Goal: Task Accomplishment & Management: Complete application form

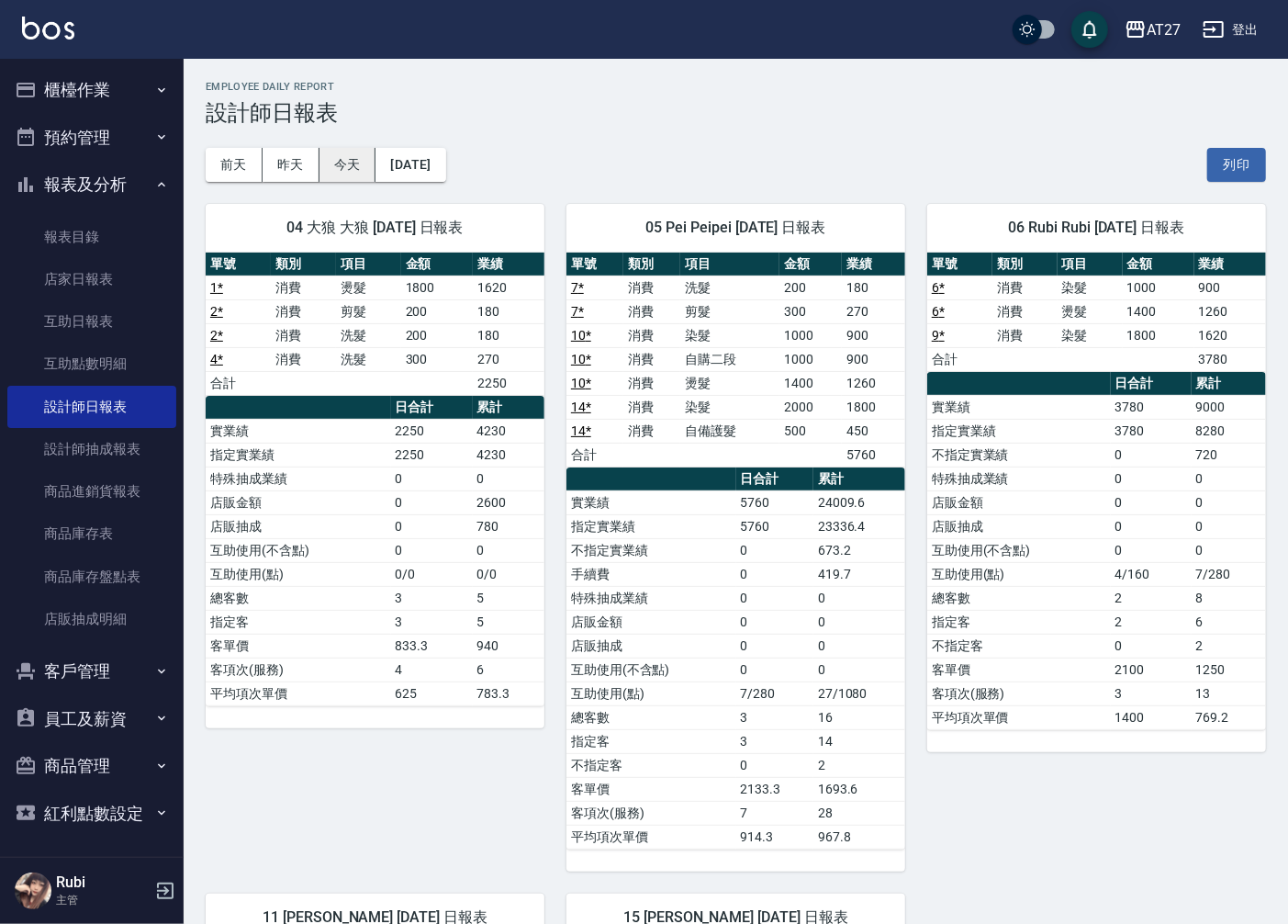
click at [362, 151] on button "今天" at bounding box center [348, 165] width 57 height 34
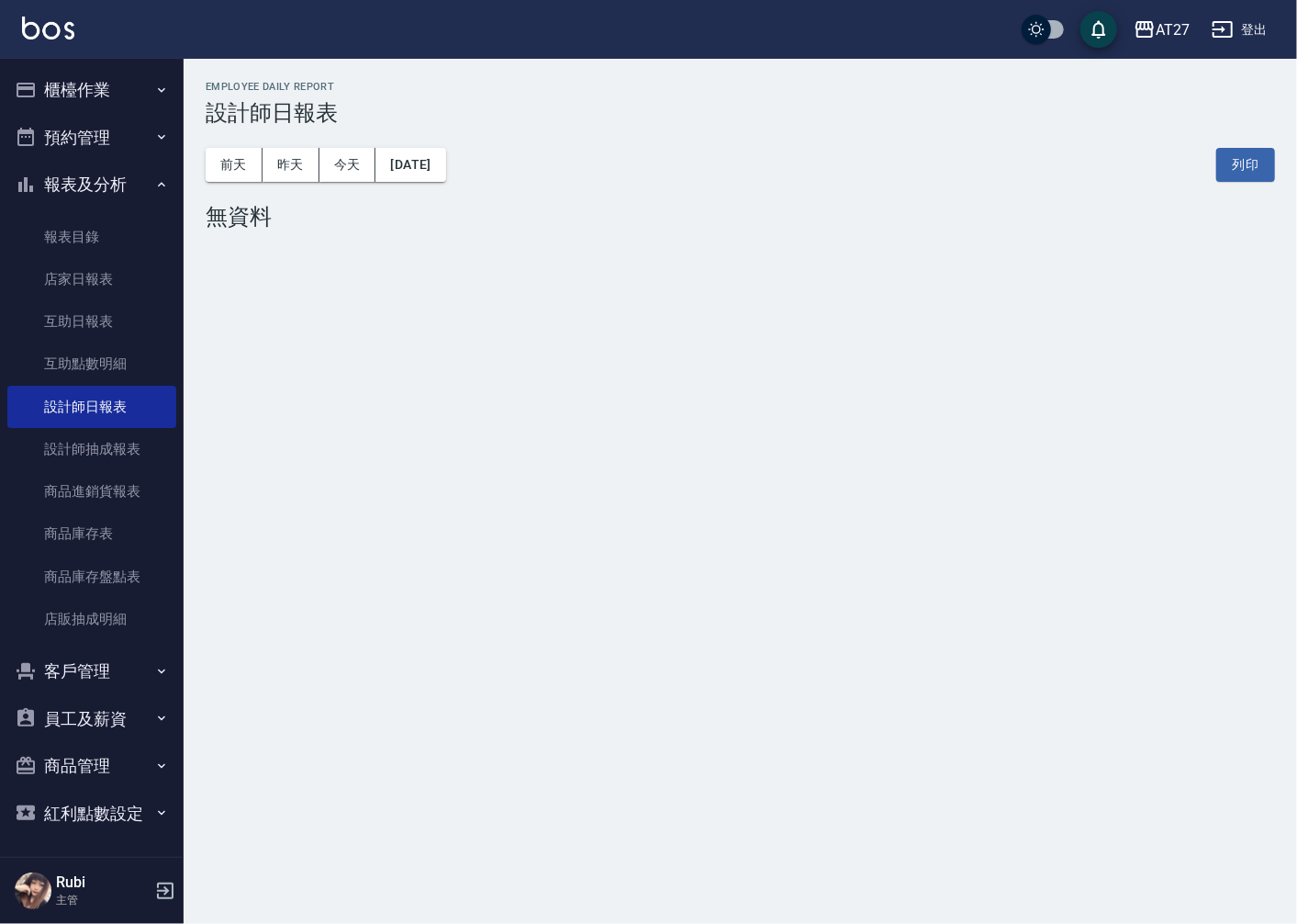
drag, startPoint x: 340, startPoint y: 76, endPoint x: 355, endPoint y: 86, distance: 18.0
click at [340, 77] on div "AT27 [DATE] 設計師日報表 列印時間： [DATE][PHONE_NUMBER]:07 Employee Daily Report 設計師日報表 […" at bounding box center [740, 159] width 1114 height 200
click at [108, 78] on button "櫃檯作業" at bounding box center [91, 89] width 169 height 48
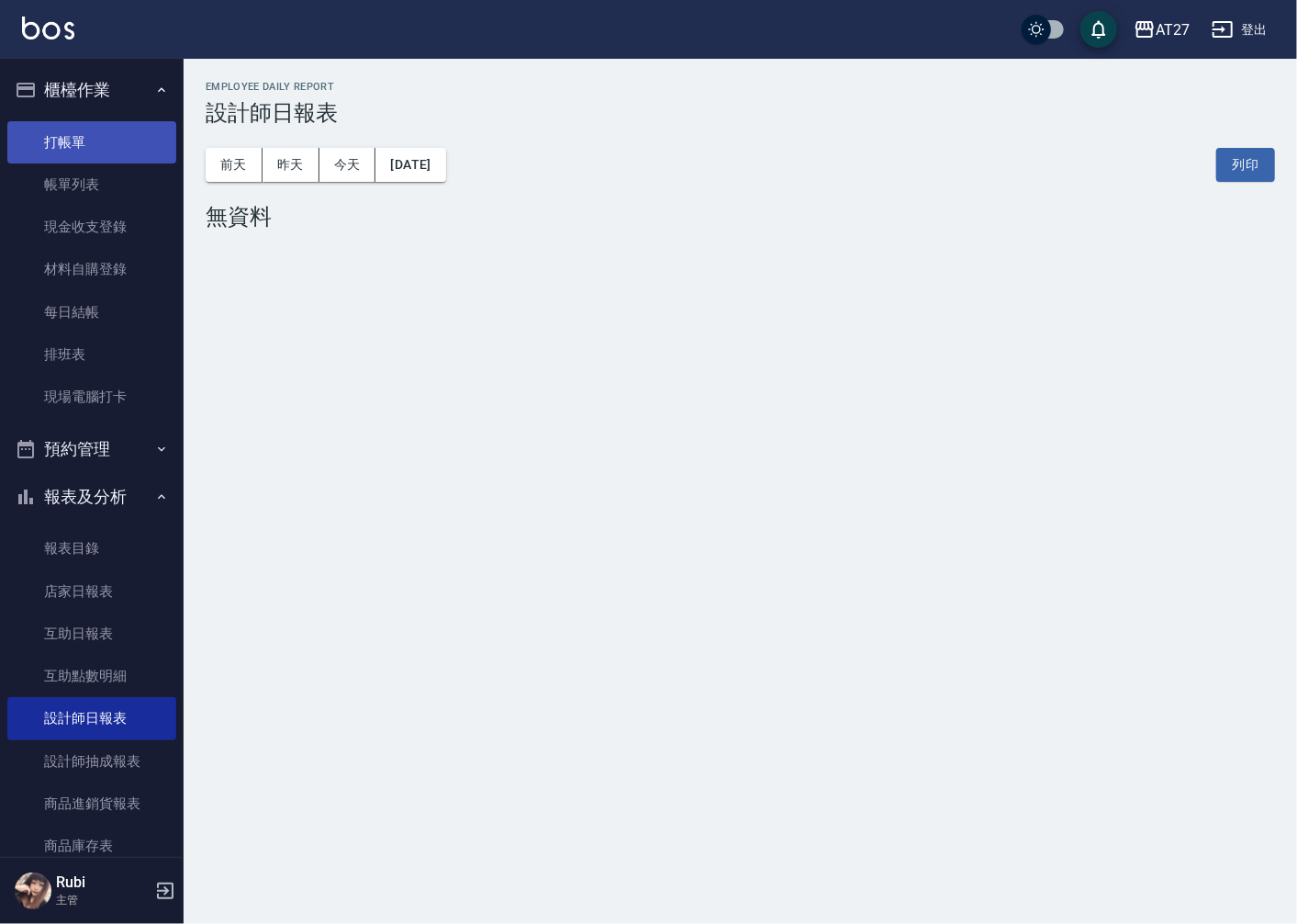
click at [108, 154] on link "打帳單" at bounding box center [91, 142] width 169 height 42
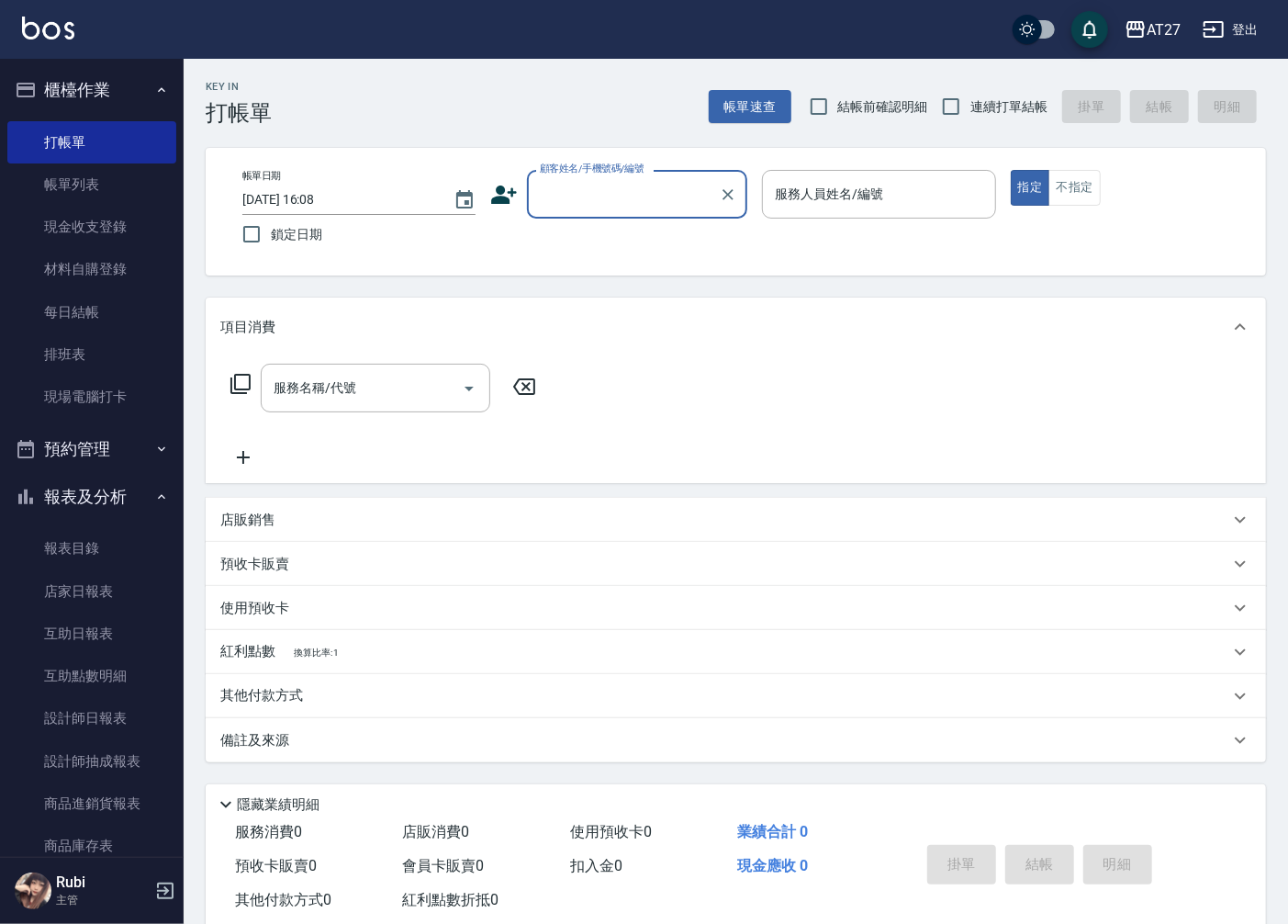
drag, startPoint x: 538, startPoint y: 193, endPoint x: 501, endPoint y: 231, distance: 53.0
click at [538, 193] on input "顧客姓名/手機號碼/編號" at bounding box center [624, 194] width 177 height 32
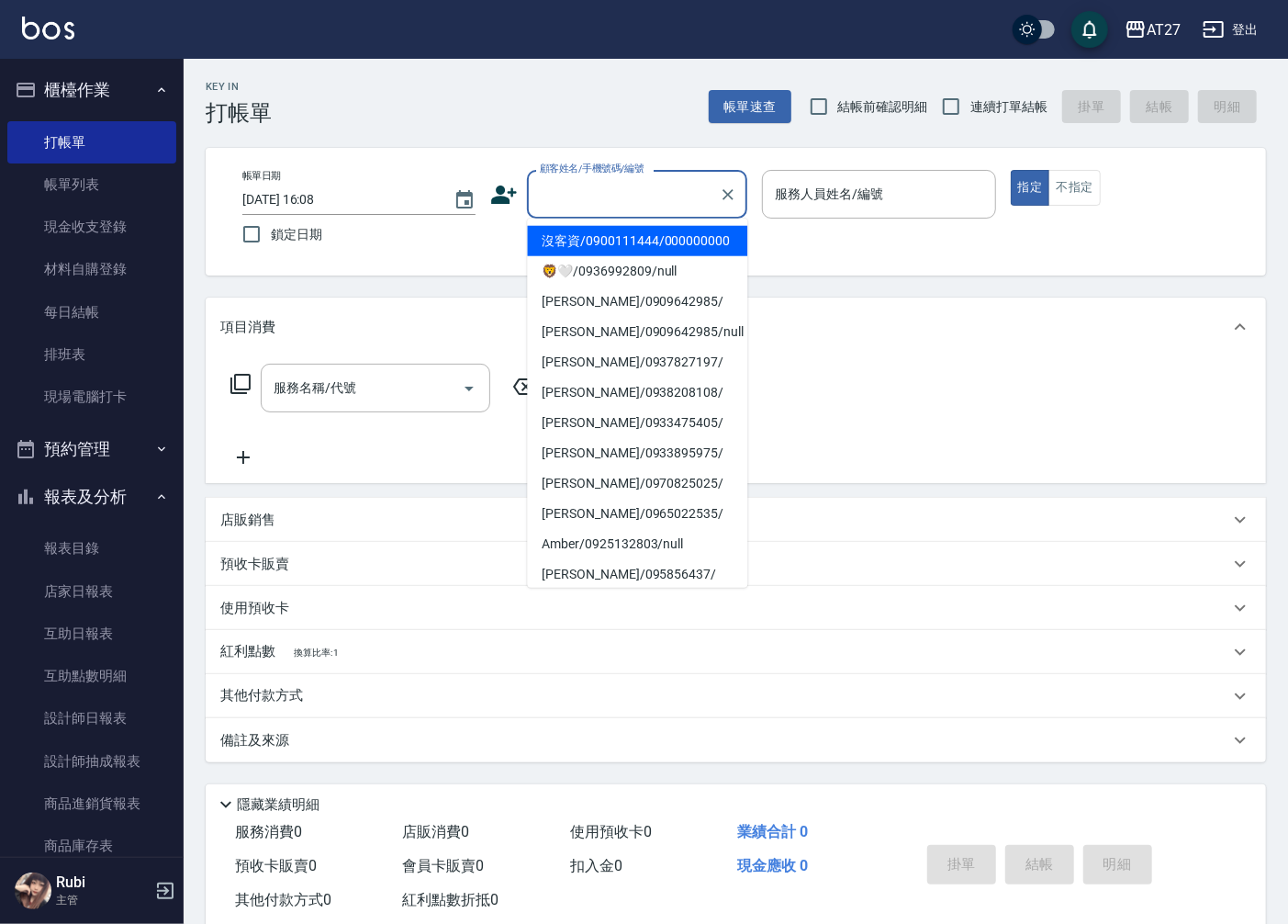
click at [583, 252] on li "沒客資/0900111444/000000000" at bounding box center [637, 240] width 221 height 30
type input "沒客資/0900111444/000000000"
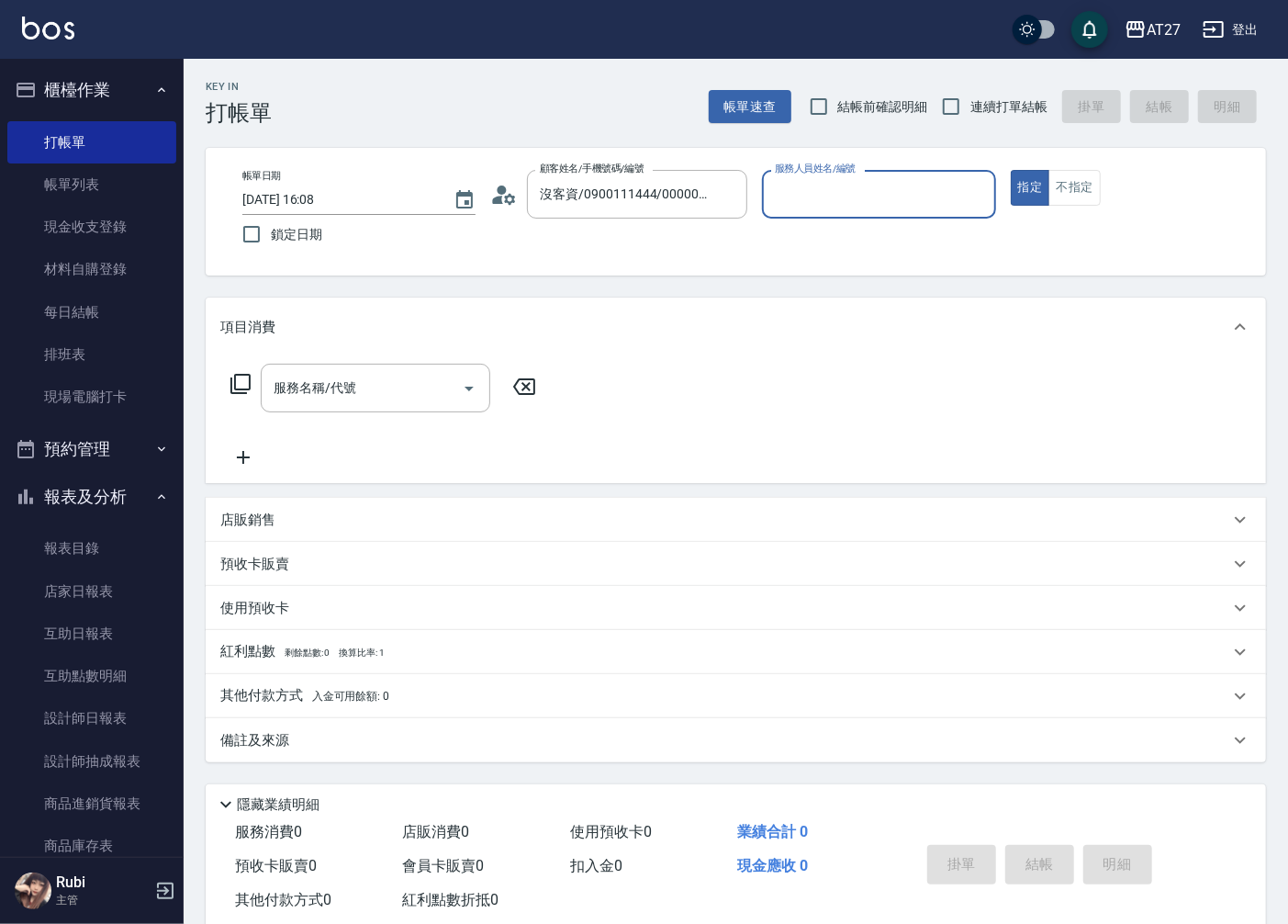
click at [790, 181] on input "服務人員姓名/編號" at bounding box center [878, 194] width 217 height 32
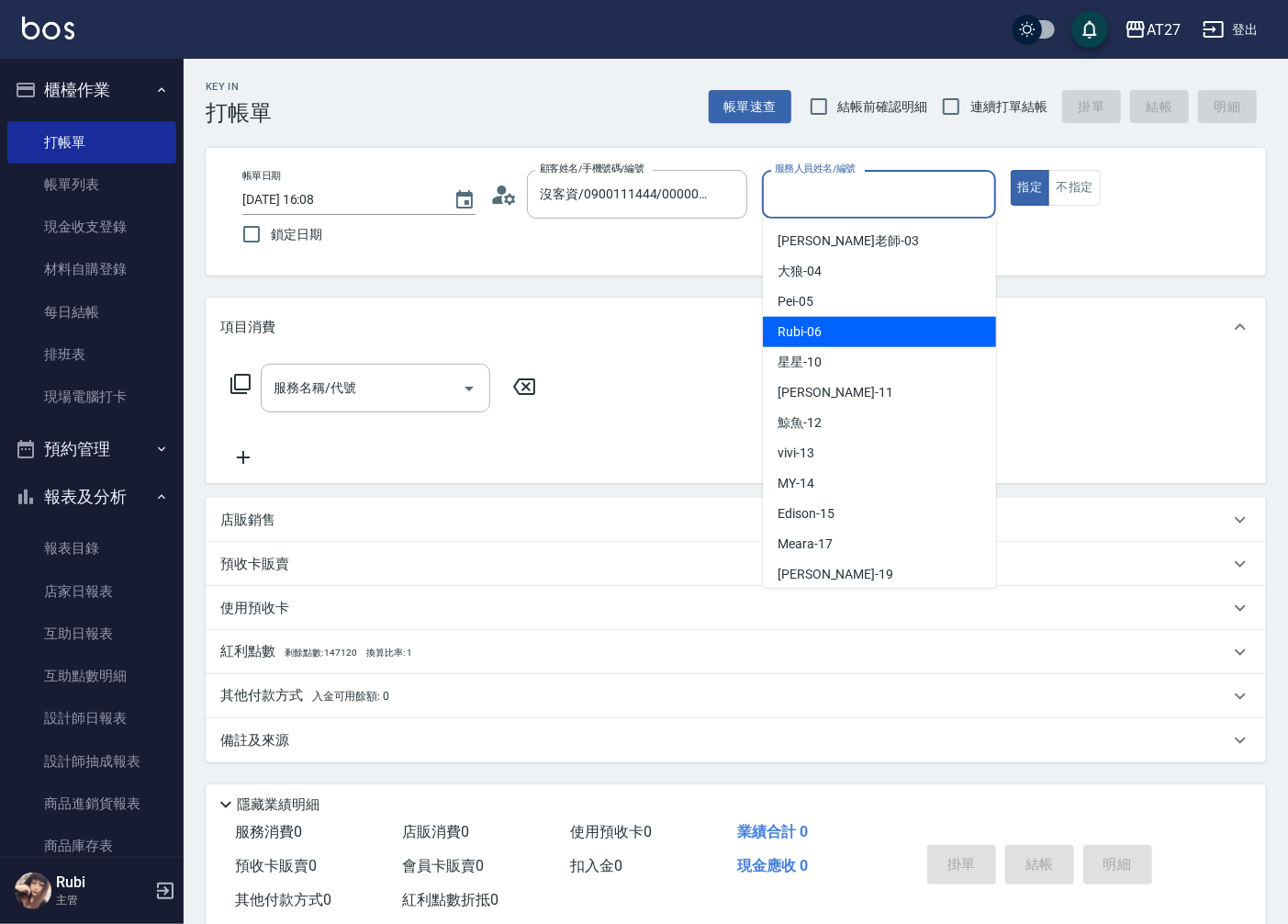
click at [850, 326] on div "Rubi -06" at bounding box center [880, 332] width 233 height 30
type input "Rubi-06"
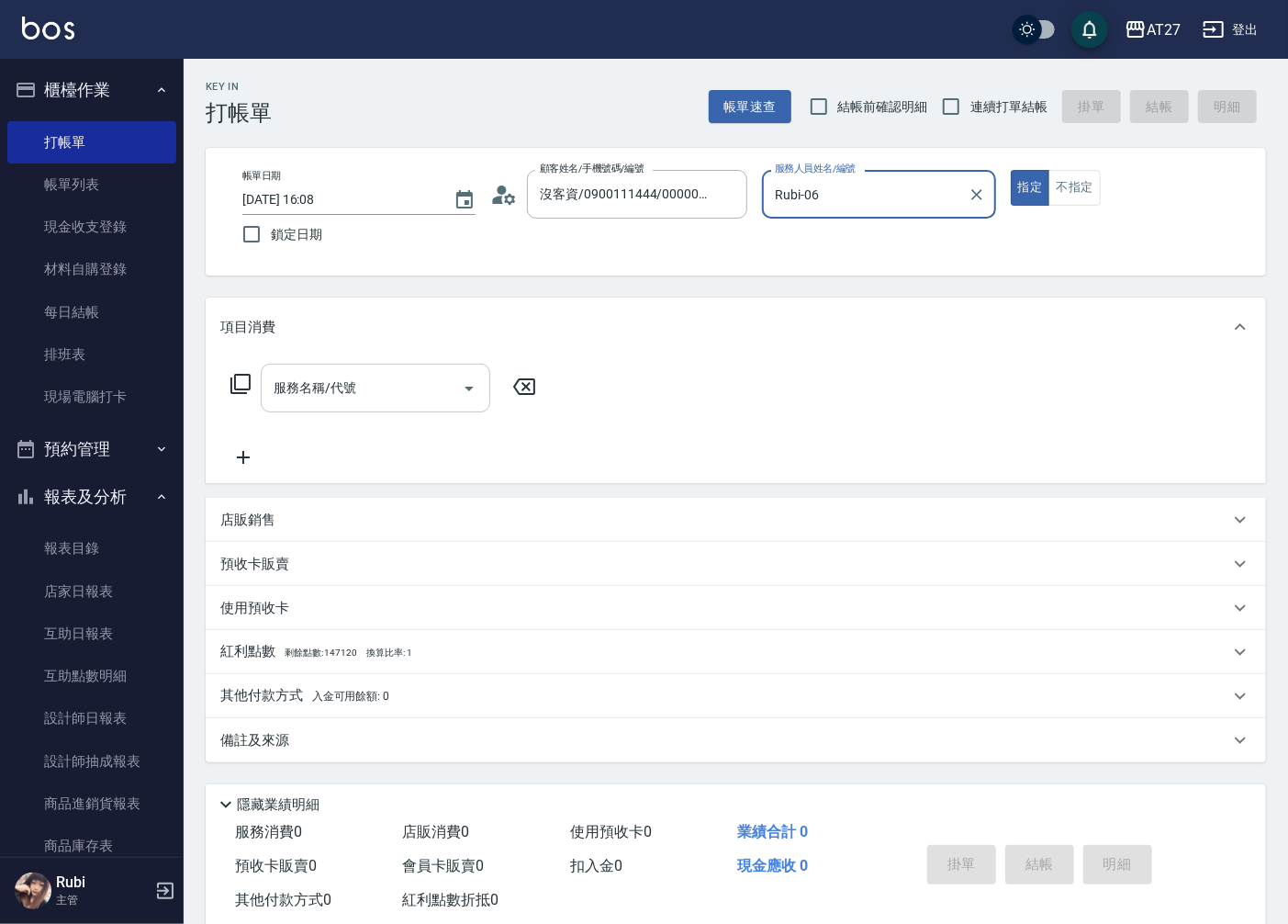
click at [413, 396] on input "服務名稱/代號" at bounding box center [361, 387] width 185 height 32
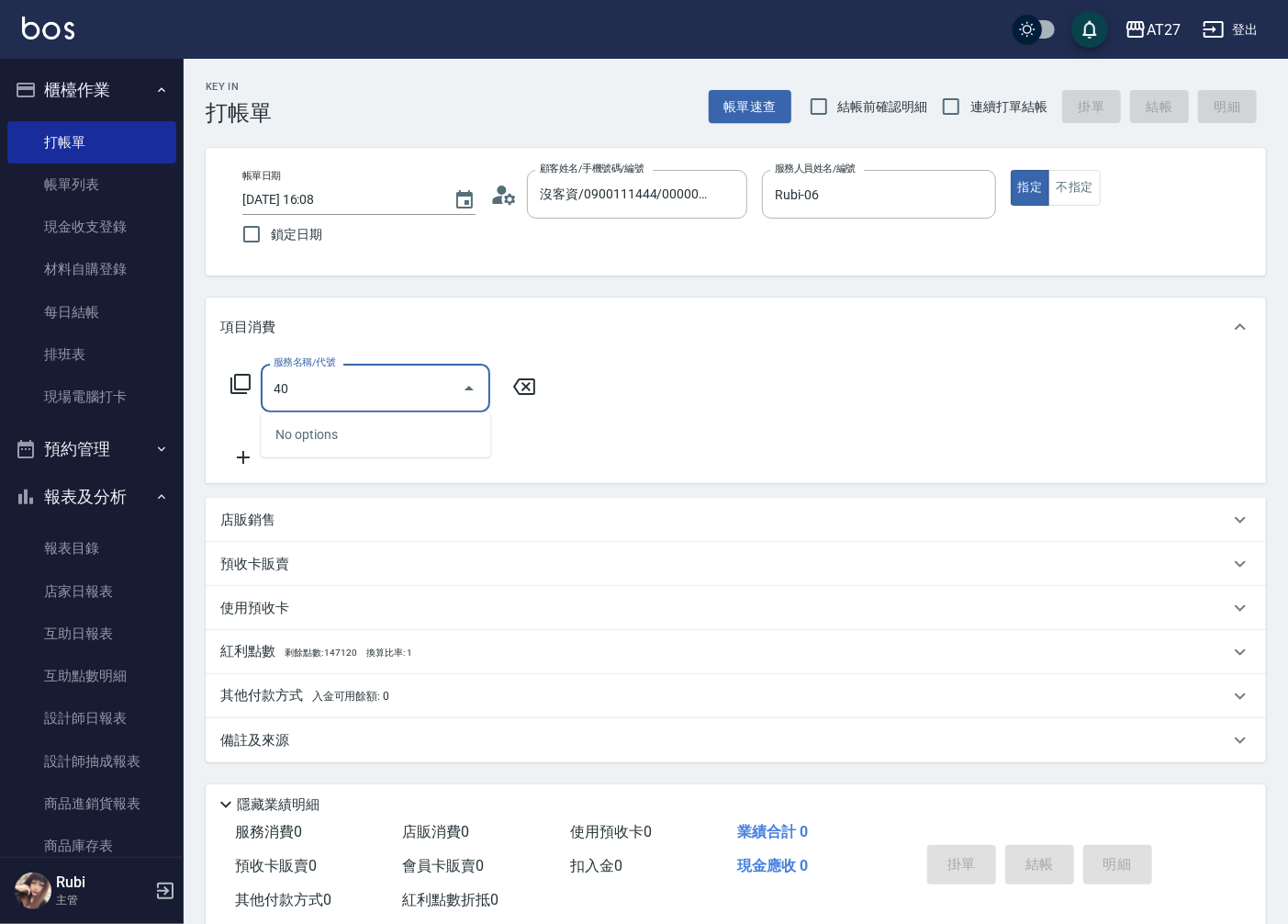
type input "401"
type input "20"
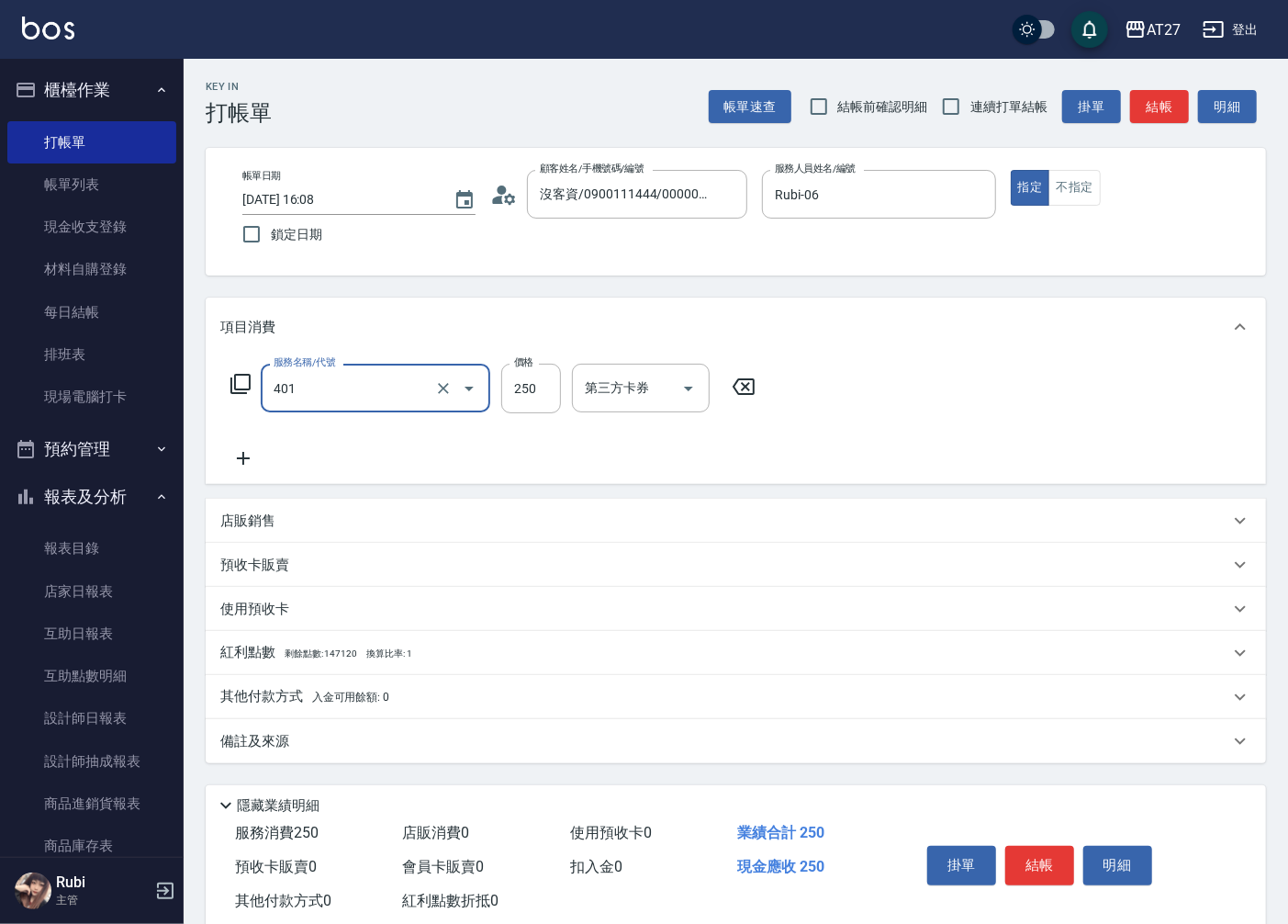
type input "剪髮(401)"
type input "3"
type input "0"
type input "300"
type input "30"
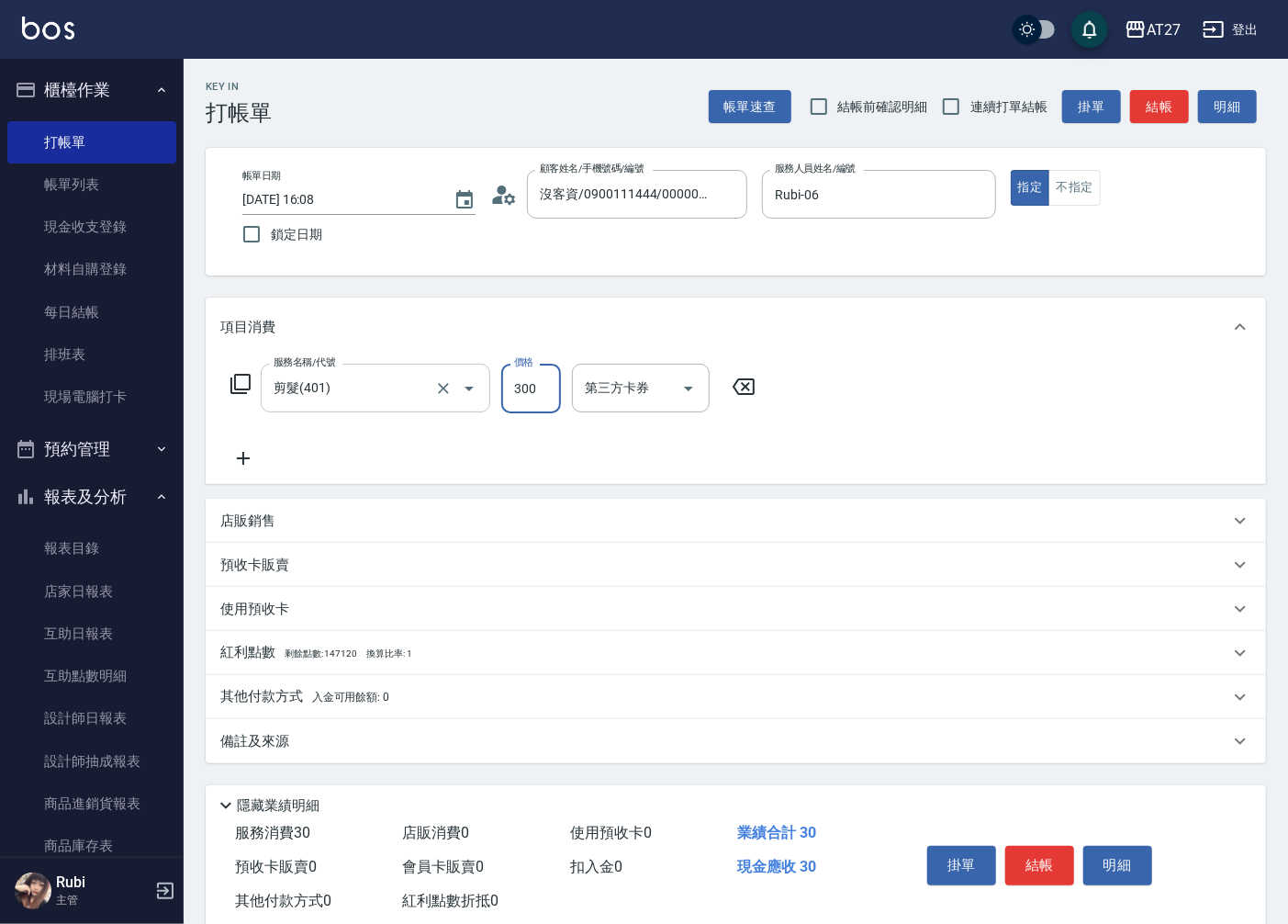
type input "300"
click at [1042, 864] on button "結帳" at bounding box center [1040, 864] width 69 height 38
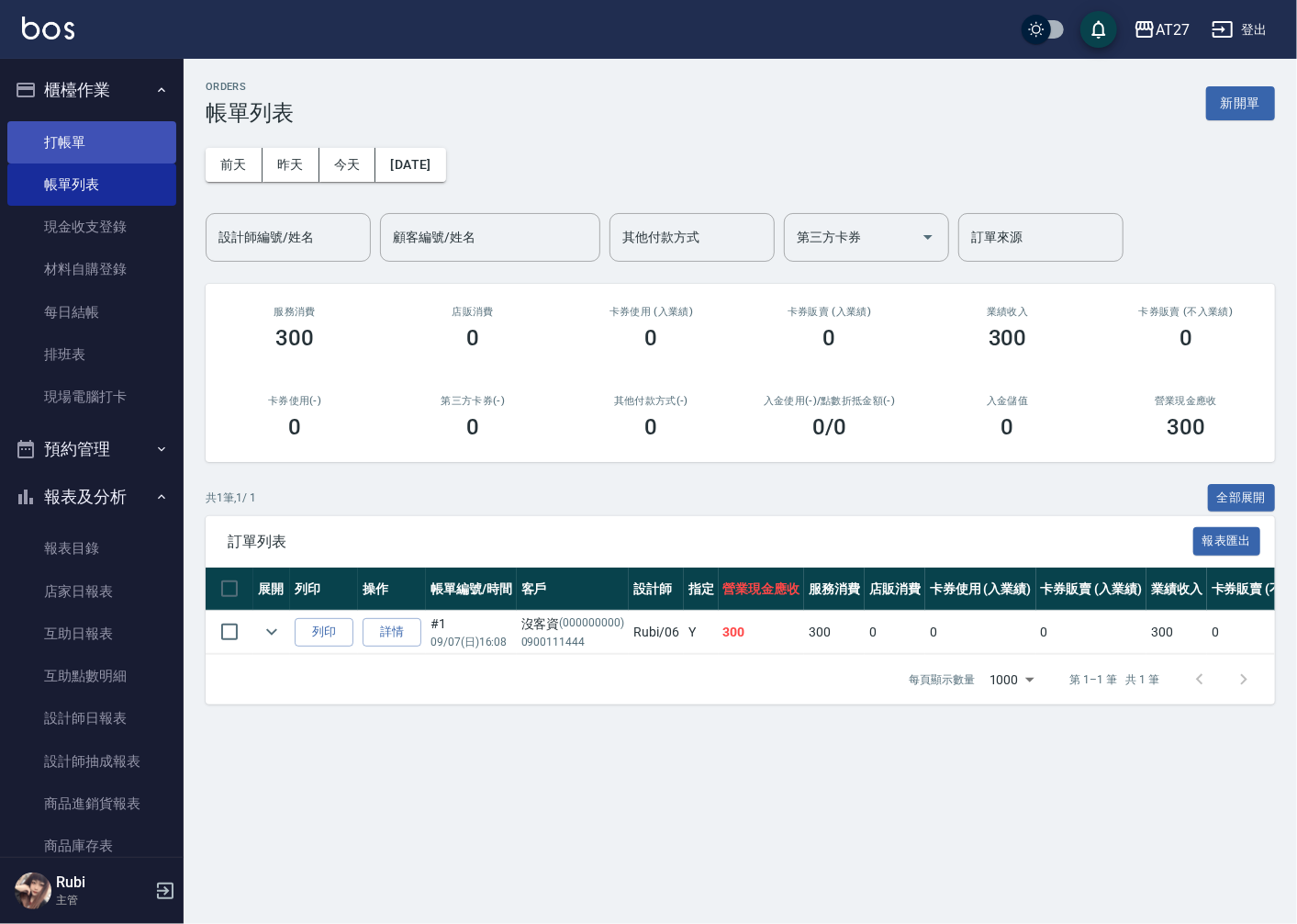
click at [89, 134] on link "打帳單" at bounding box center [91, 142] width 169 height 42
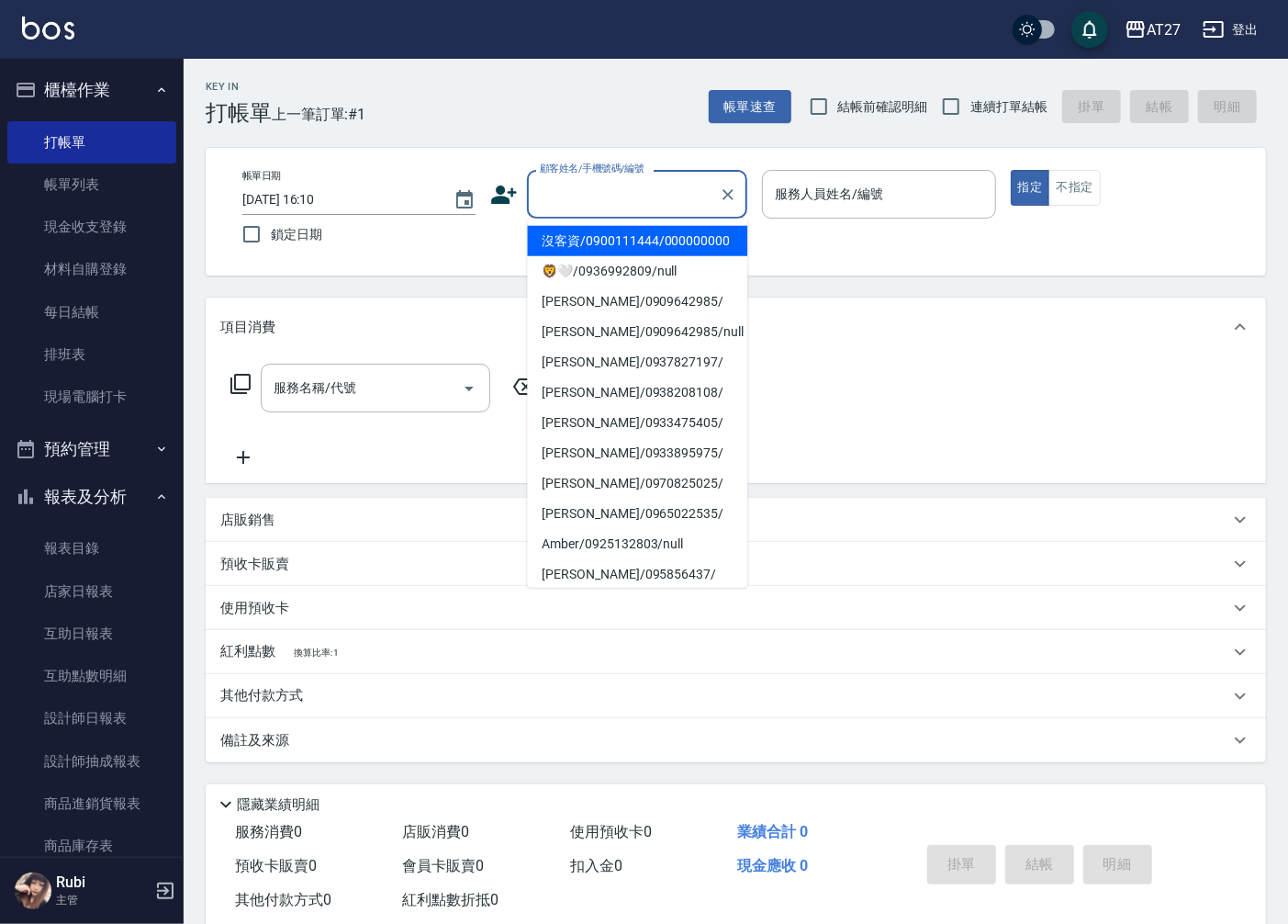
click at [631, 193] on input "顧客姓名/手機號碼/編號" at bounding box center [624, 194] width 177 height 32
click at [643, 234] on li "沒客資/0900111444/000000000" at bounding box center [637, 240] width 221 height 30
type input "沒客資/0900111444/000000000"
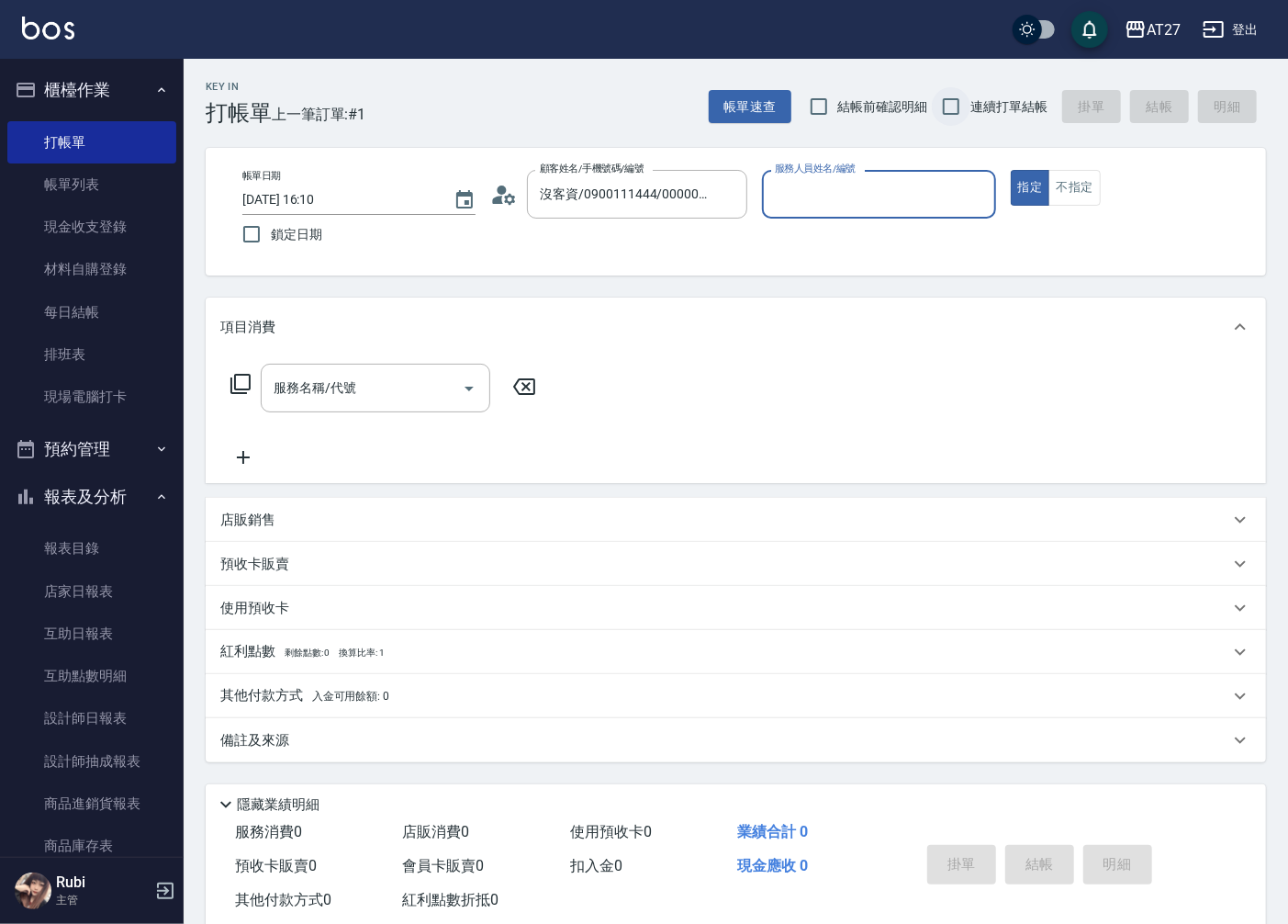
click at [969, 98] on input "連續打單結帳" at bounding box center [951, 106] width 38 height 38
checkbox input "true"
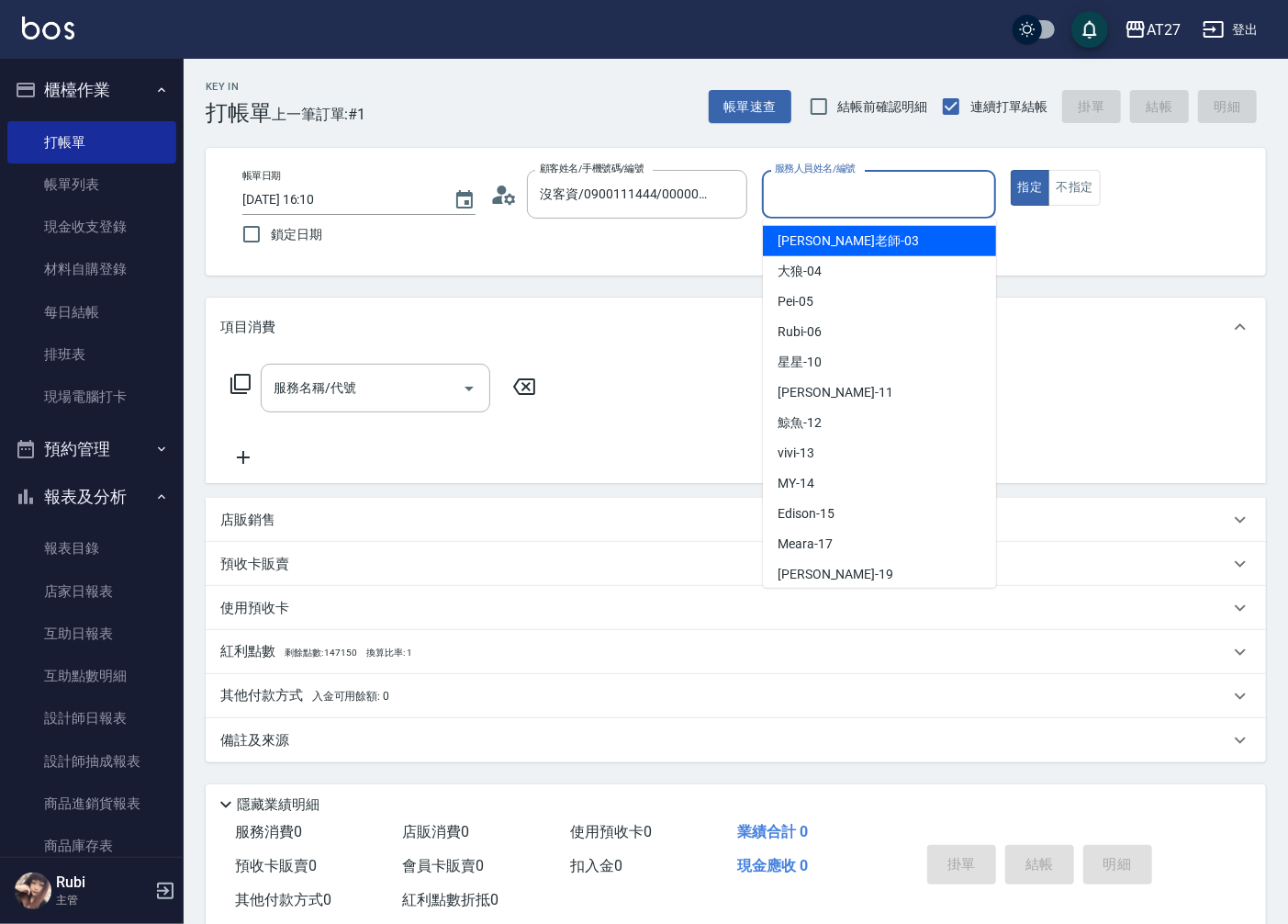
click at [887, 204] on input "服務人員姓名/編號" at bounding box center [878, 194] width 217 height 32
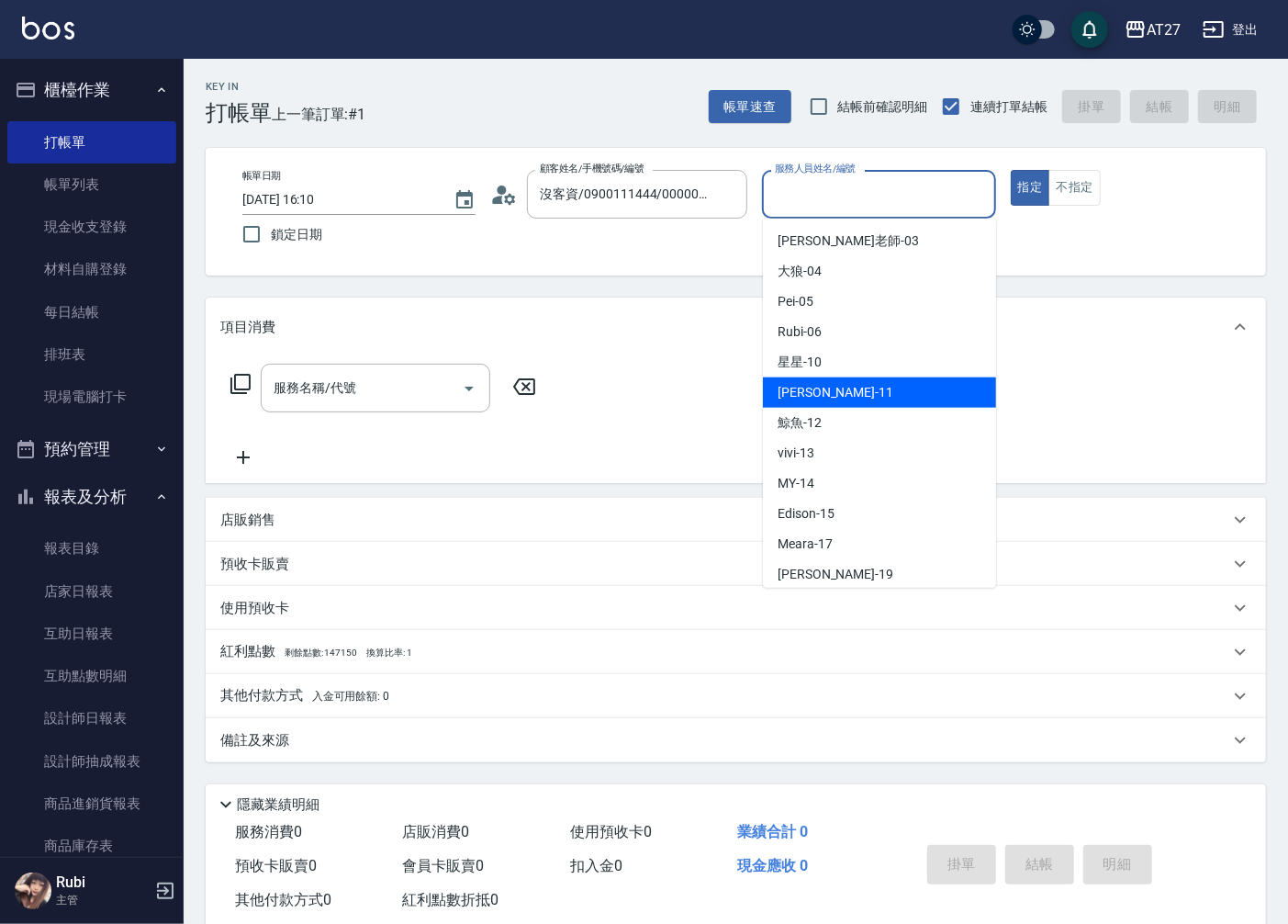
click at [832, 384] on div "[PERSON_NAME] -11" at bounding box center [880, 392] width 233 height 30
type input "[PERSON_NAME]-11"
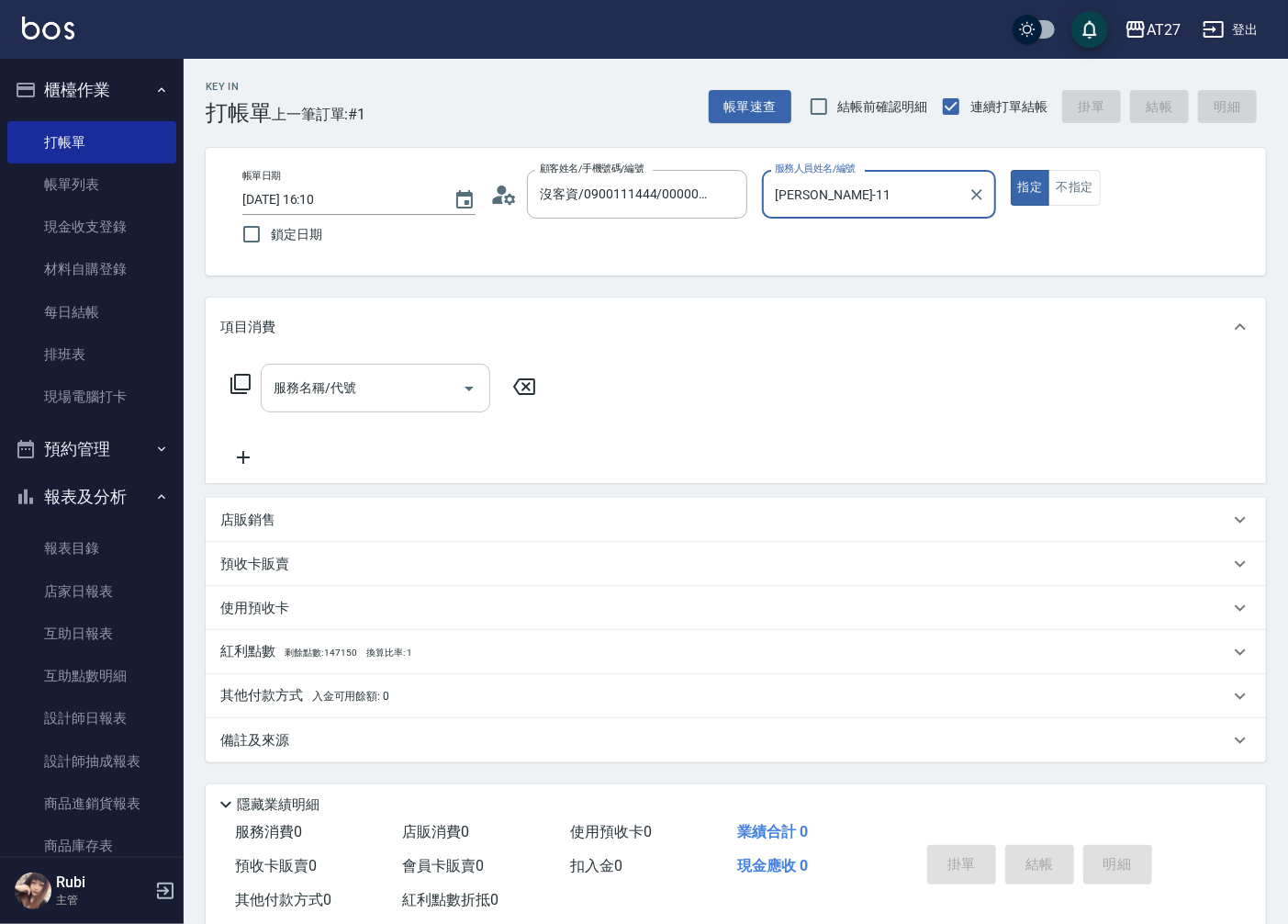
click at [335, 400] on input "服務名稱/代號" at bounding box center [361, 387] width 185 height 32
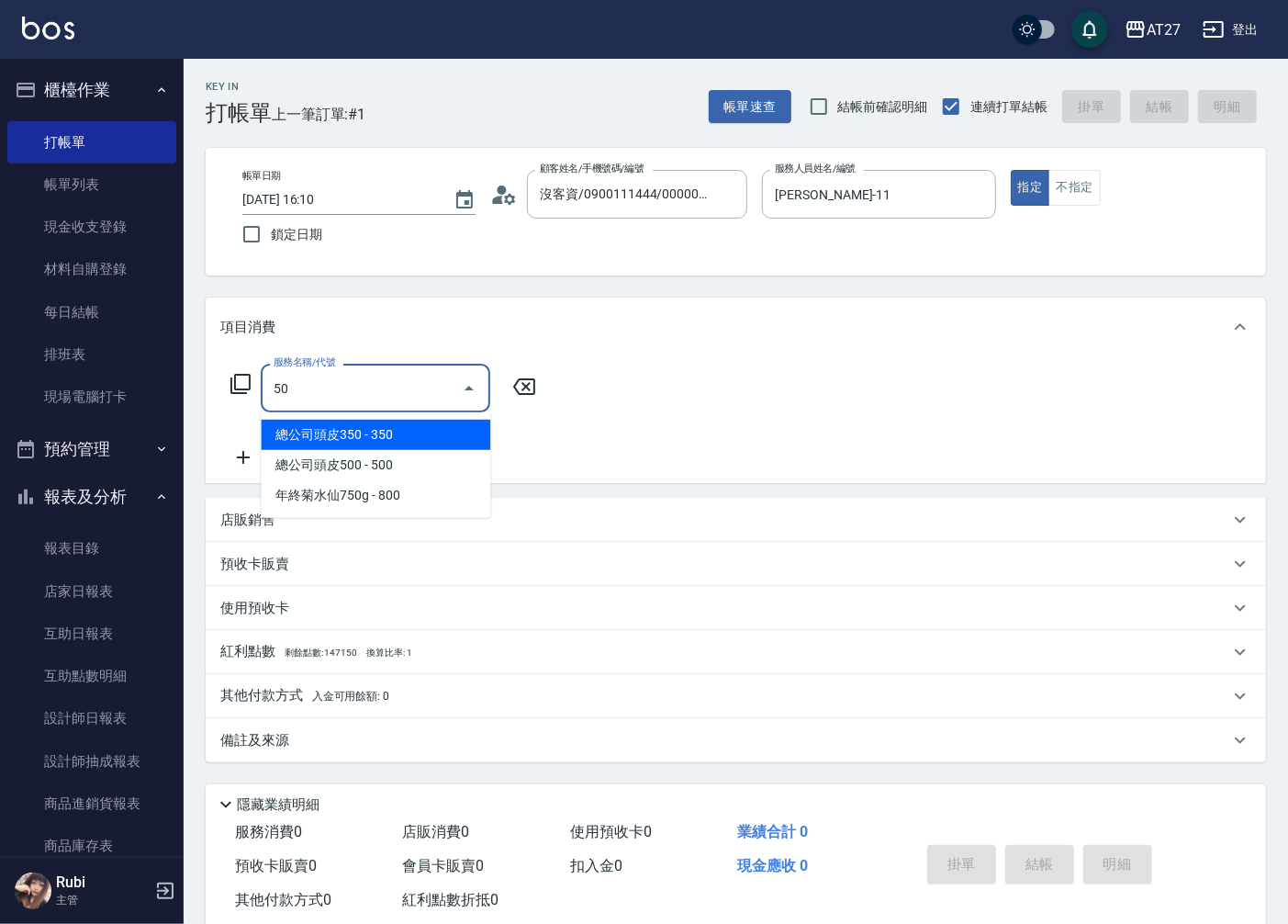
type input "501"
type input "100"
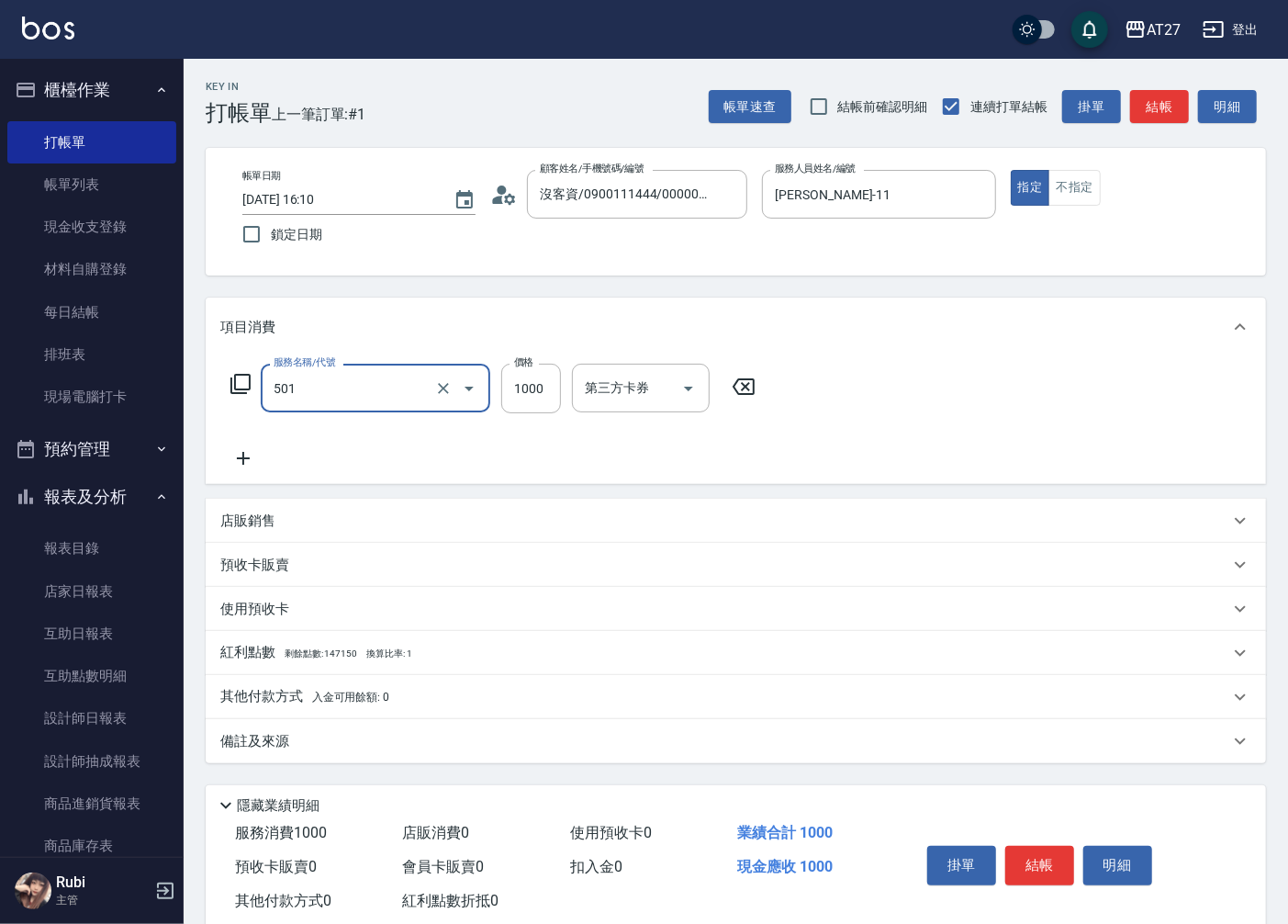
type input "染髮(501)"
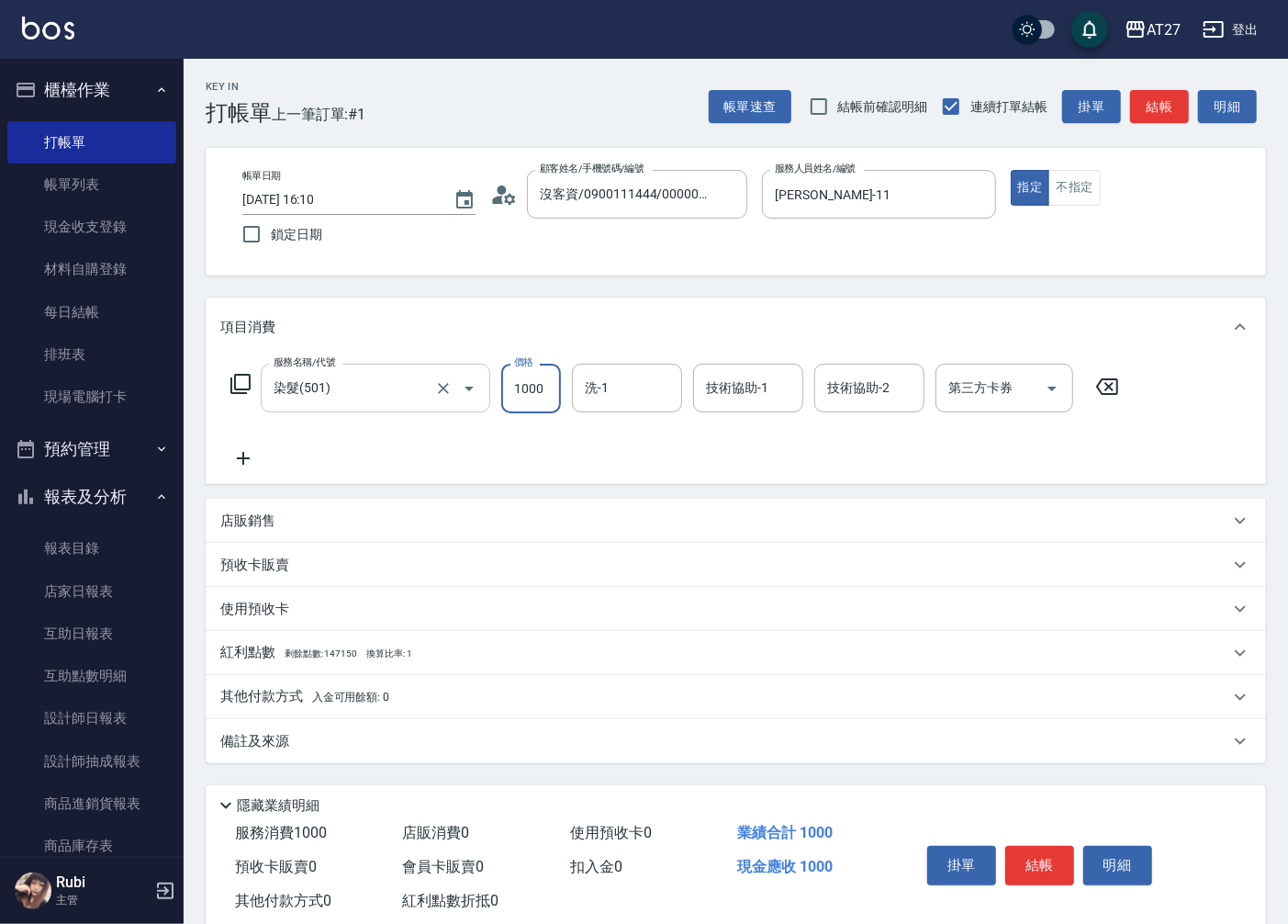
type input "1"
type input "0"
type input "155"
type input "10"
type input "15"
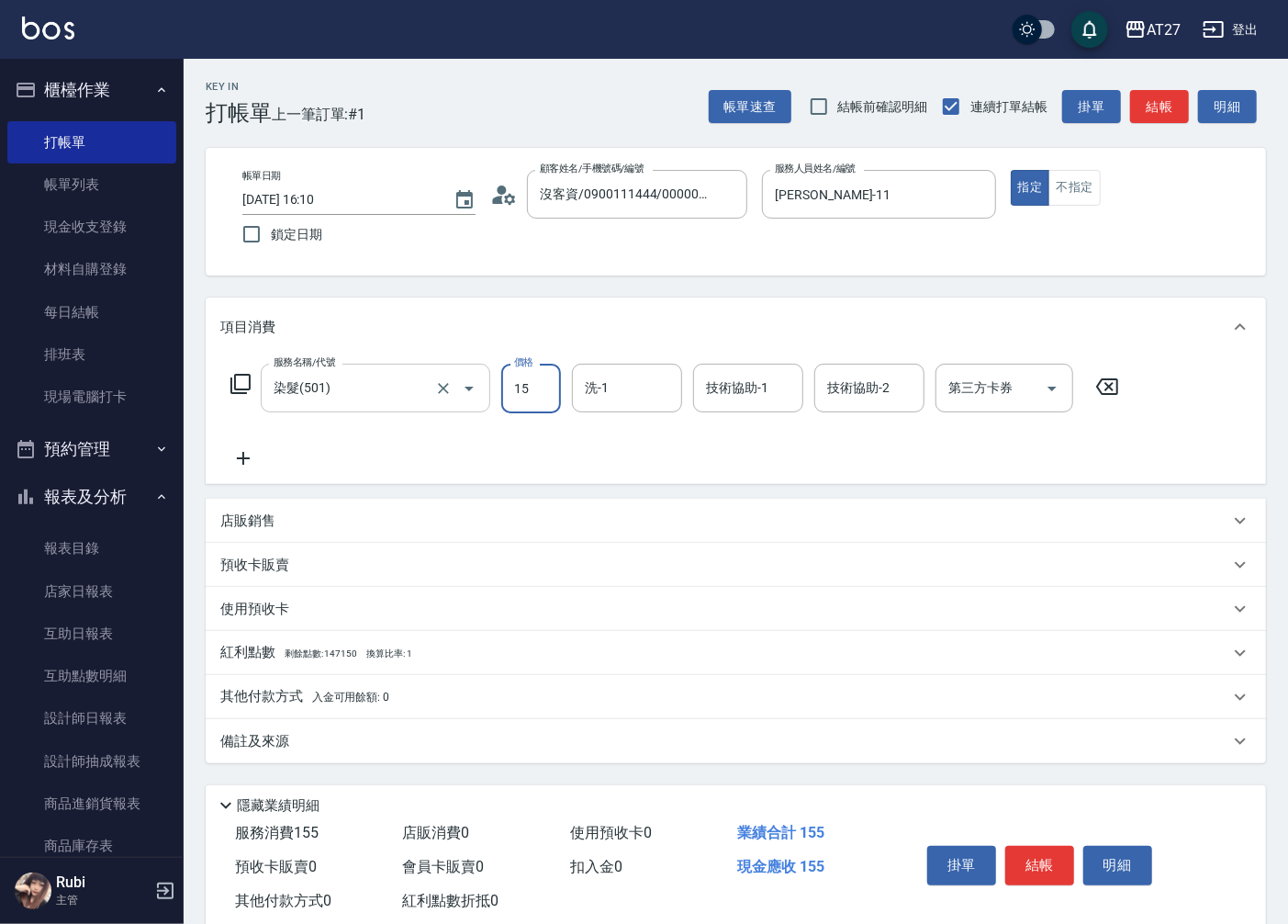
type input "0"
type input "158"
type input "150"
type input "1588"
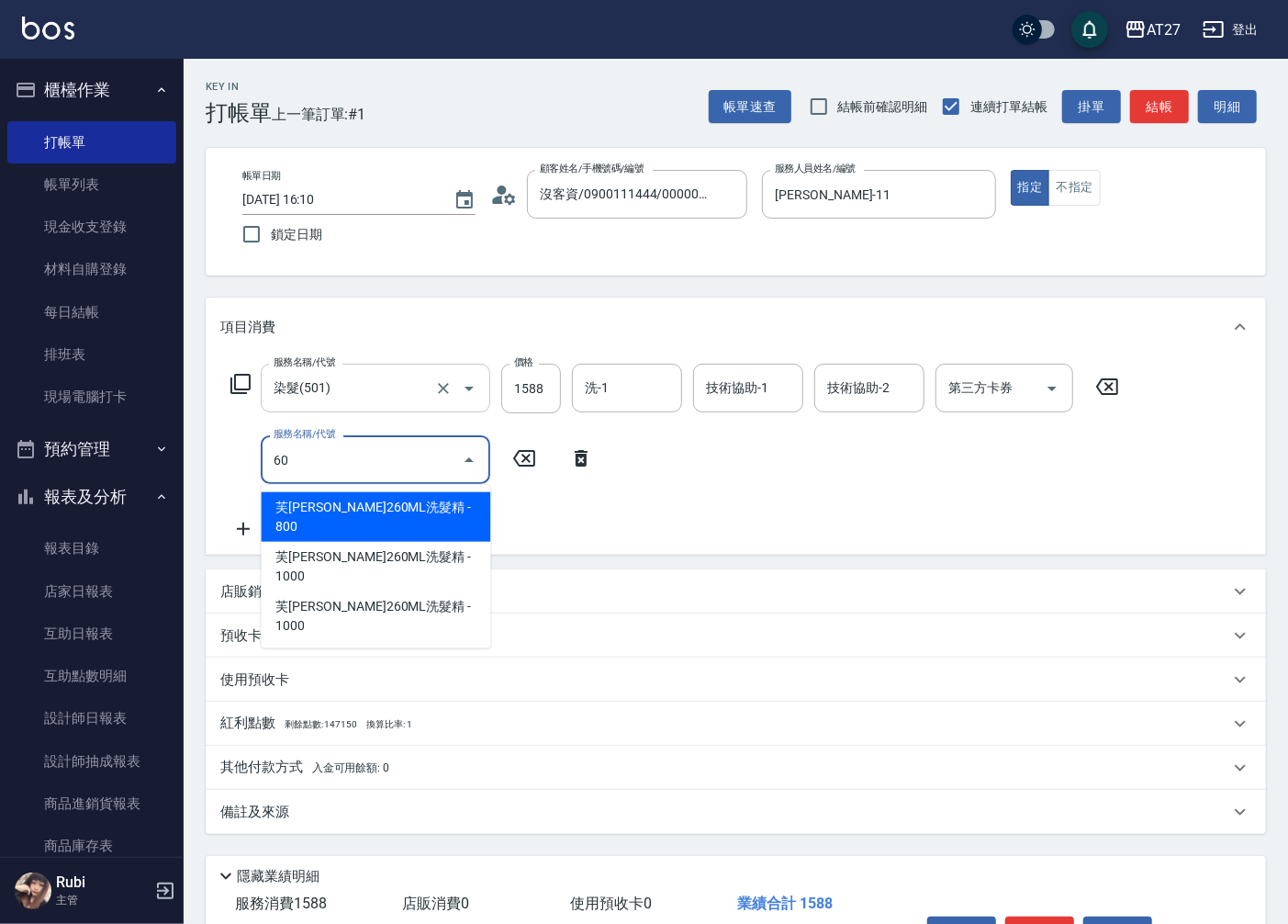
type input "608"
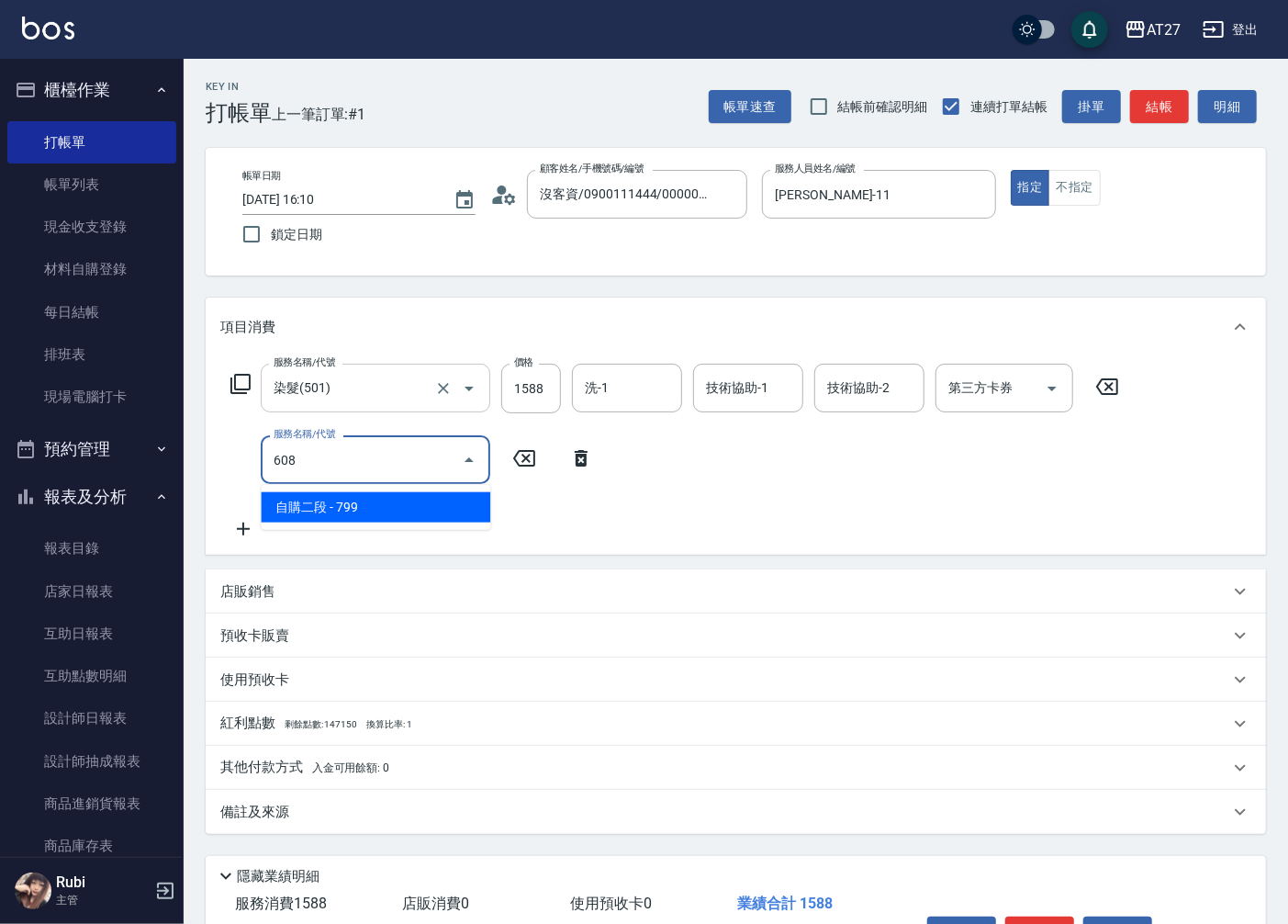
type input "230"
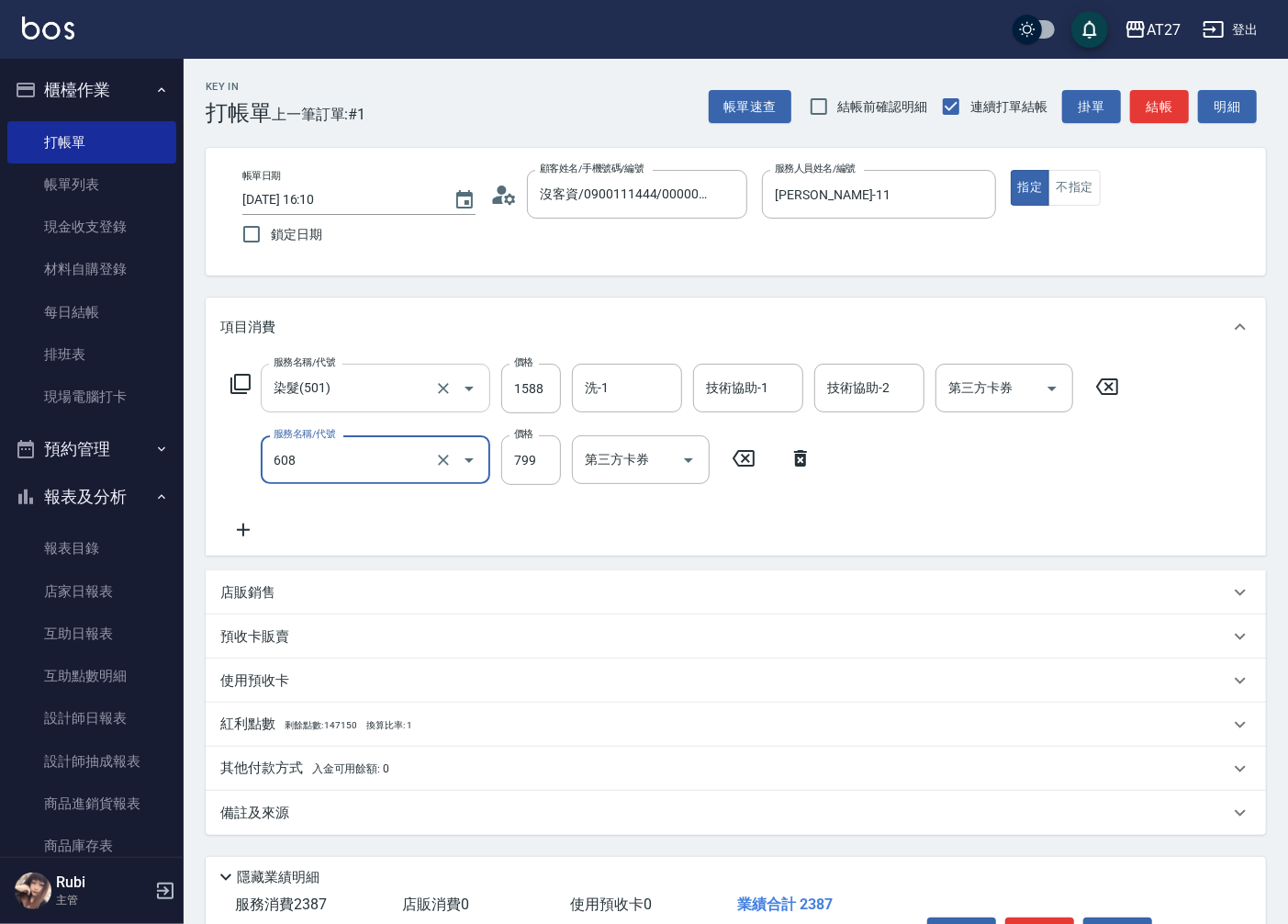
type input "自購二段(608)"
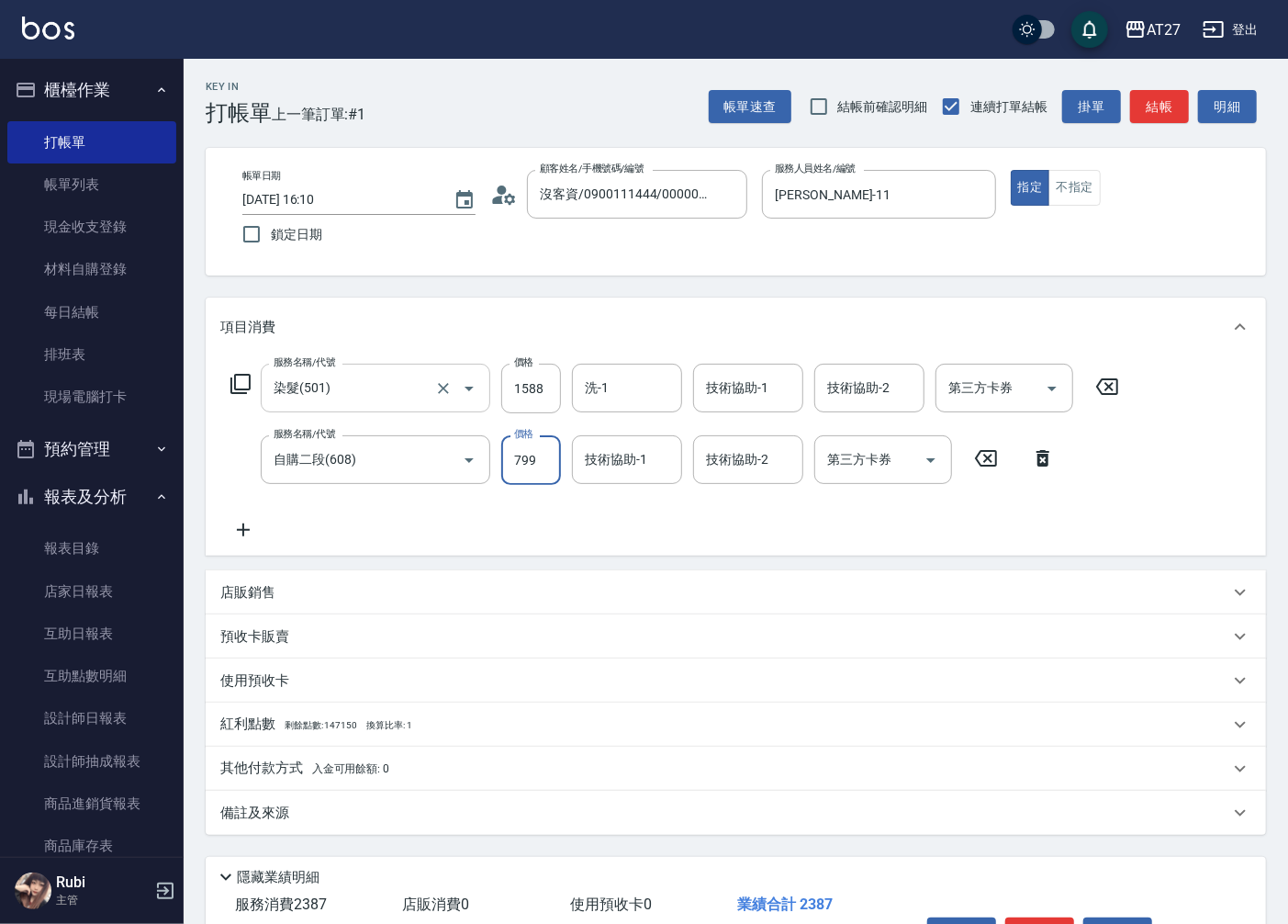
type input "1"
type input "150"
type input "10"
type input "160"
type input "100"
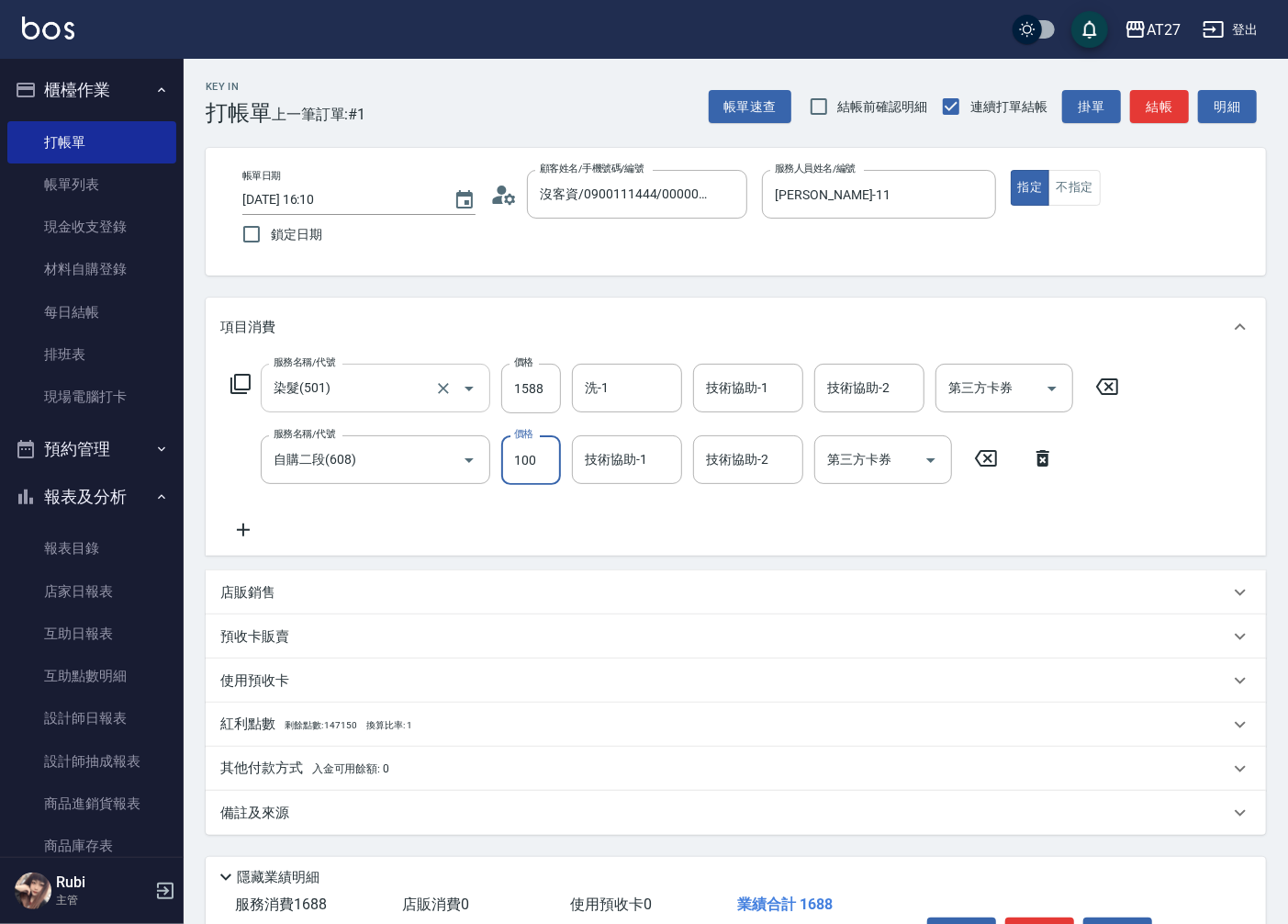
type input "250"
type input "1000"
click at [663, 369] on div "洗-1" at bounding box center [627, 388] width 110 height 49
type input "vivi-13"
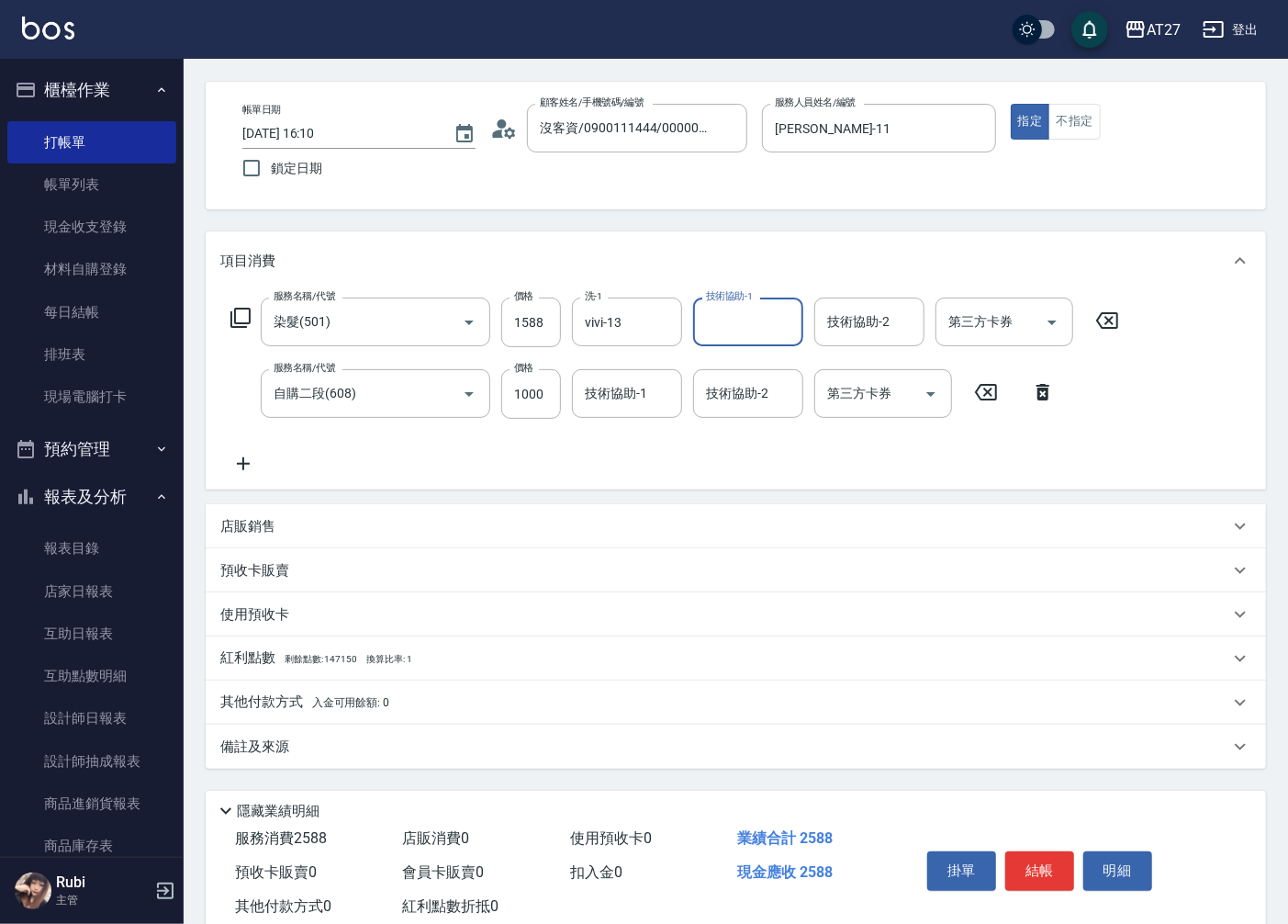
scroll to position [116, 0]
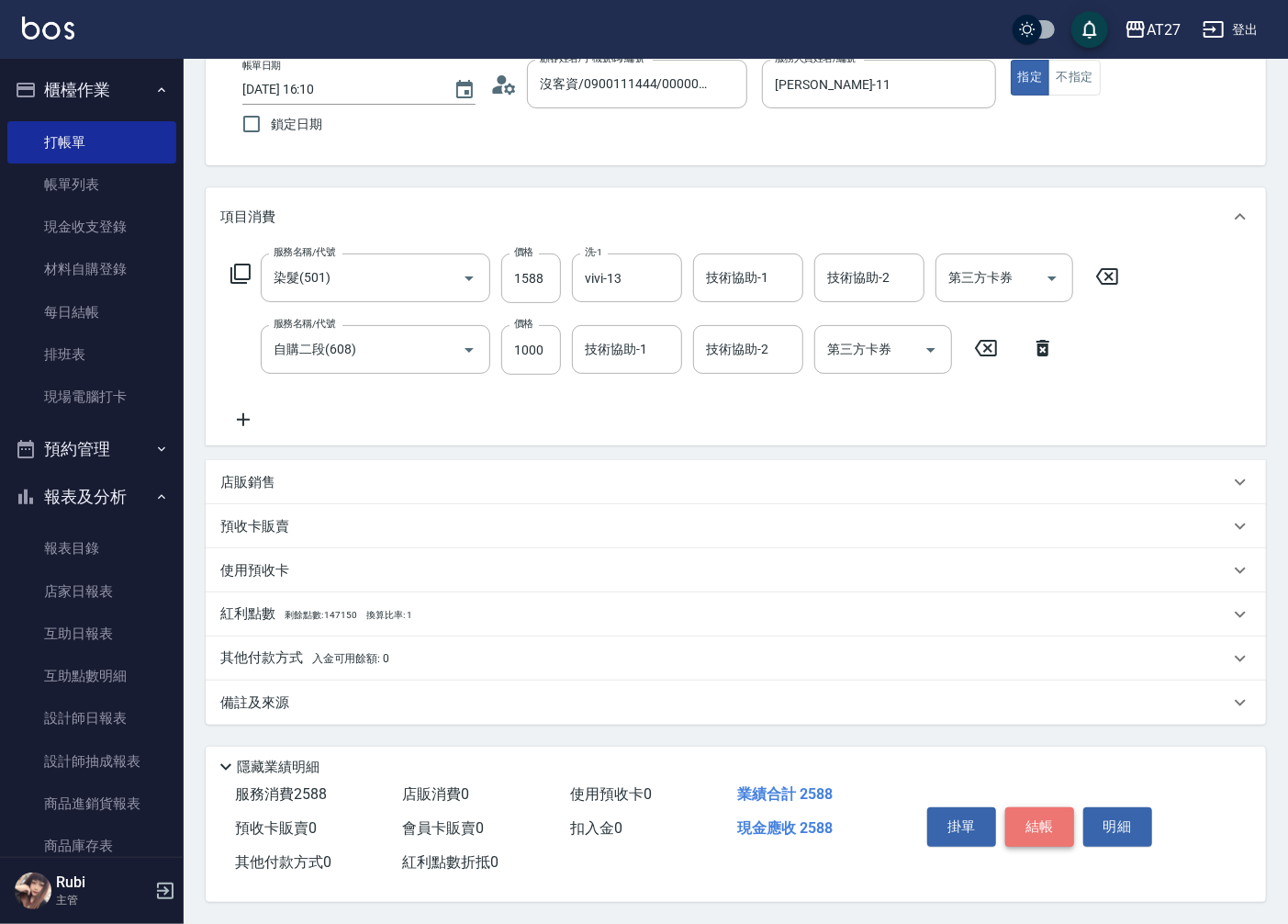
click at [1054, 822] on button "結帳" at bounding box center [1040, 826] width 69 height 38
type input "[DATE] 16:11"
type input "0"
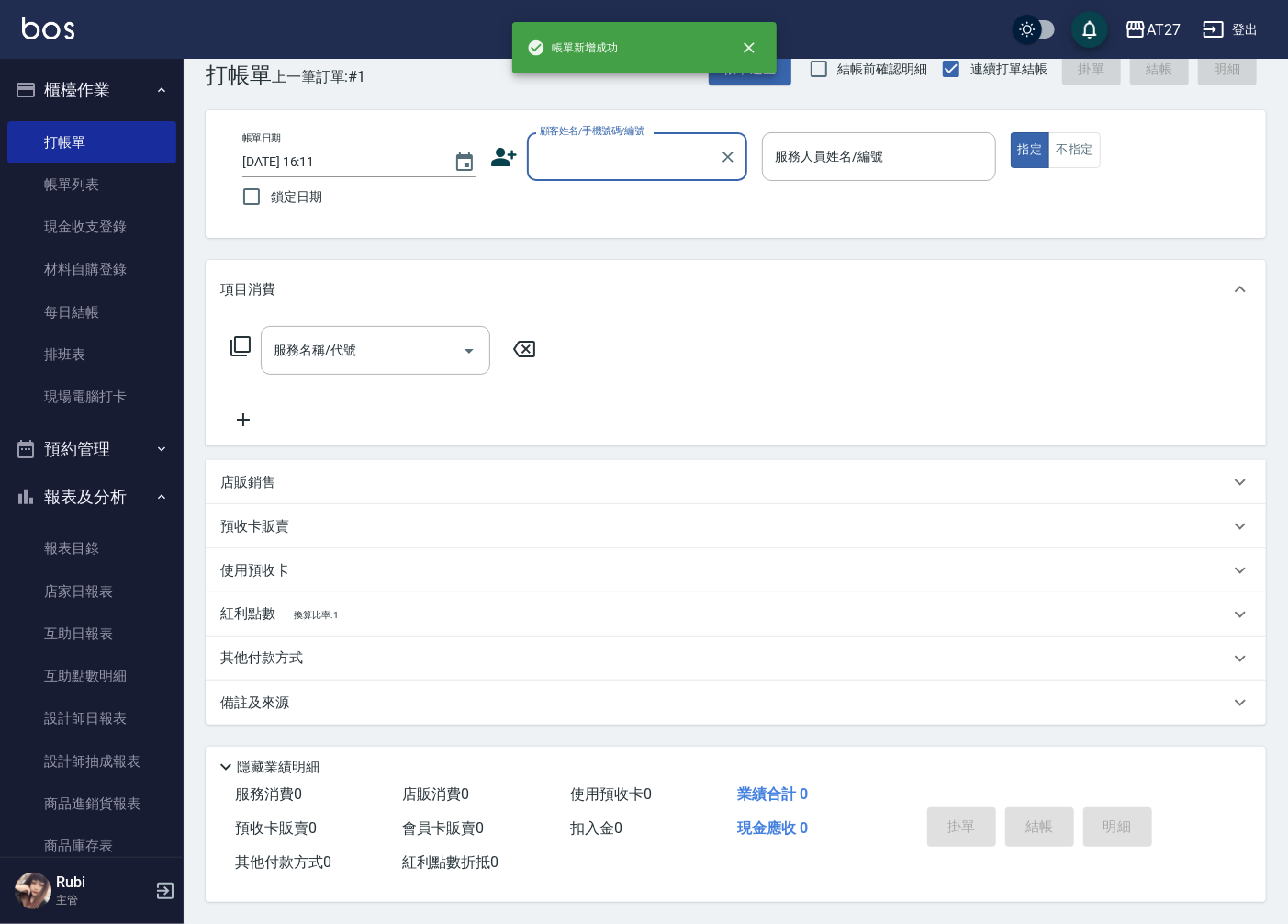
scroll to position [0, 0]
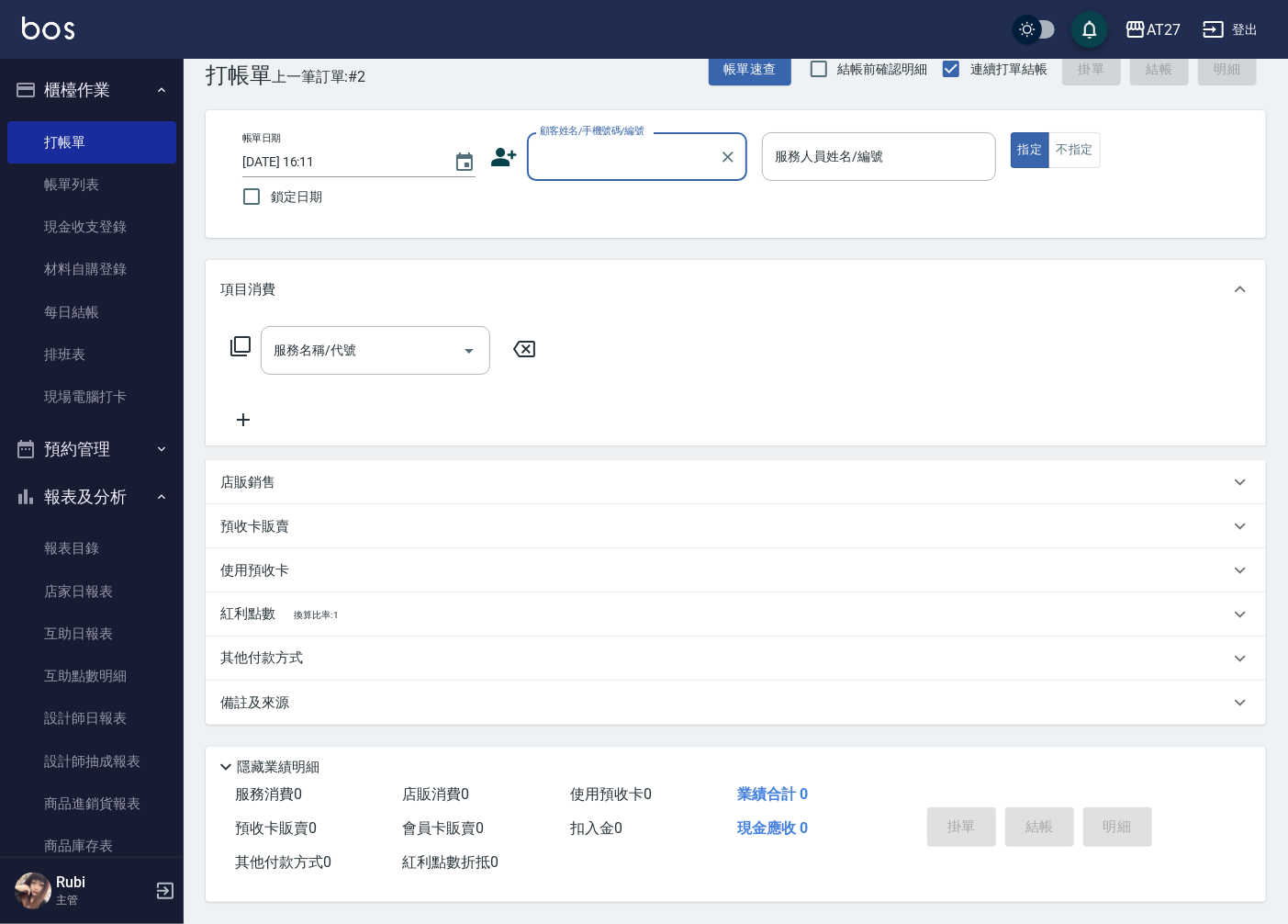
click at [602, 164] on input "顧客姓名/手機號碼/編號" at bounding box center [624, 156] width 177 height 32
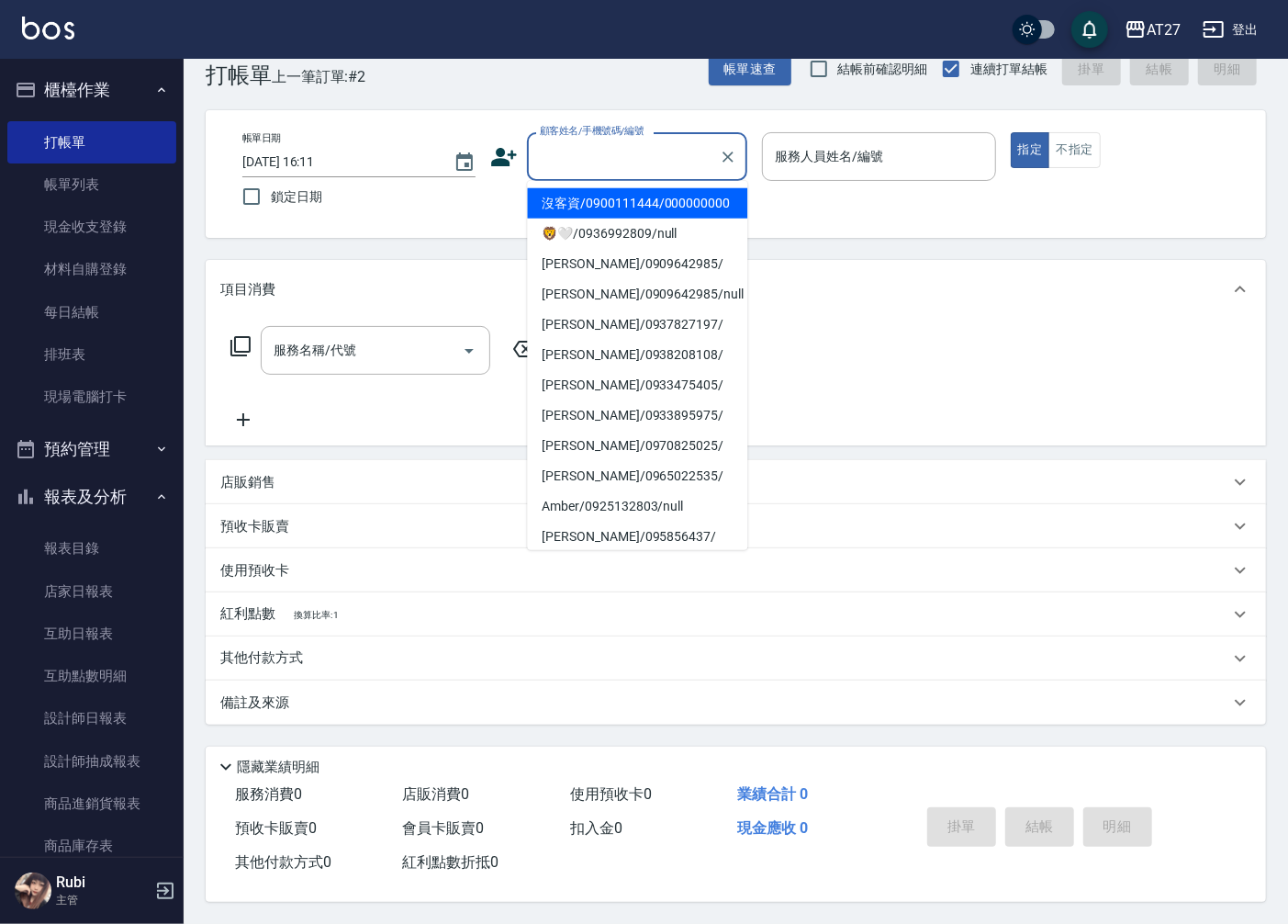
click at [606, 202] on li "沒客資/0900111444/000000000" at bounding box center [637, 203] width 221 height 30
type input "沒客資/0900111444/000000000"
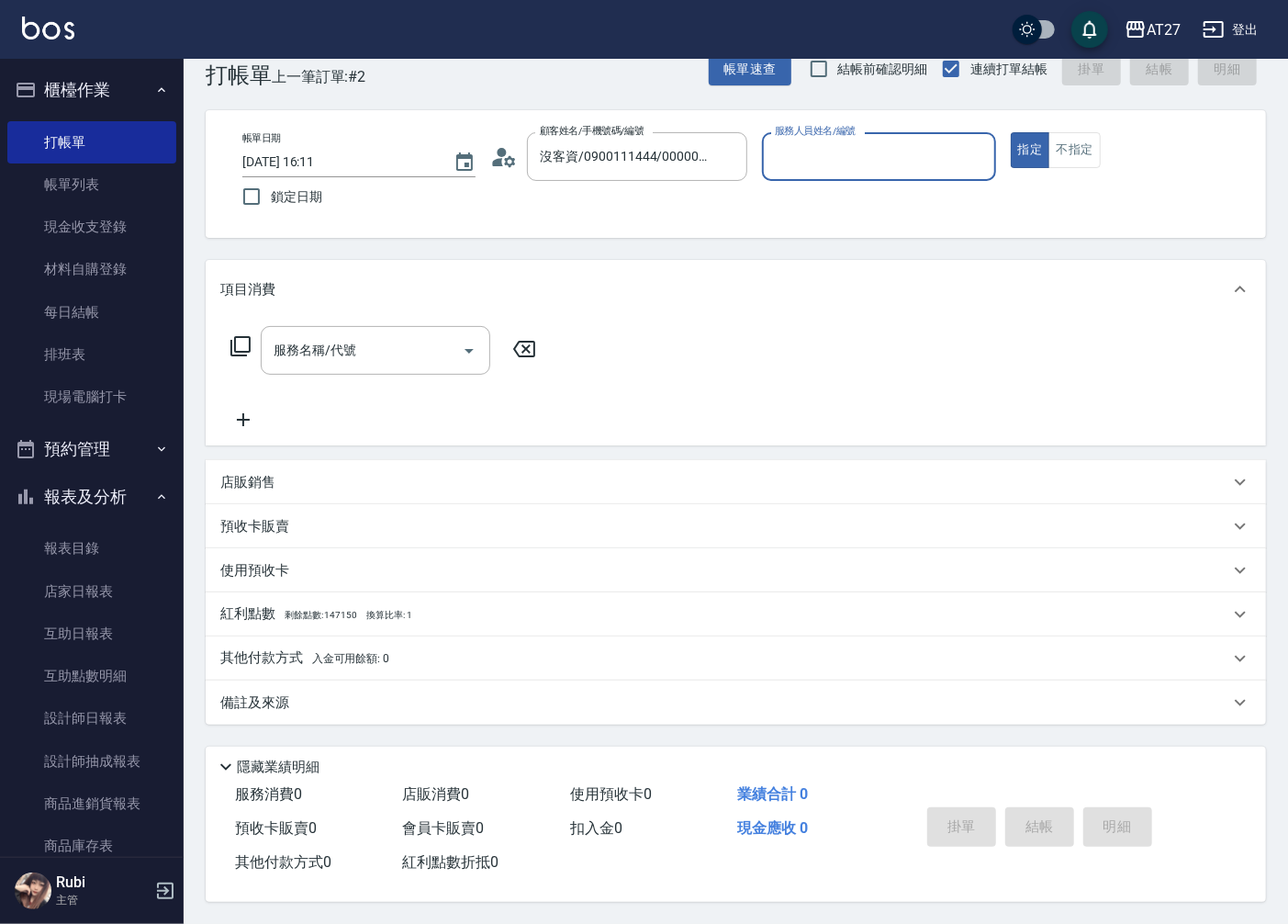
click at [831, 150] on input "服務人員姓名/編號" at bounding box center [878, 156] width 217 height 32
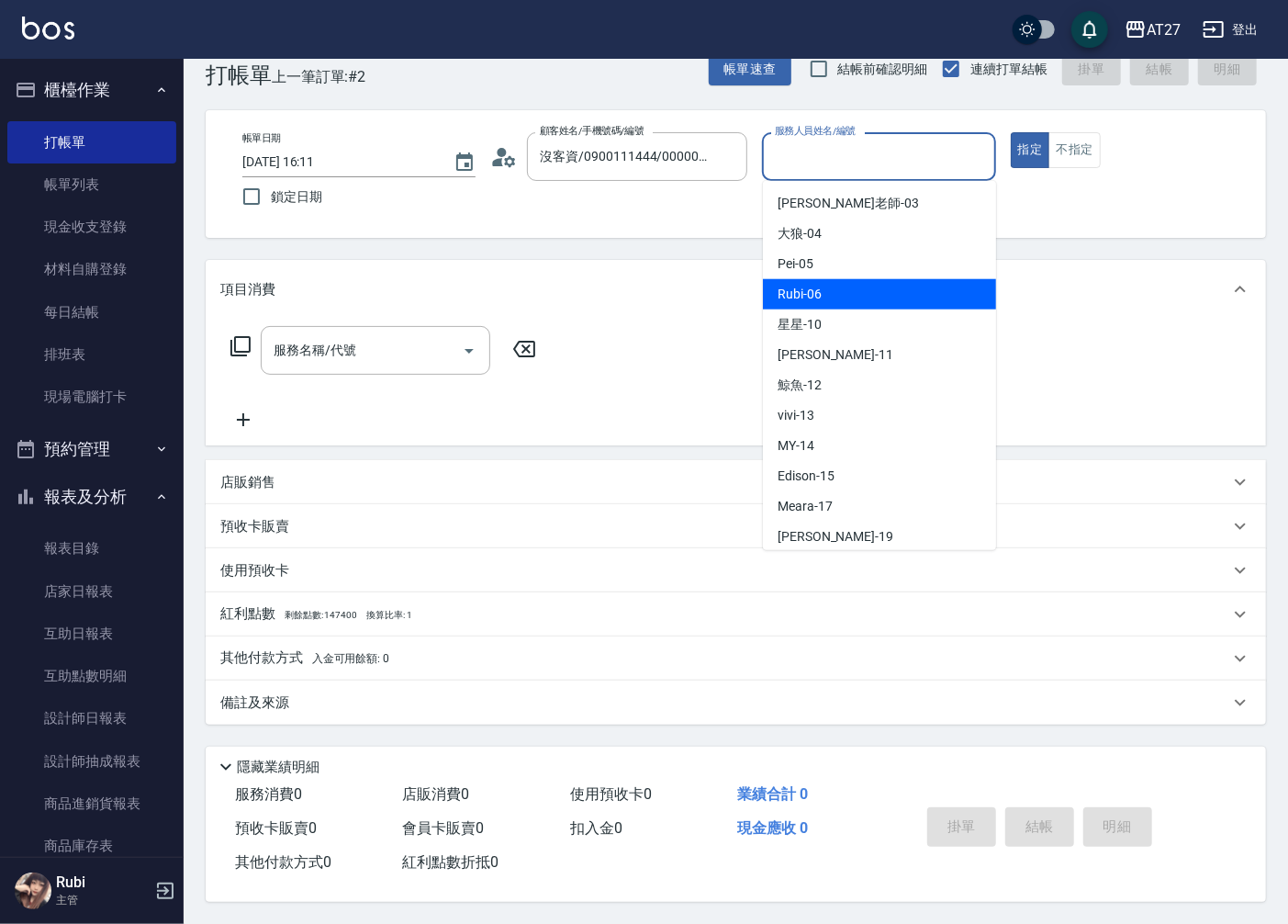
click at [842, 289] on div "Rubi -06" at bounding box center [880, 294] width 233 height 30
type input "Rubi-06"
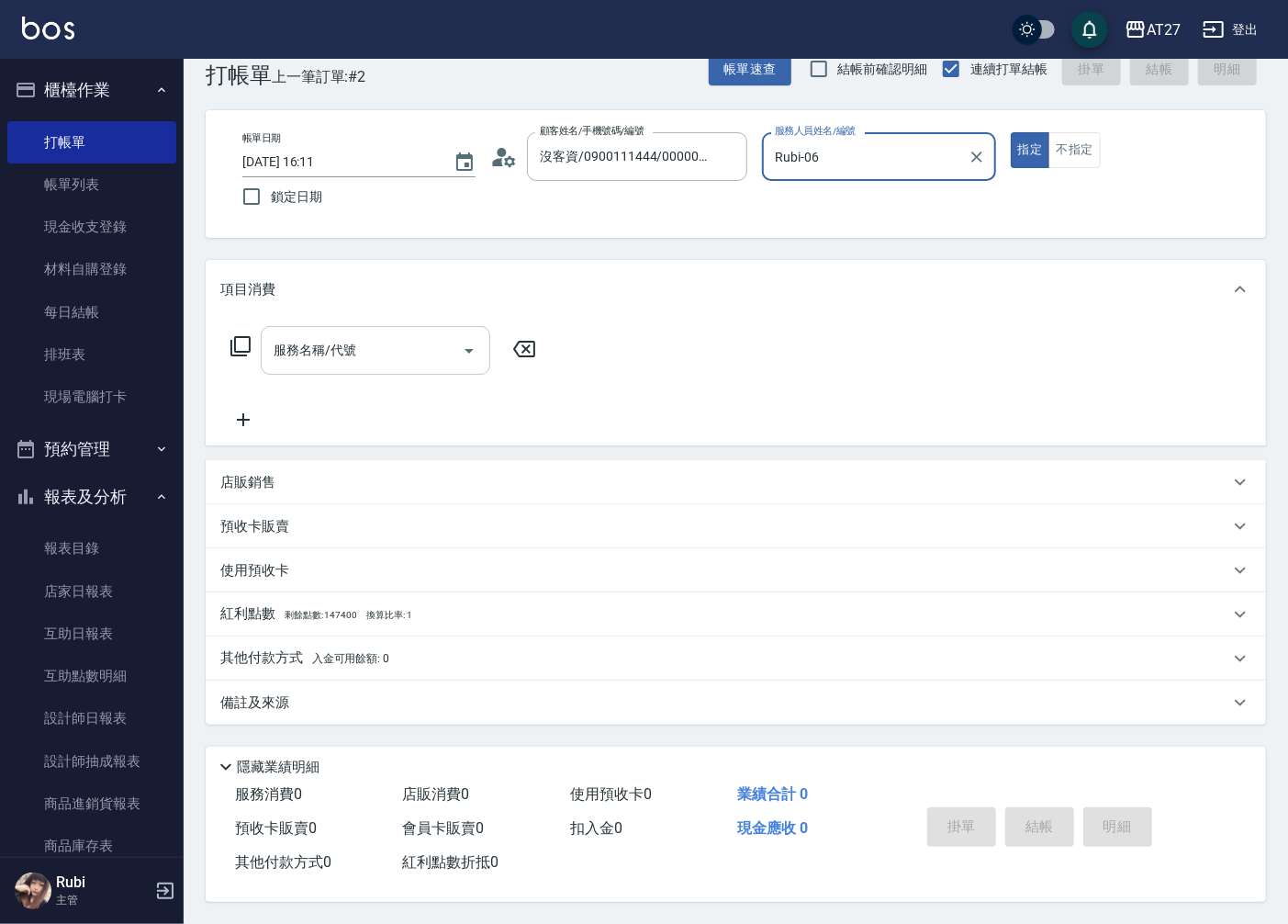
click at [379, 345] on input "服務名稱/代號" at bounding box center [361, 350] width 185 height 32
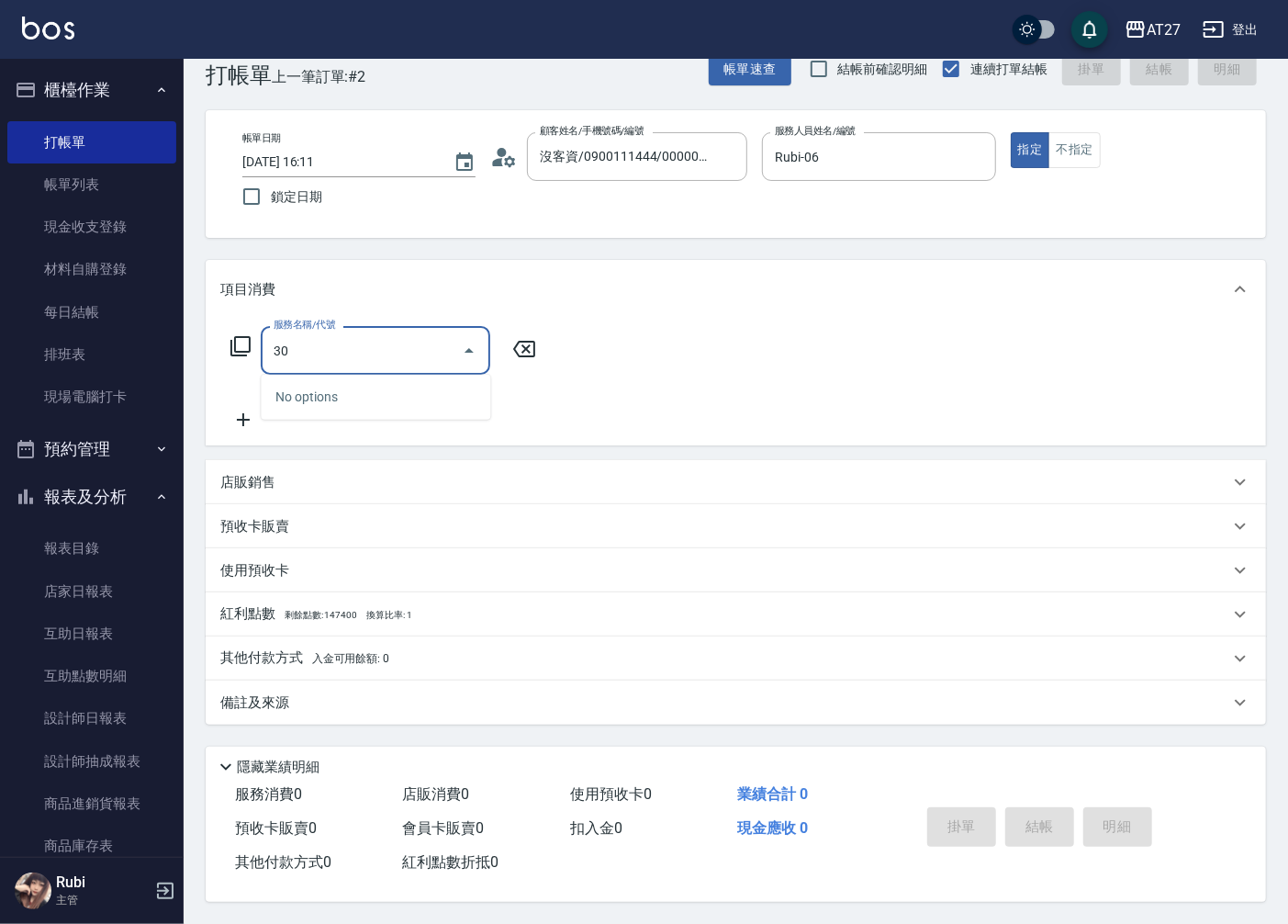
type input "301"
type input "150"
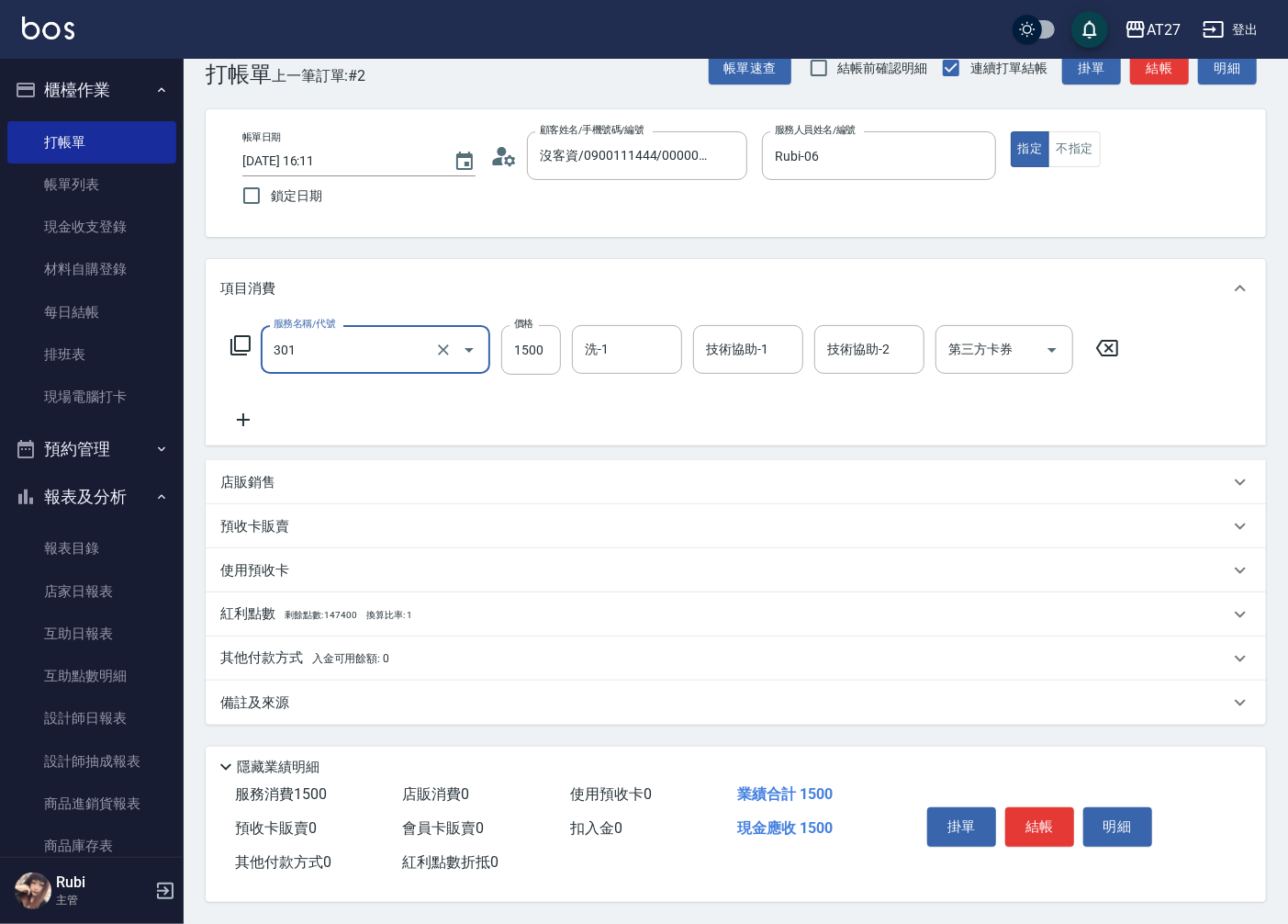
type input "燙髮(301)"
type input "2"
type input "0"
type input "25"
type input "20"
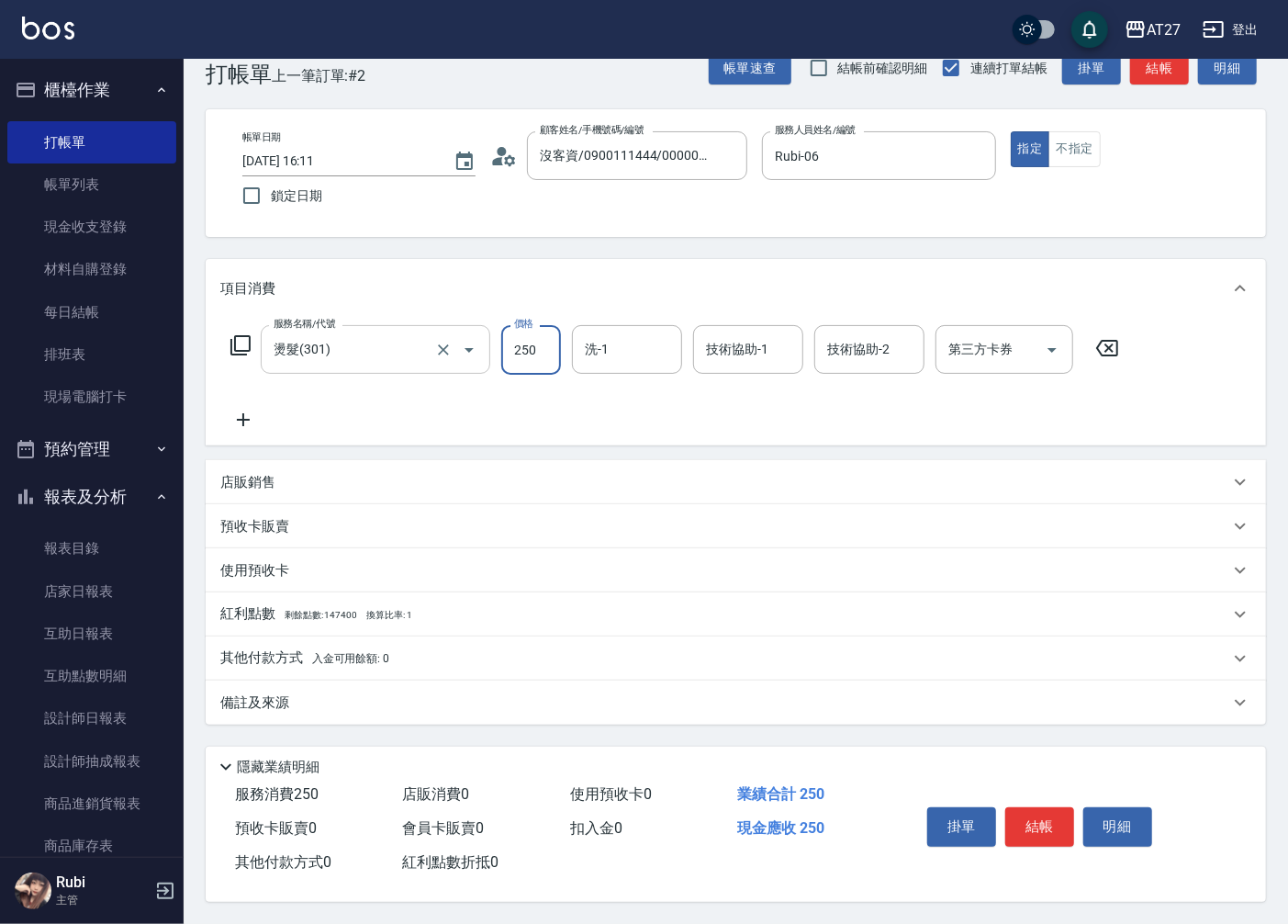
type input "2500"
type input "250"
type input "2500"
click at [1051, 815] on button "結帳" at bounding box center [1040, 826] width 69 height 38
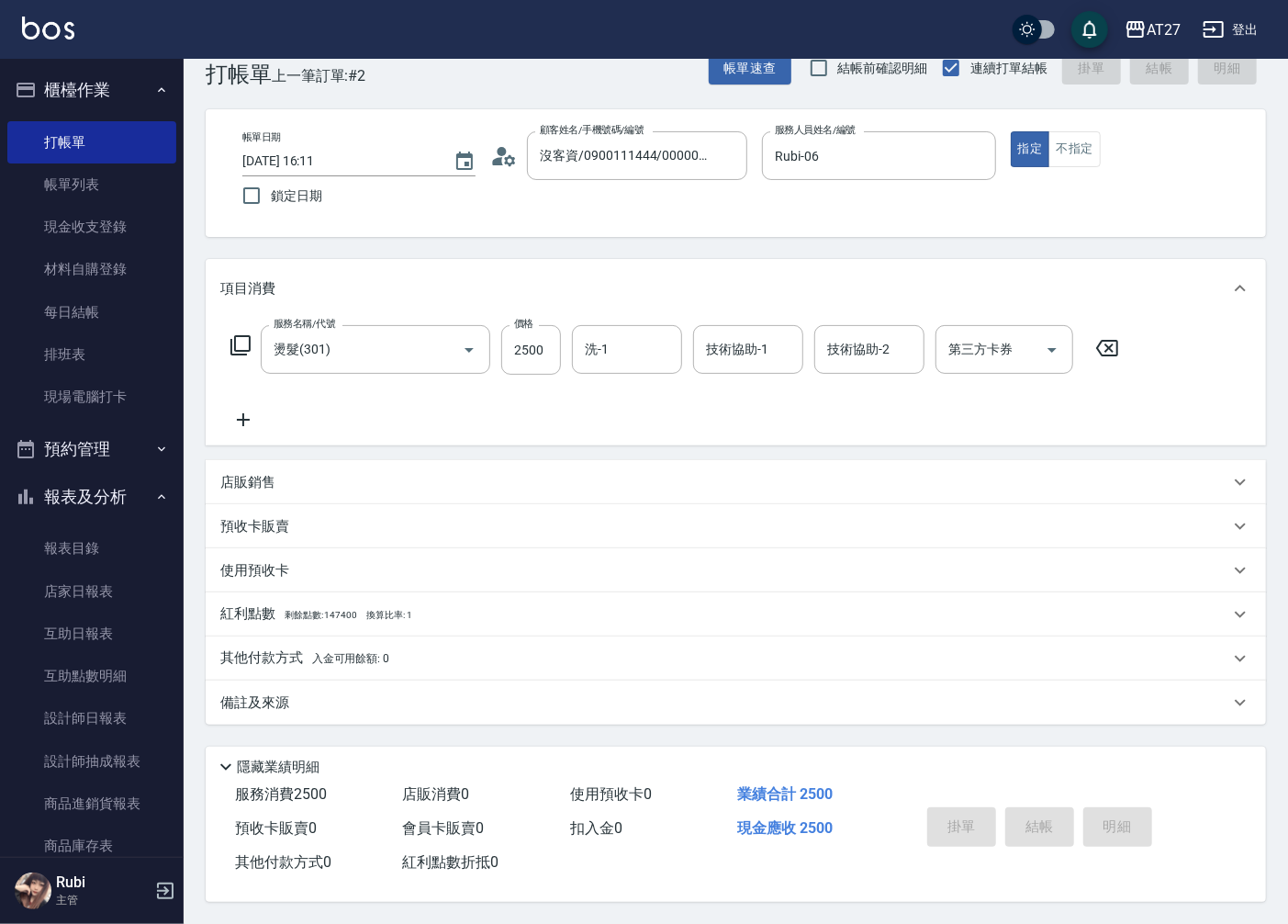
type input "0"
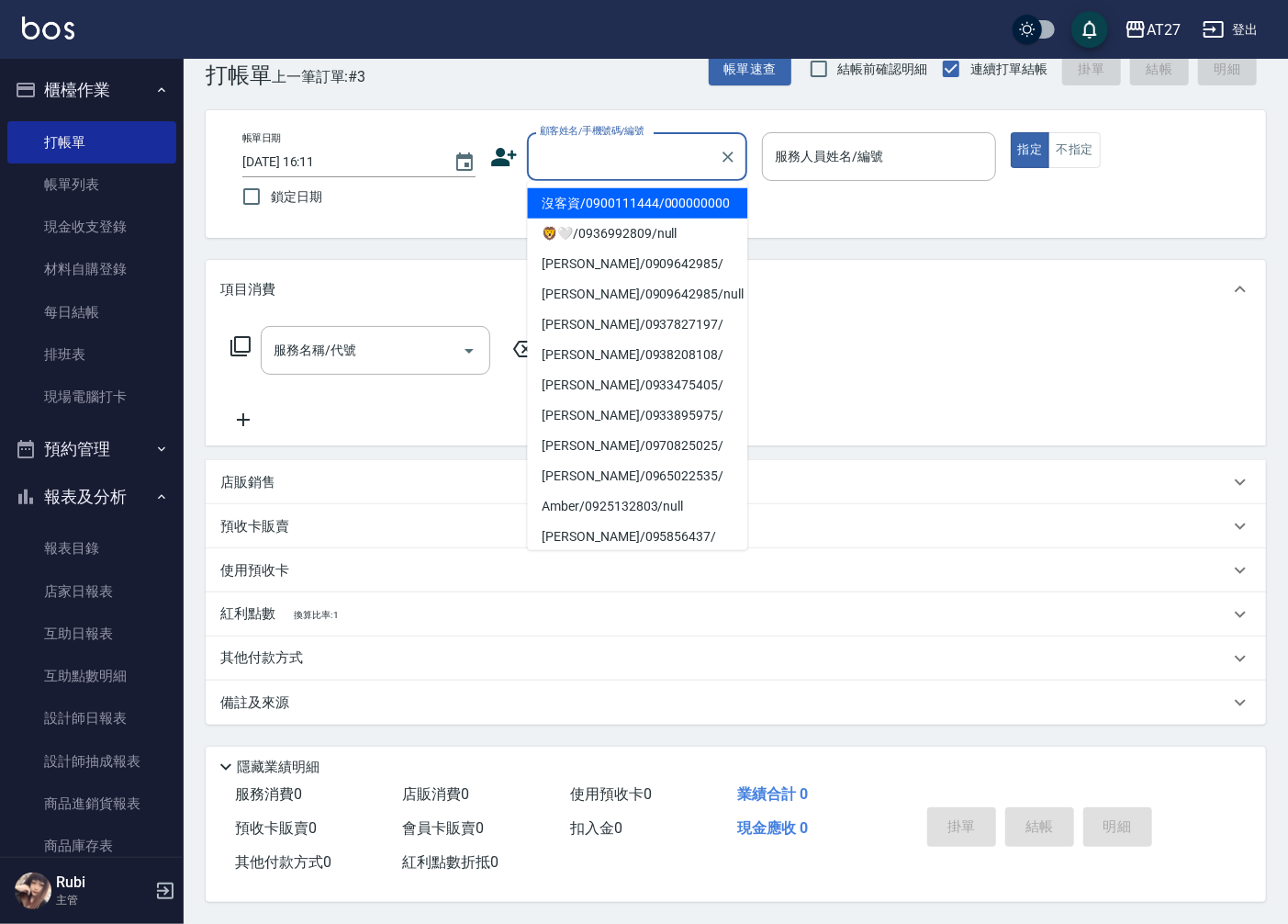
click at [655, 159] on input "顧客姓名/手機號碼/編號" at bounding box center [624, 156] width 177 height 32
click at [644, 206] on li "沒客資/0900111444/000000000" at bounding box center [637, 203] width 221 height 30
type input "沒客資/0900111444/000000000"
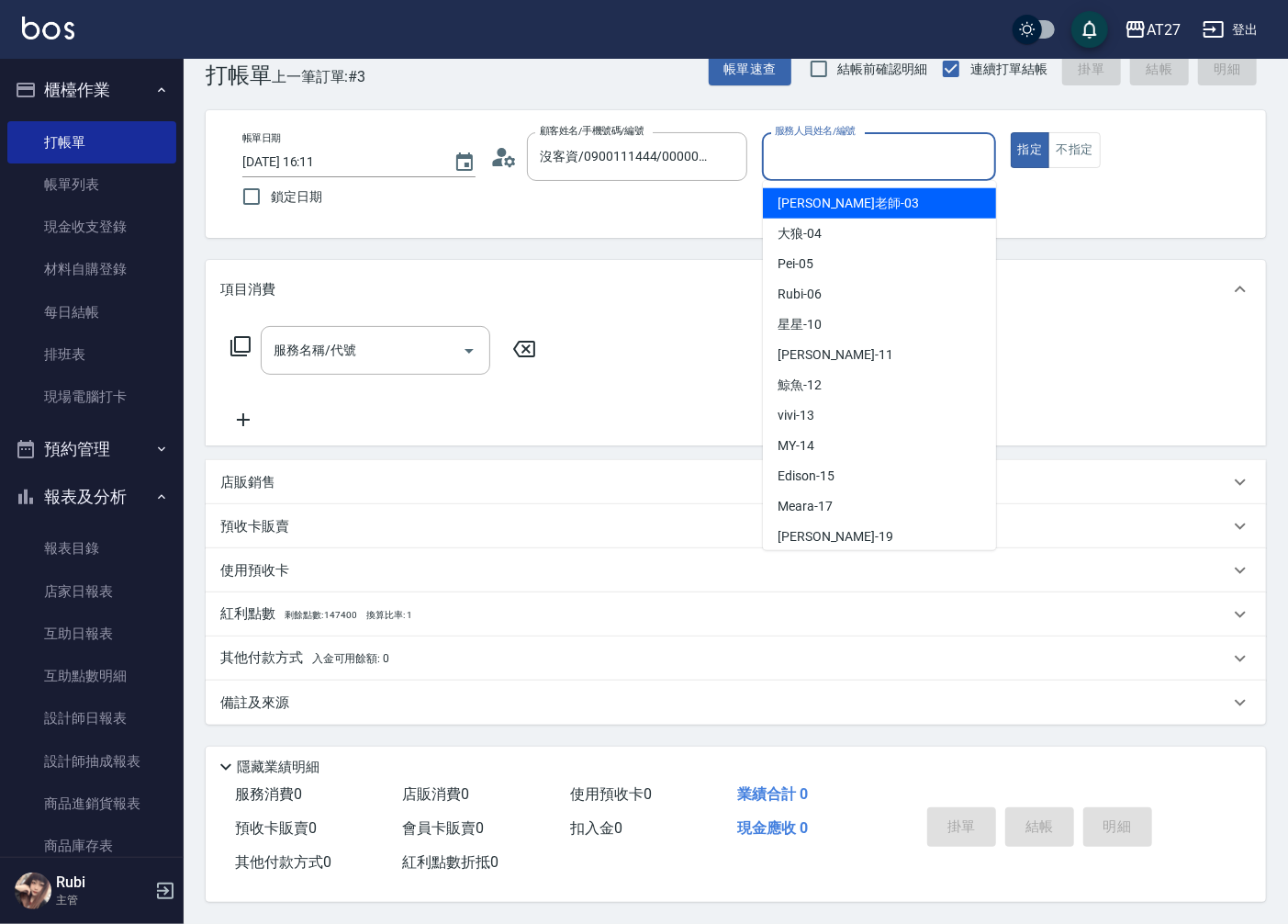
click at [796, 142] on input "服務人員姓名/編號" at bounding box center [878, 156] width 217 height 32
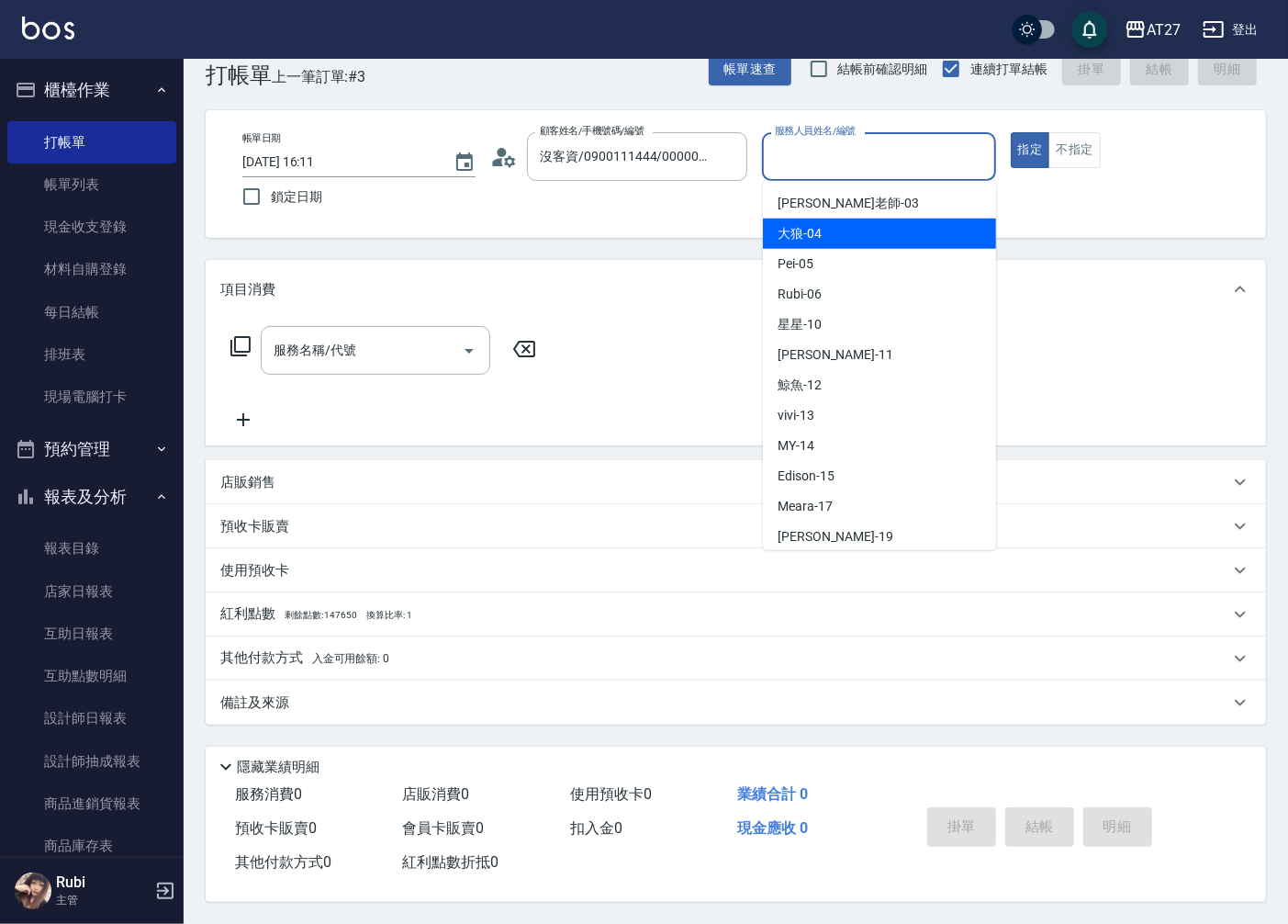
click at [863, 222] on div "大狼 -04" at bounding box center [880, 233] width 233 height 30
type input "大狼-04"
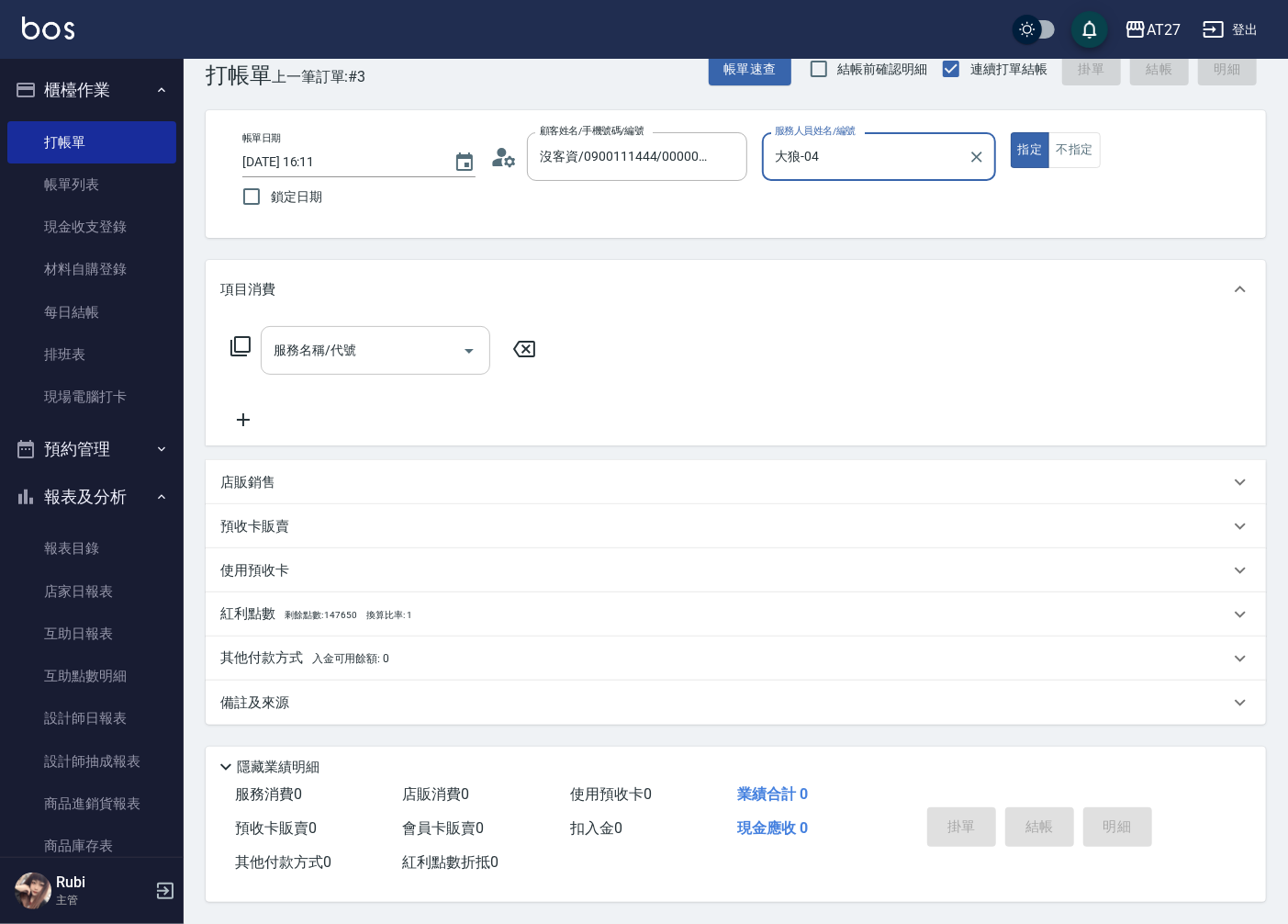
click at [319, 358] on input "服務名稱/代號" at bounding box center [361, 350] width 185 height 32
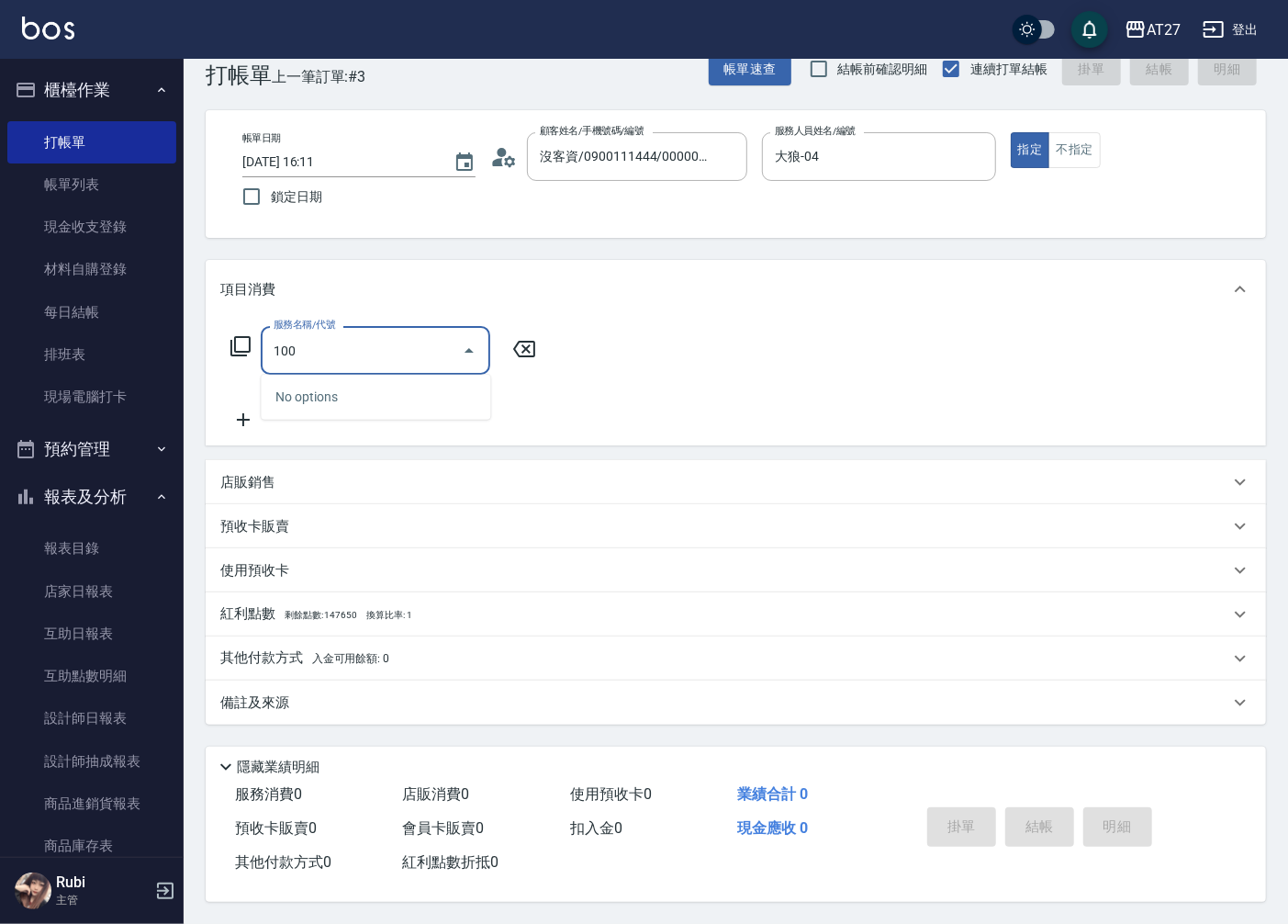
type input "1005"
type input "60"
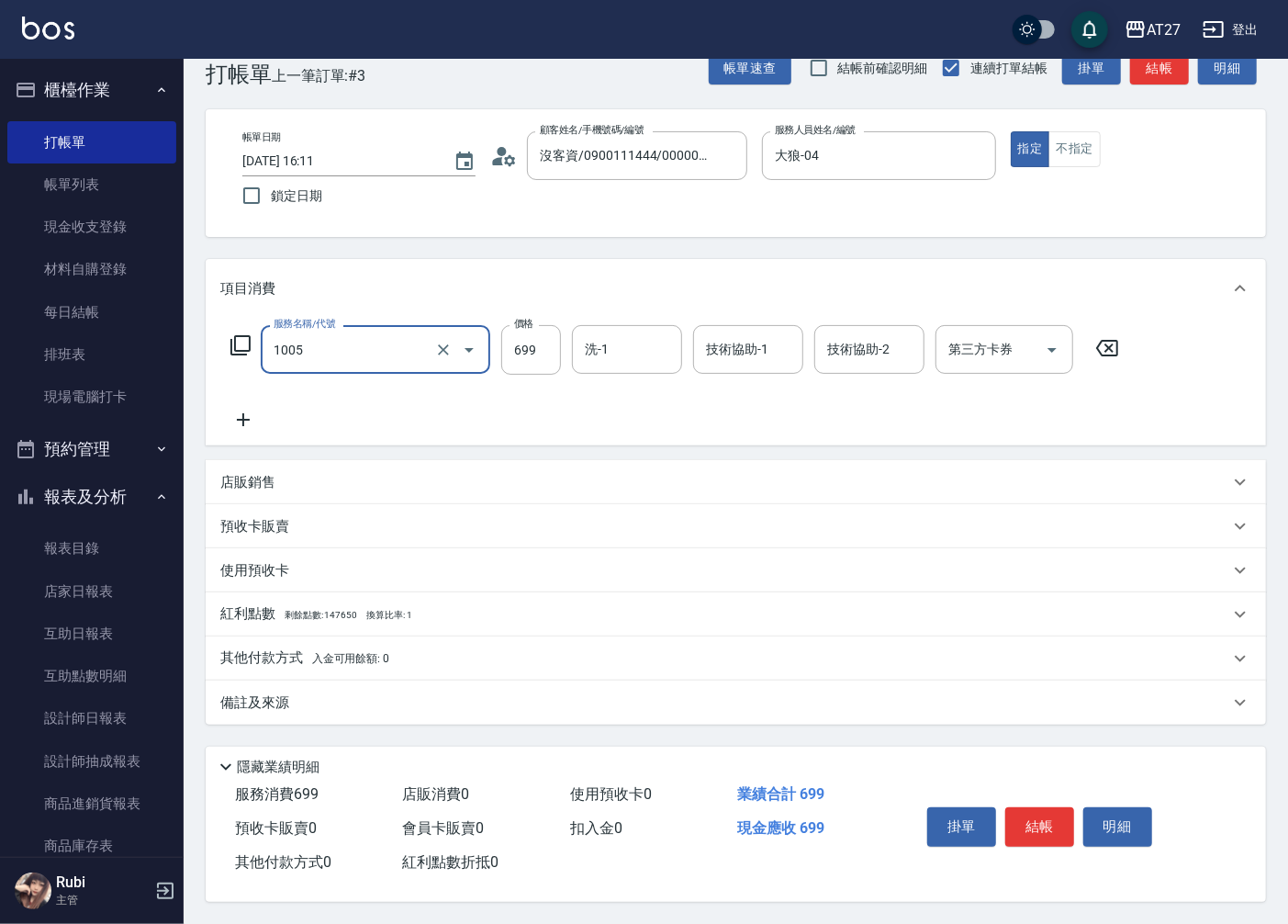
type input "毛囊淨化洗髮(1005)"
type input "7"
type input "0"
type input "70"
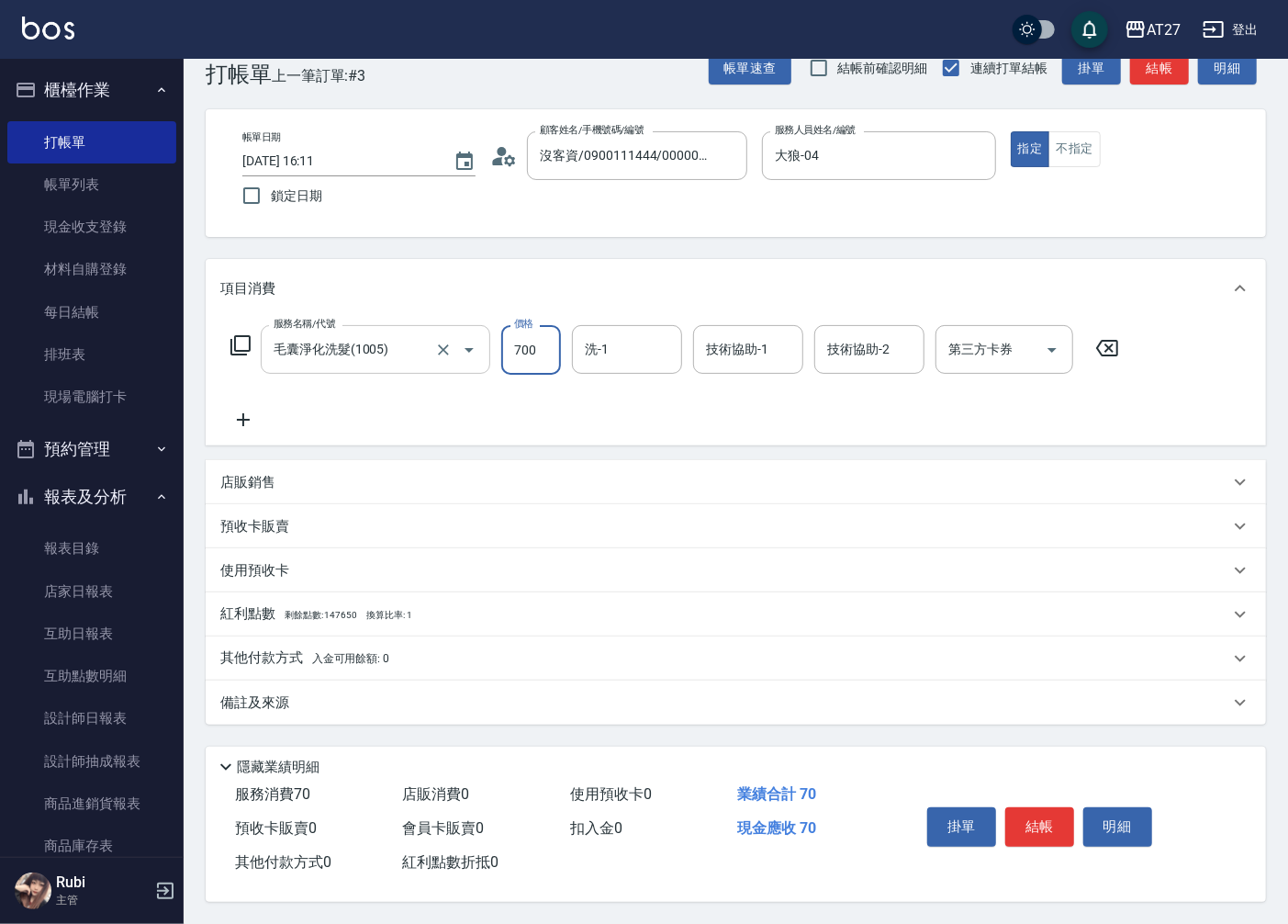
type input "700"
click at [1036, 830] on button "結帳" at bounding box center [1040, 826] width 69 height 38
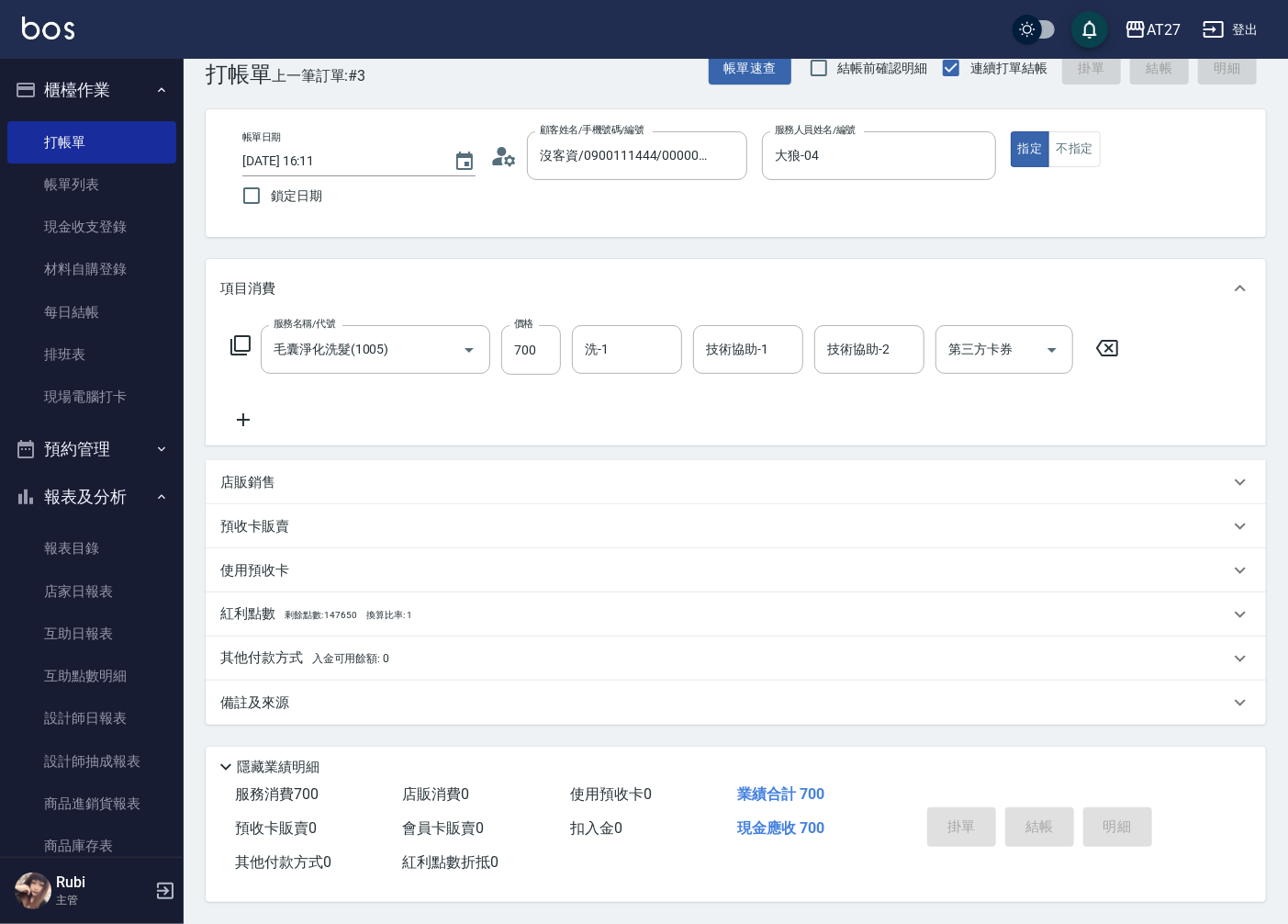
type input "0"
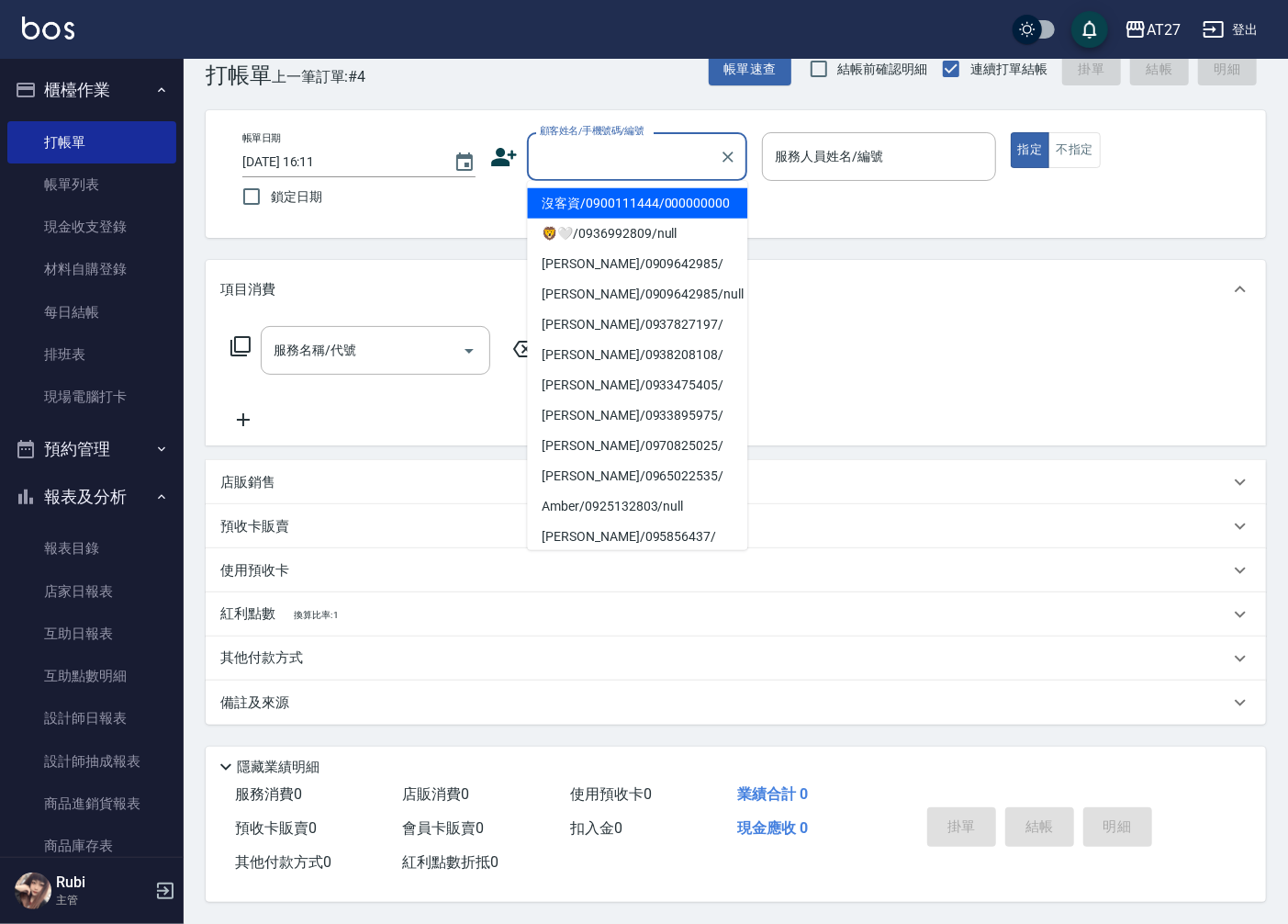
click at [627, 143] on input "顧客姓名/手機號碼/編號" at bounding box center [624, 156] width 177 height 32
click at [652, 212] on li "沒客資/0900111444/000000000" at bounding box center [637, 203] width 221 height 30
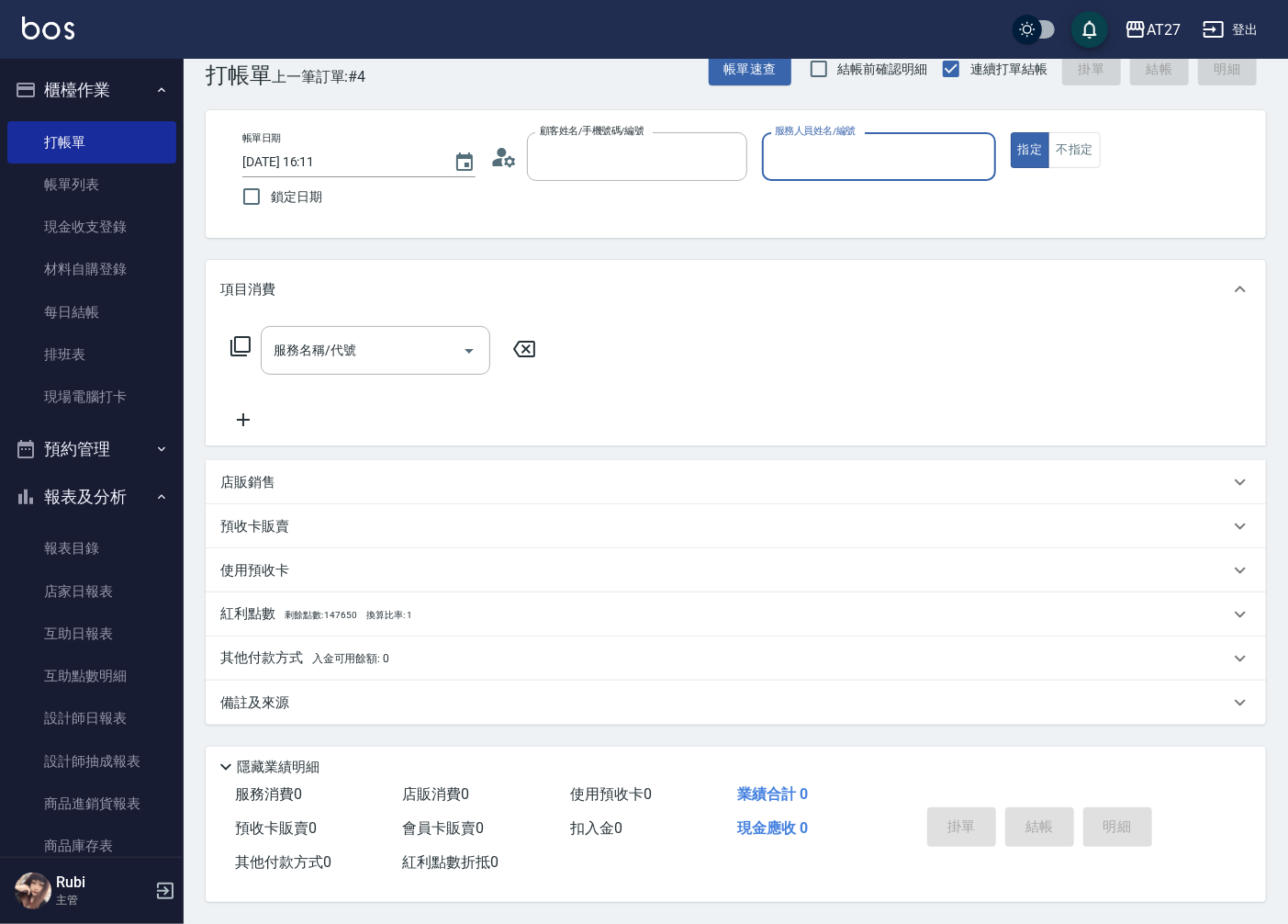
type input "沒客資/0900111444/000000000"
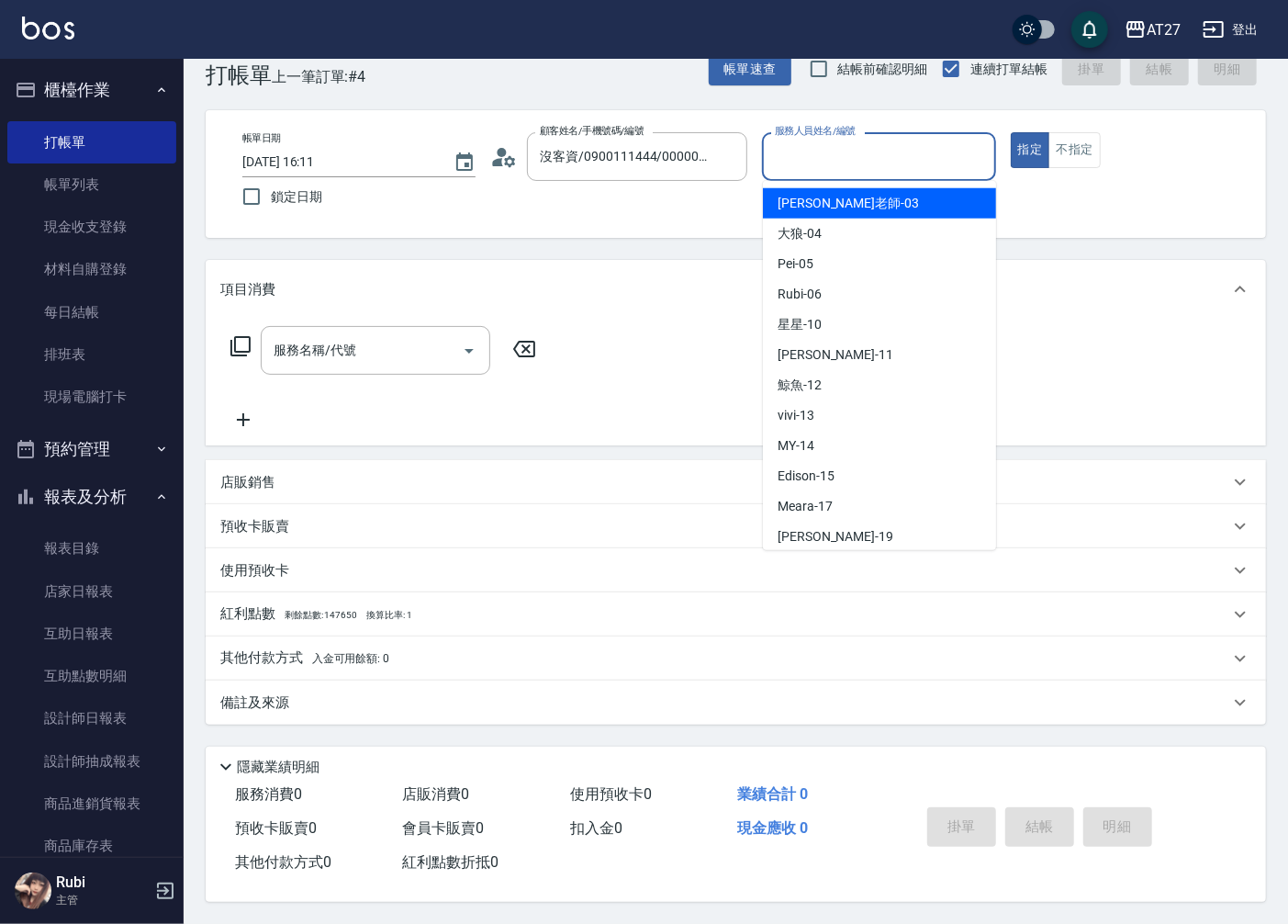
click at [812, 152] on input "服務人員姓名/編號" at bounding box center [878, 156] width 217 height 32
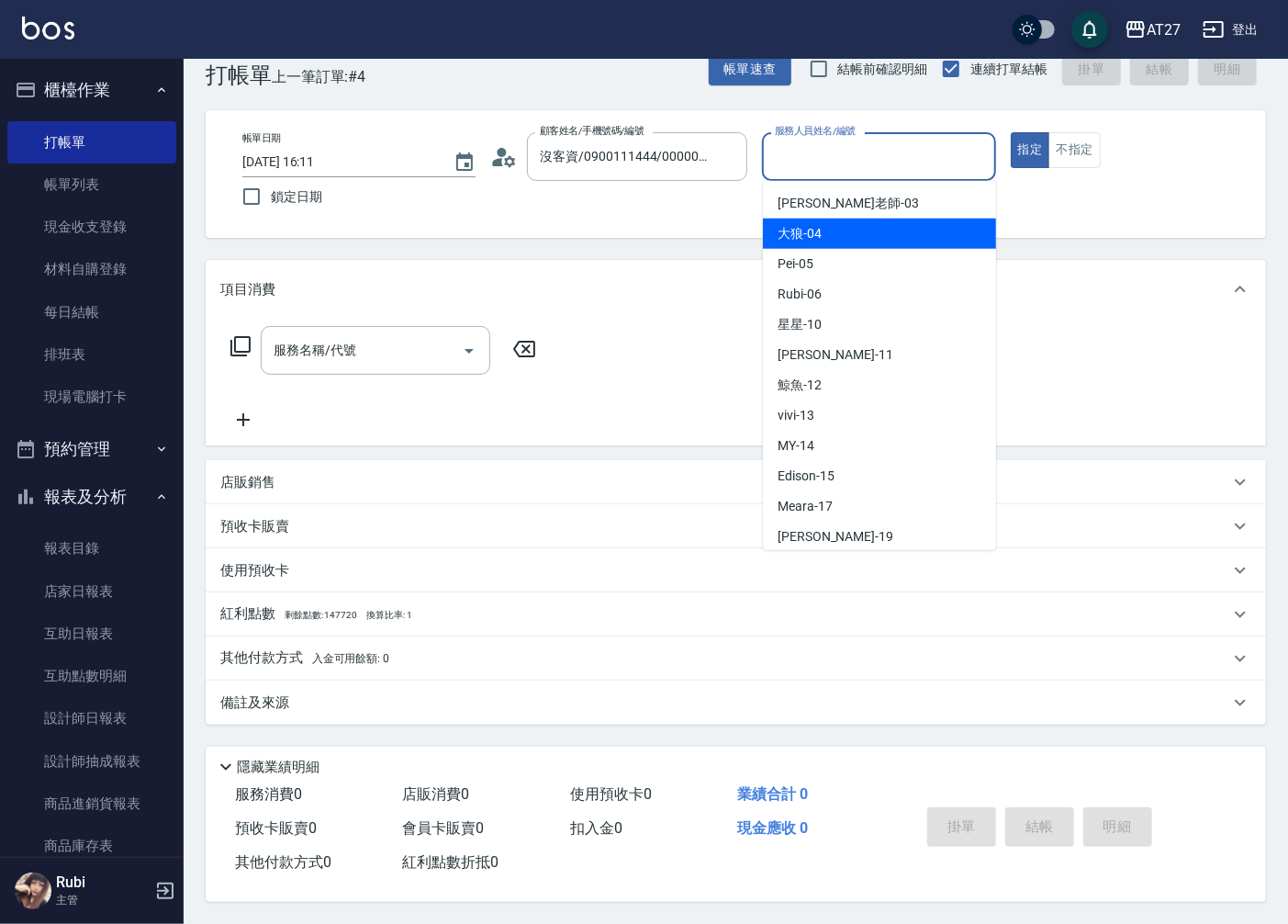
click at [839, 226] on div "大狼 -04" at bounding box center [880, 233] width 233 height 30
type input "大狼-04"
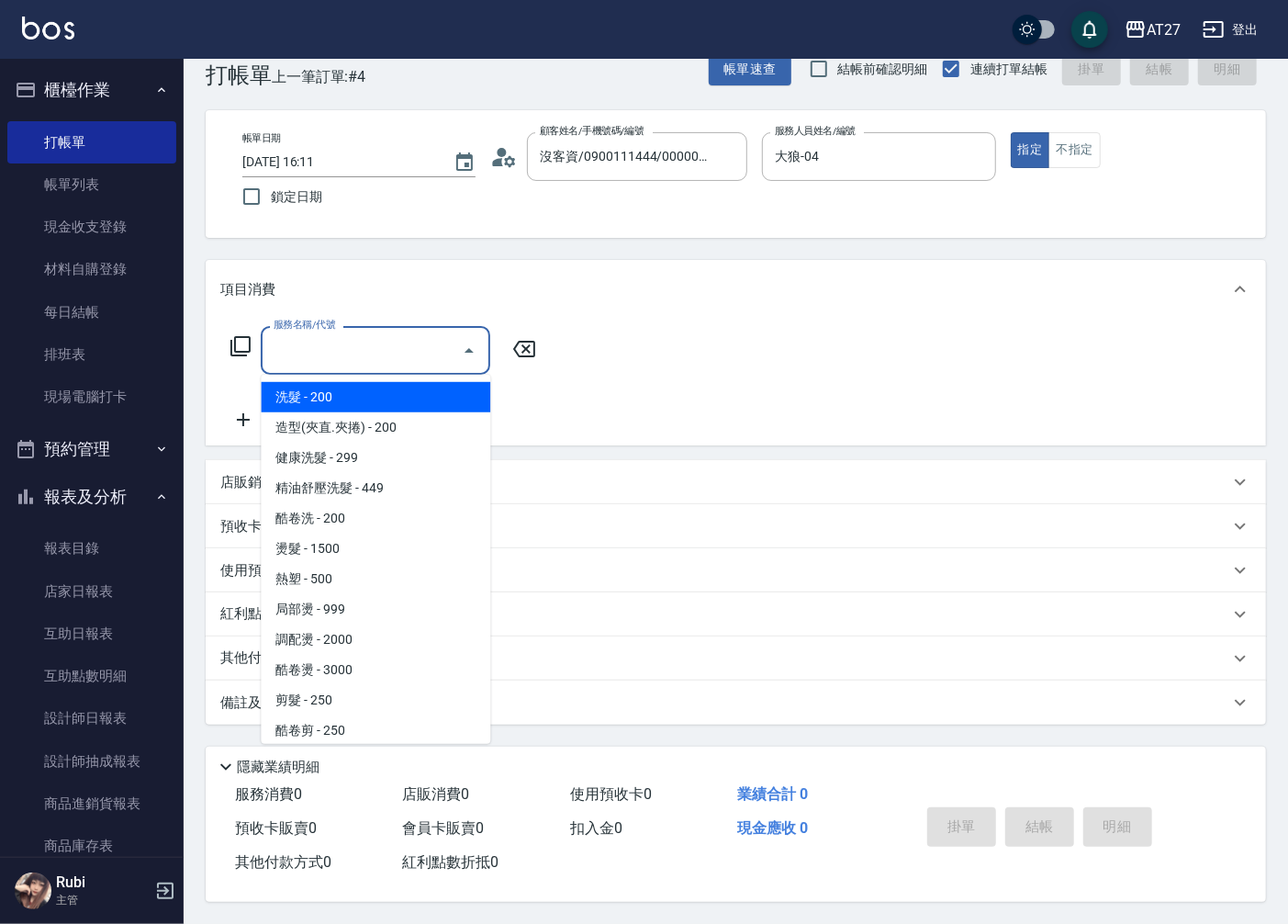
click at [406, 345] on input "服務名稱/代號" at bounding box center [361, 350] width 185 height 32
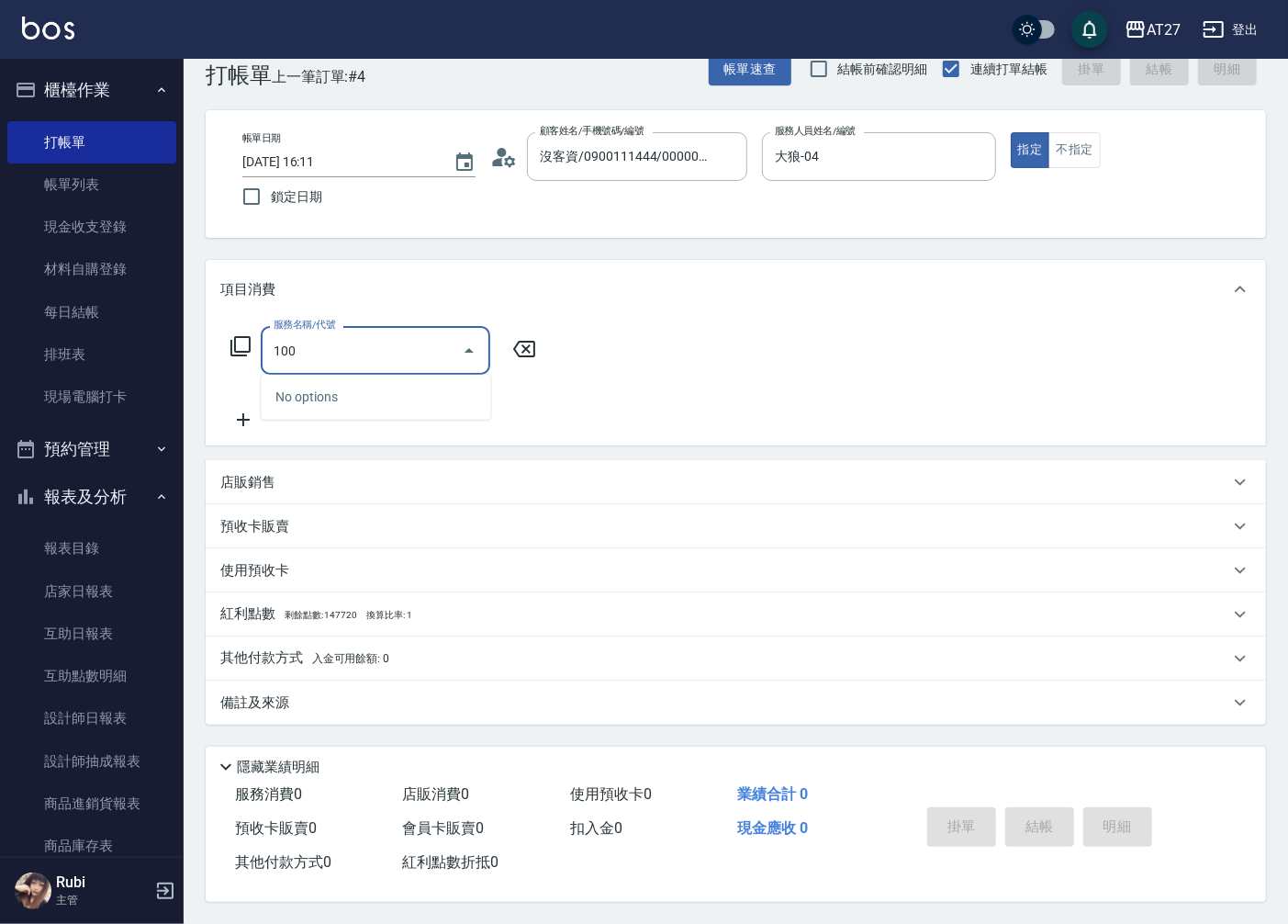
type input "1005"
type input "60"
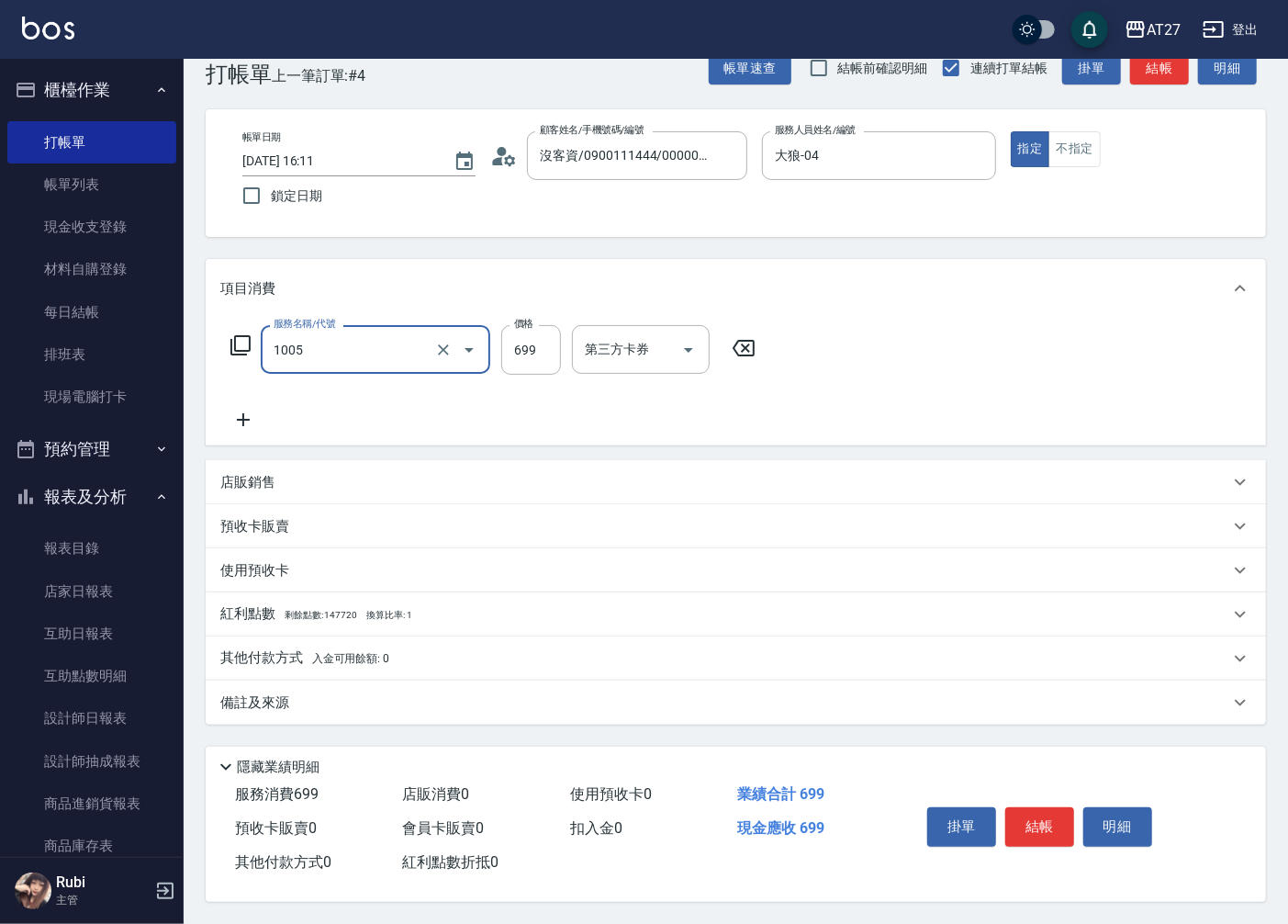
type input "毛囊淨化洗髮(1005)"
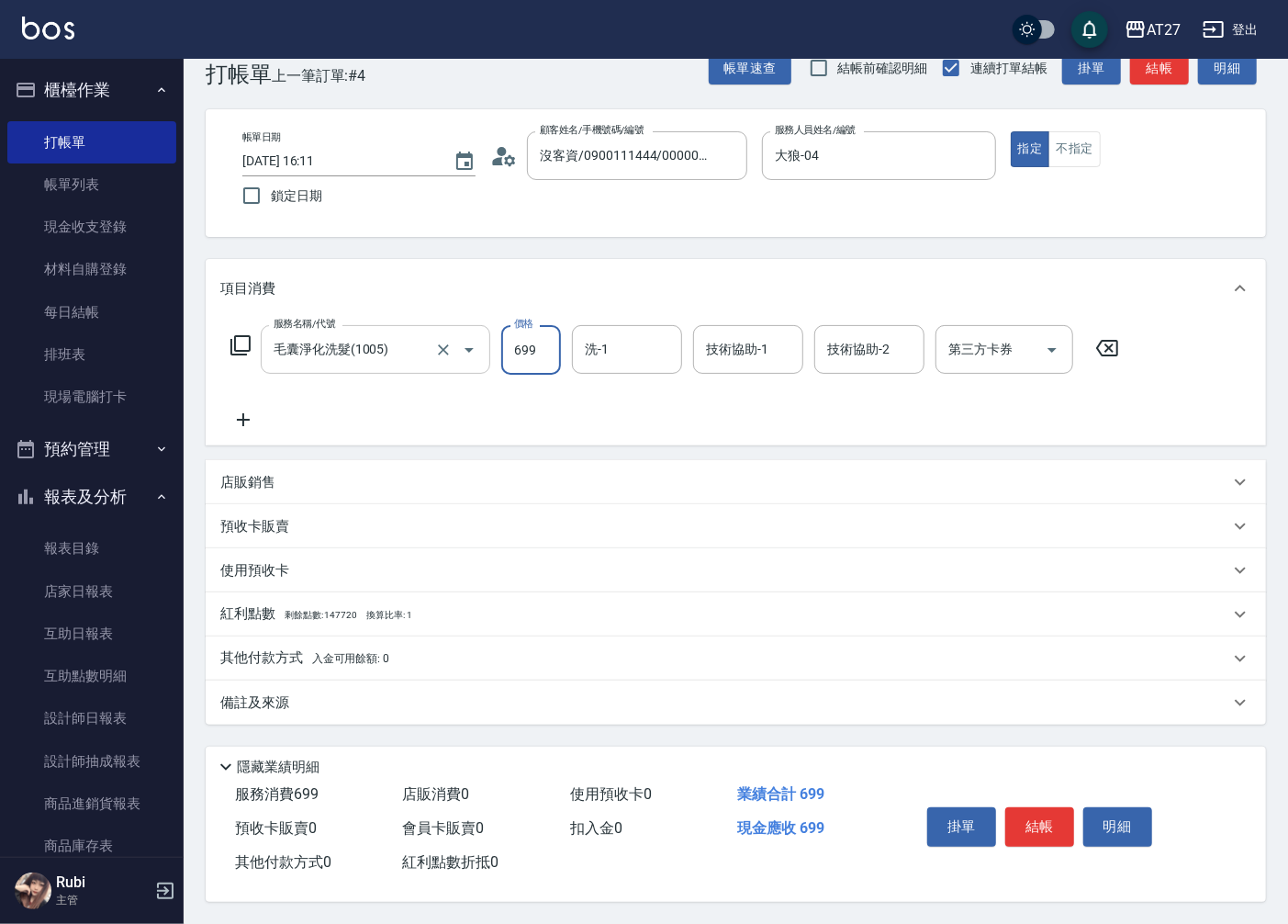
type input "7"
type input "0"
type input "70"
type input "700"
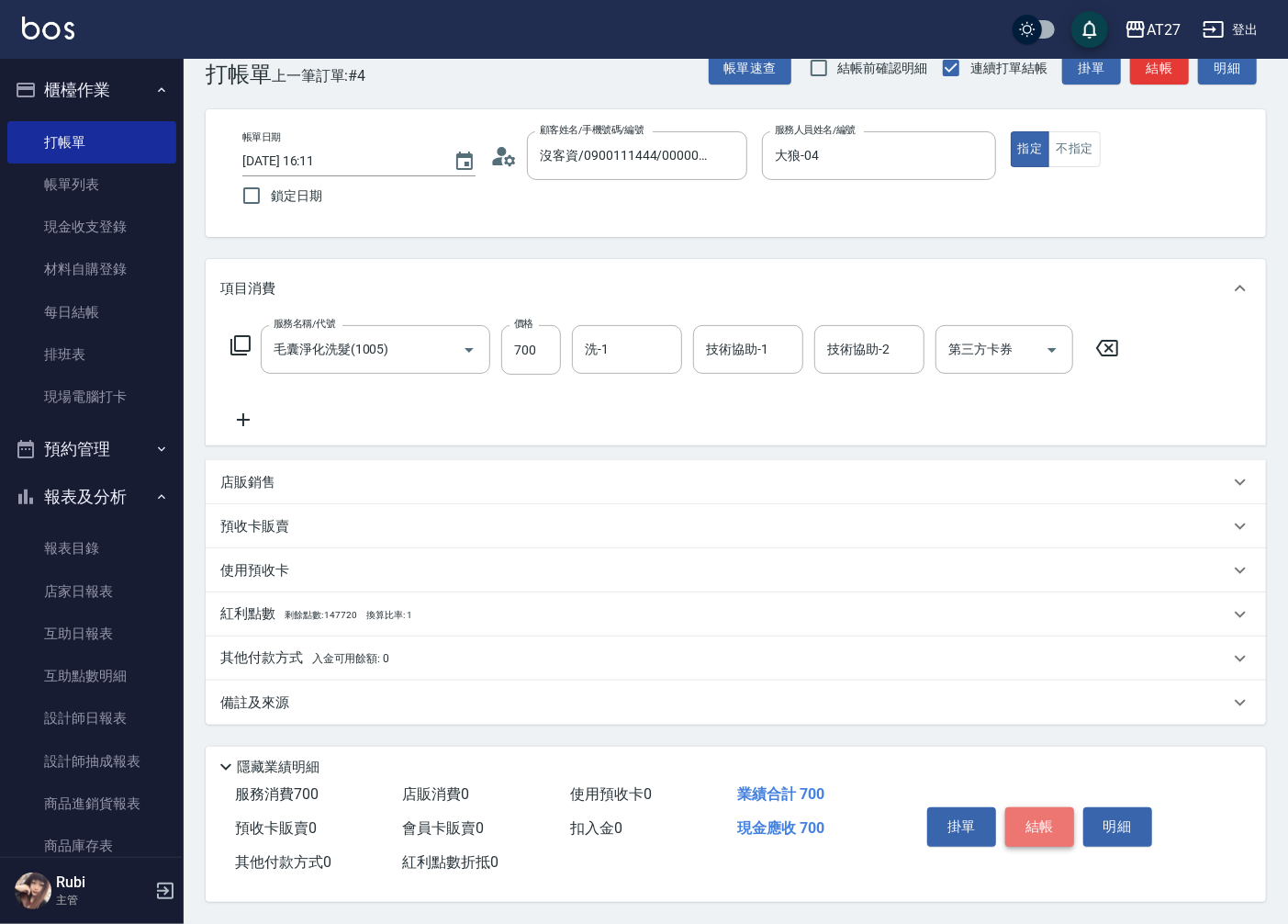
click at [1016, 836] on button "結帳" at bounding box center [1040, 826] width 69 height 38
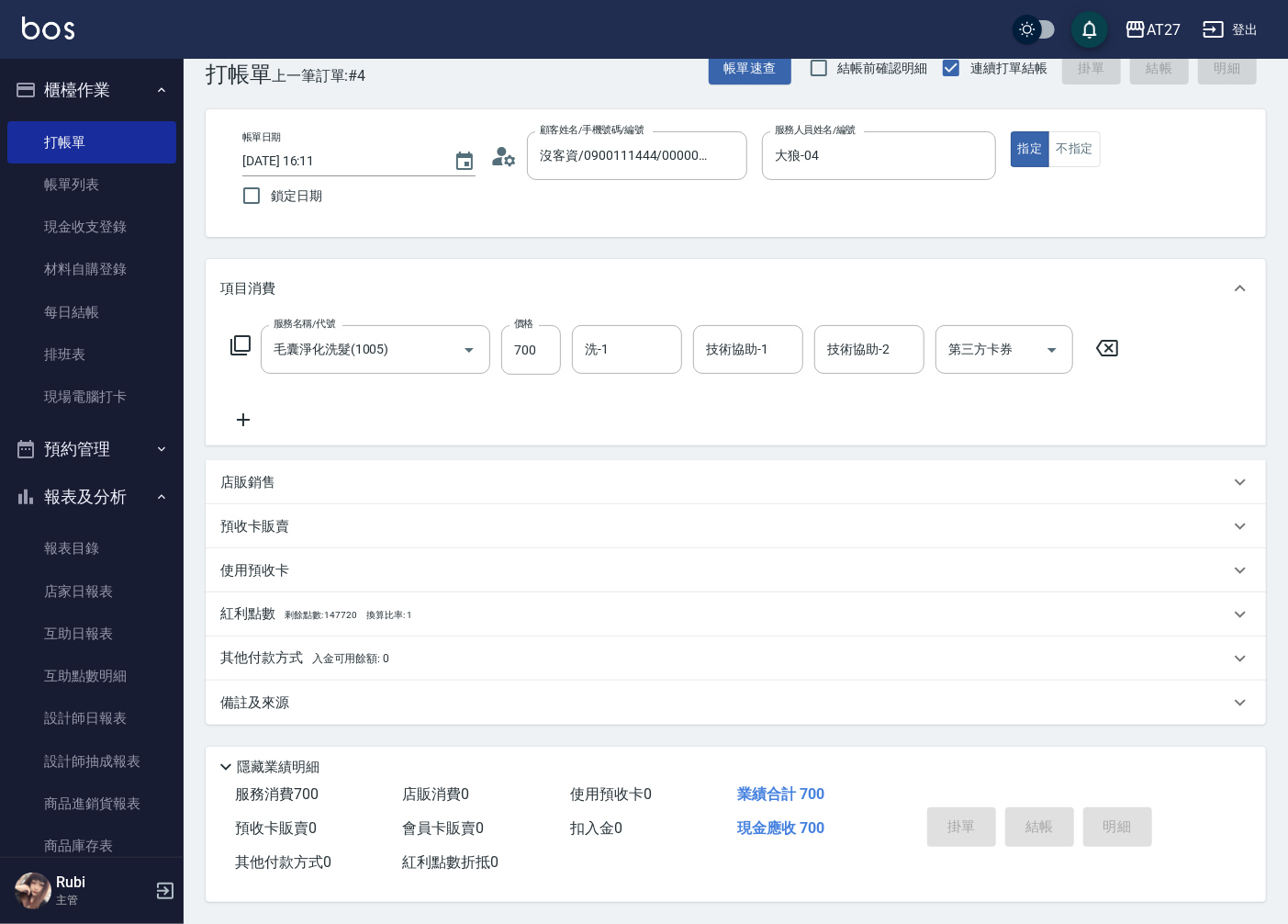
type input "[DATE] 16:12"
type input "0"
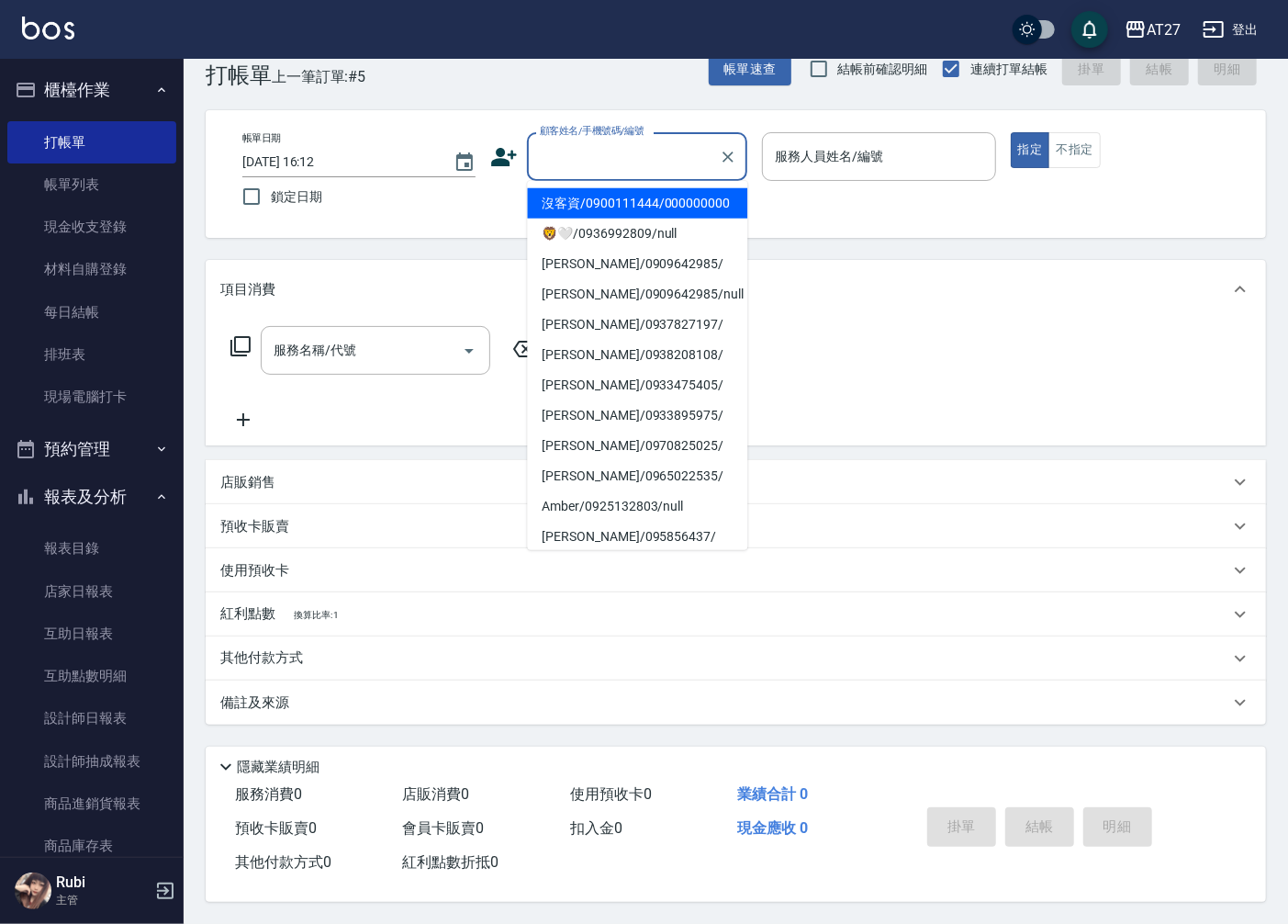
click at [607, 158] on input "顧客姓名/手機號碼/編號" at bounding box center [624, 156] width 177 height 32
click at [609, 207] on li "沒客資/0900111444/000000000" at bounding box center [637, 203] width 221 height 30
type input "沒客資/0900111444/000000000"
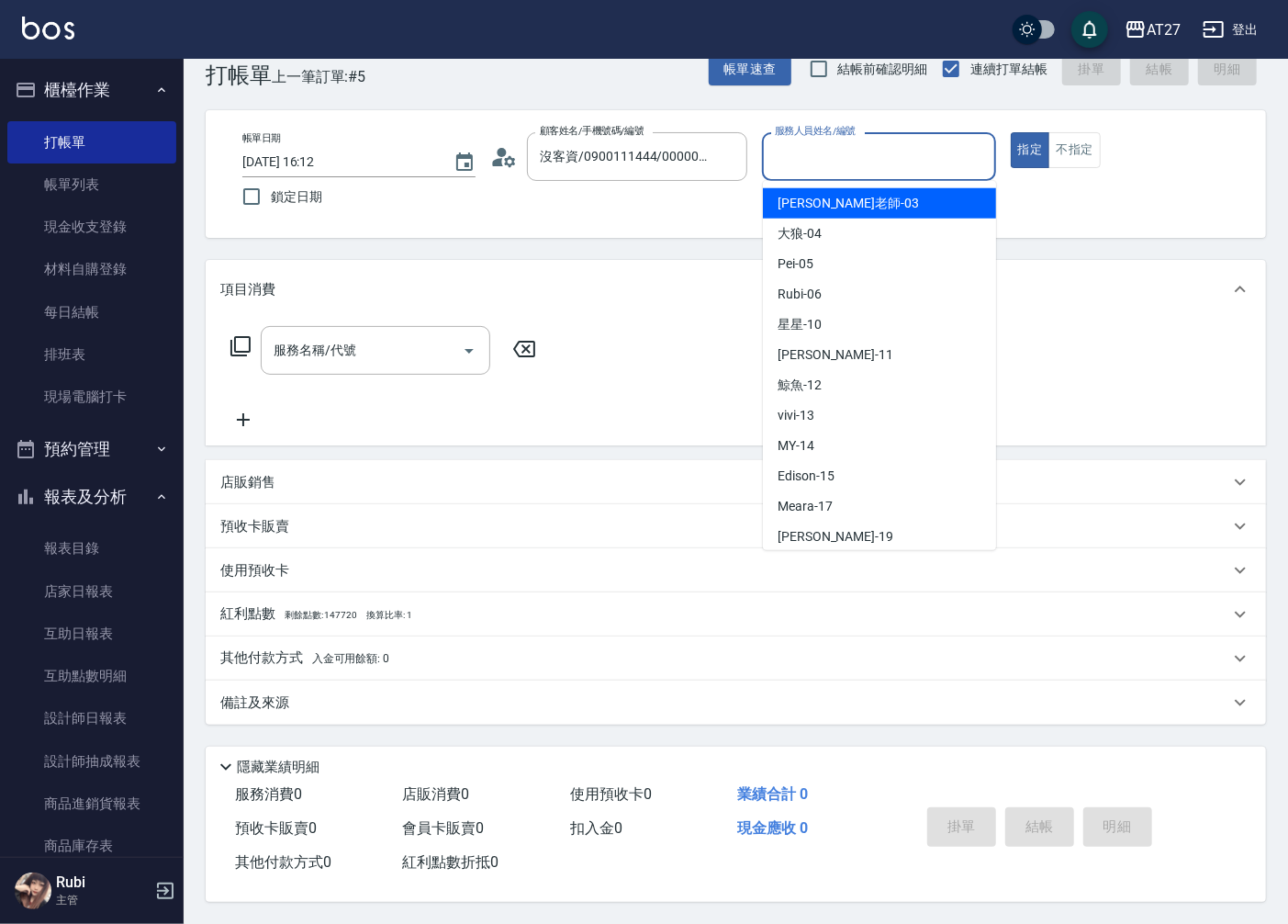
click at [793, 157] on input "服務人員姓名/編號" at bounding box center [878, 156] width 217 height 32
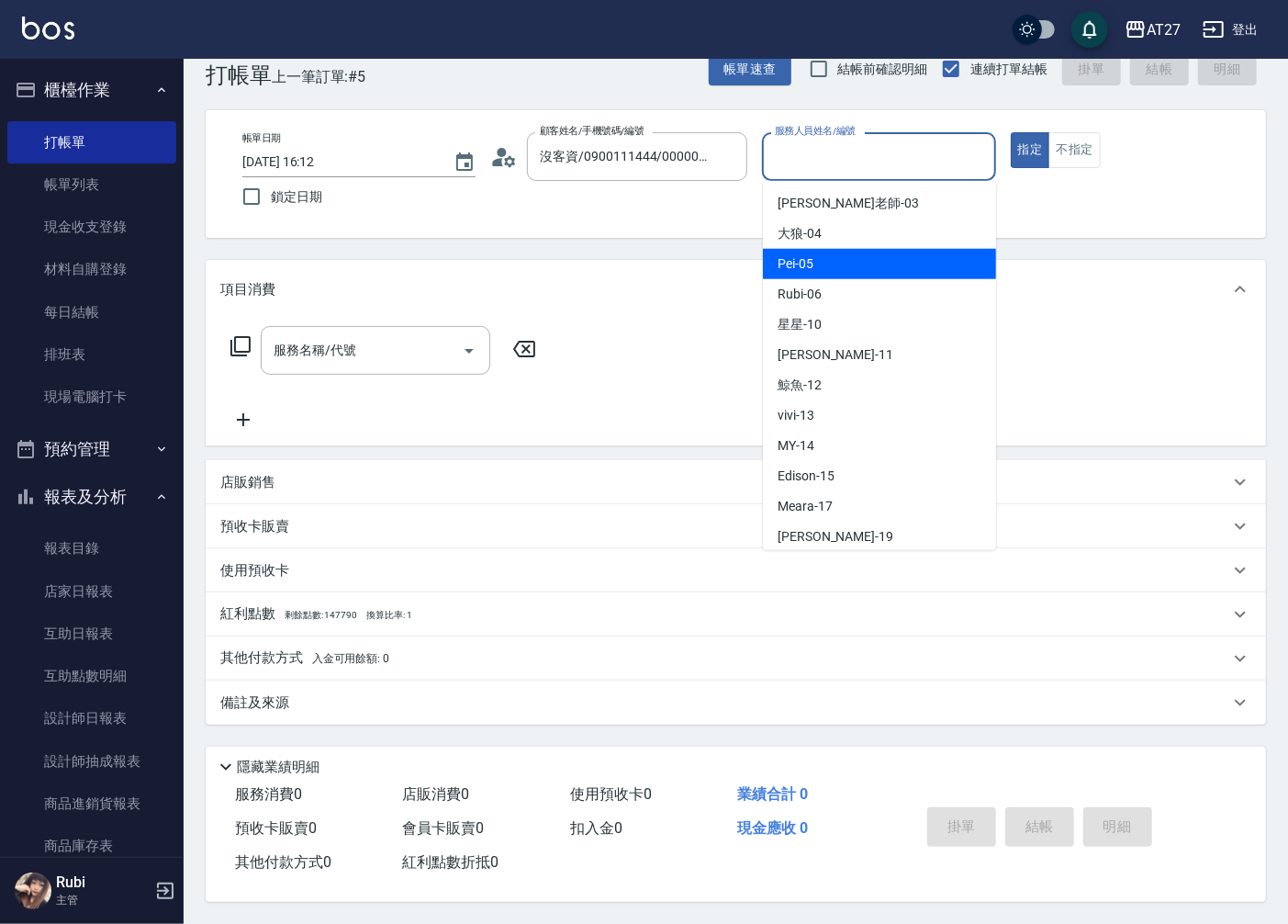
click at [836, 261] on div "Pei -05" at bounding box center [880, 264] width 233 height 30
type input "Pei-05"
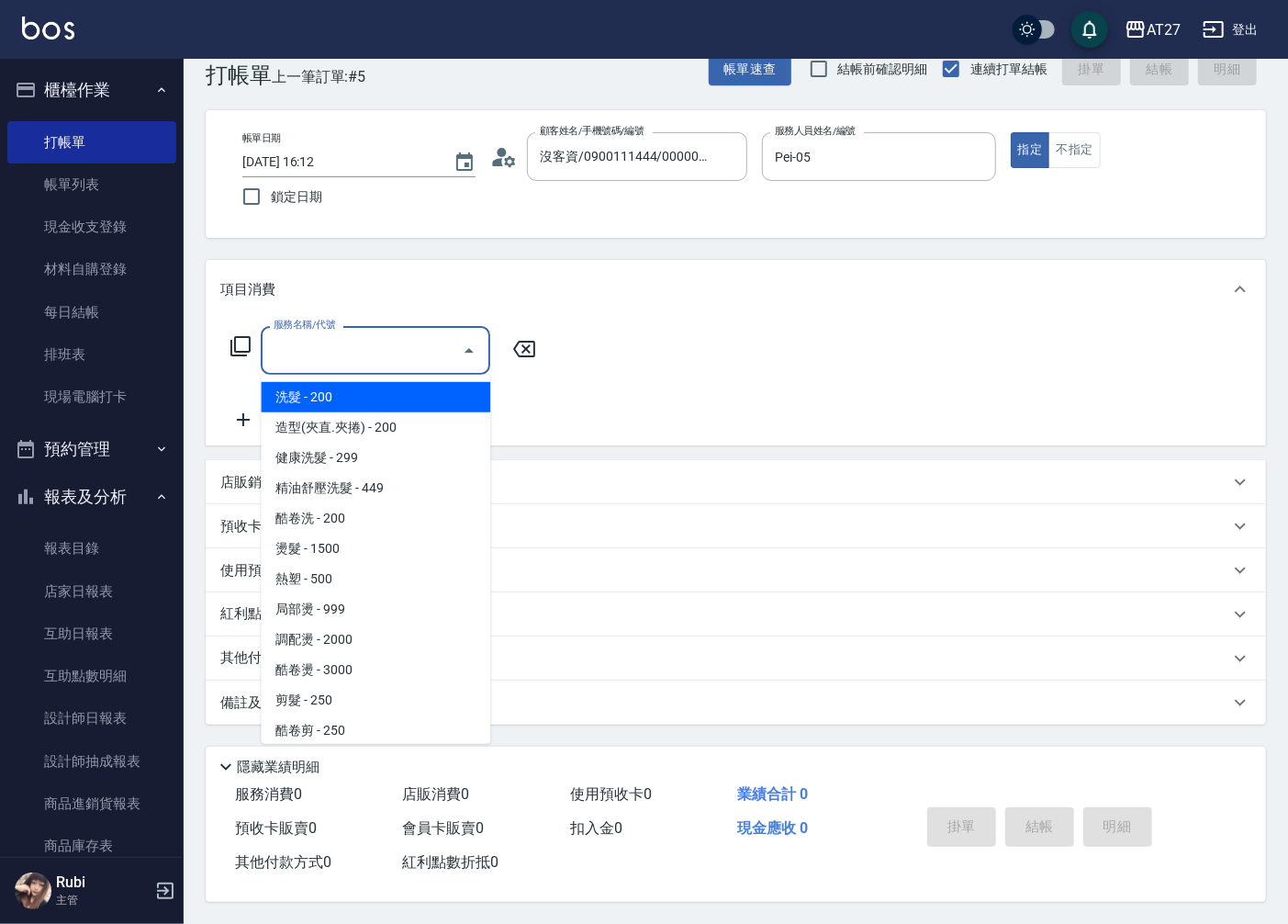
click at [351, 334] on input "服務名稱/代號" at bounding box center [361, 350] width 185 height 32
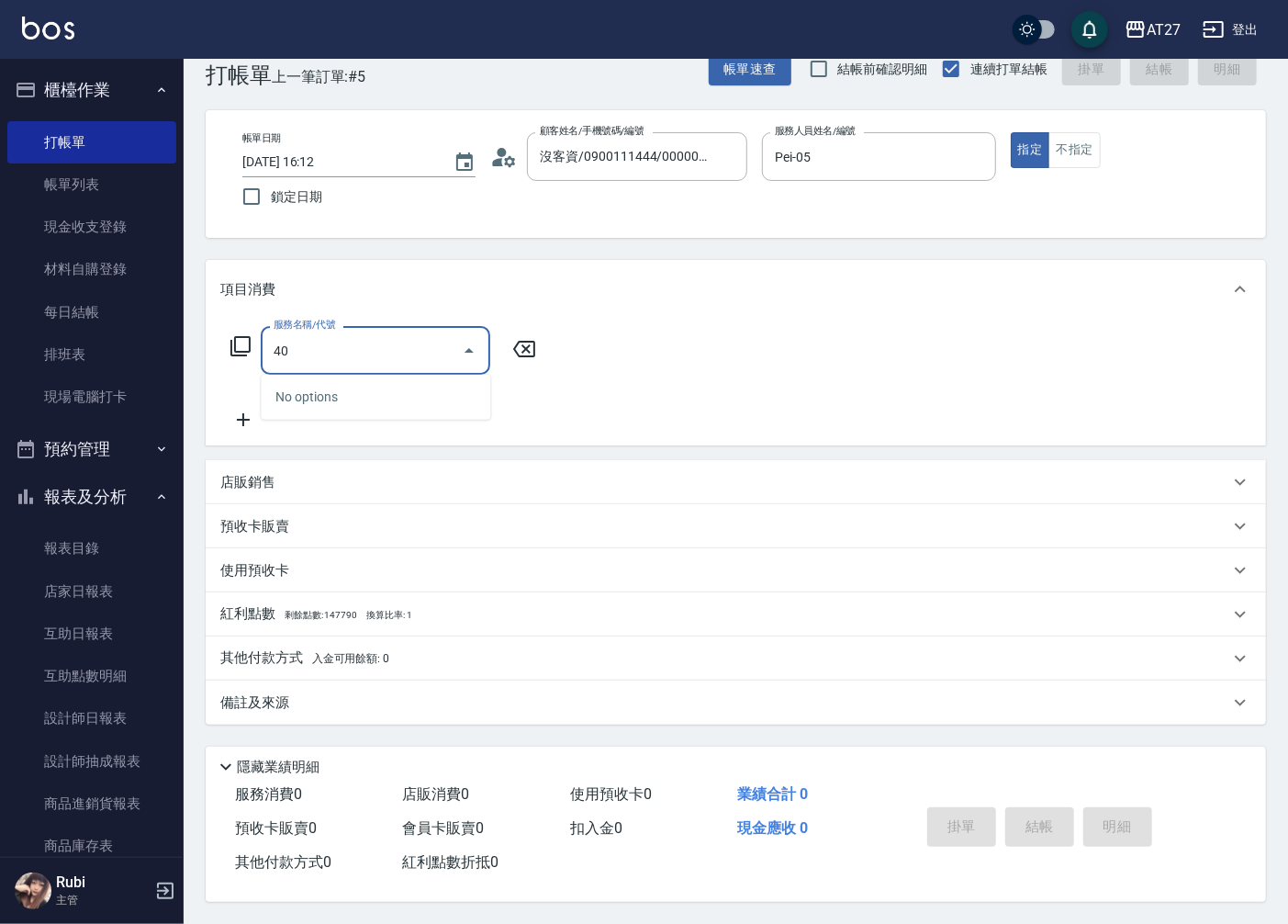
type input "401"
type input "20"
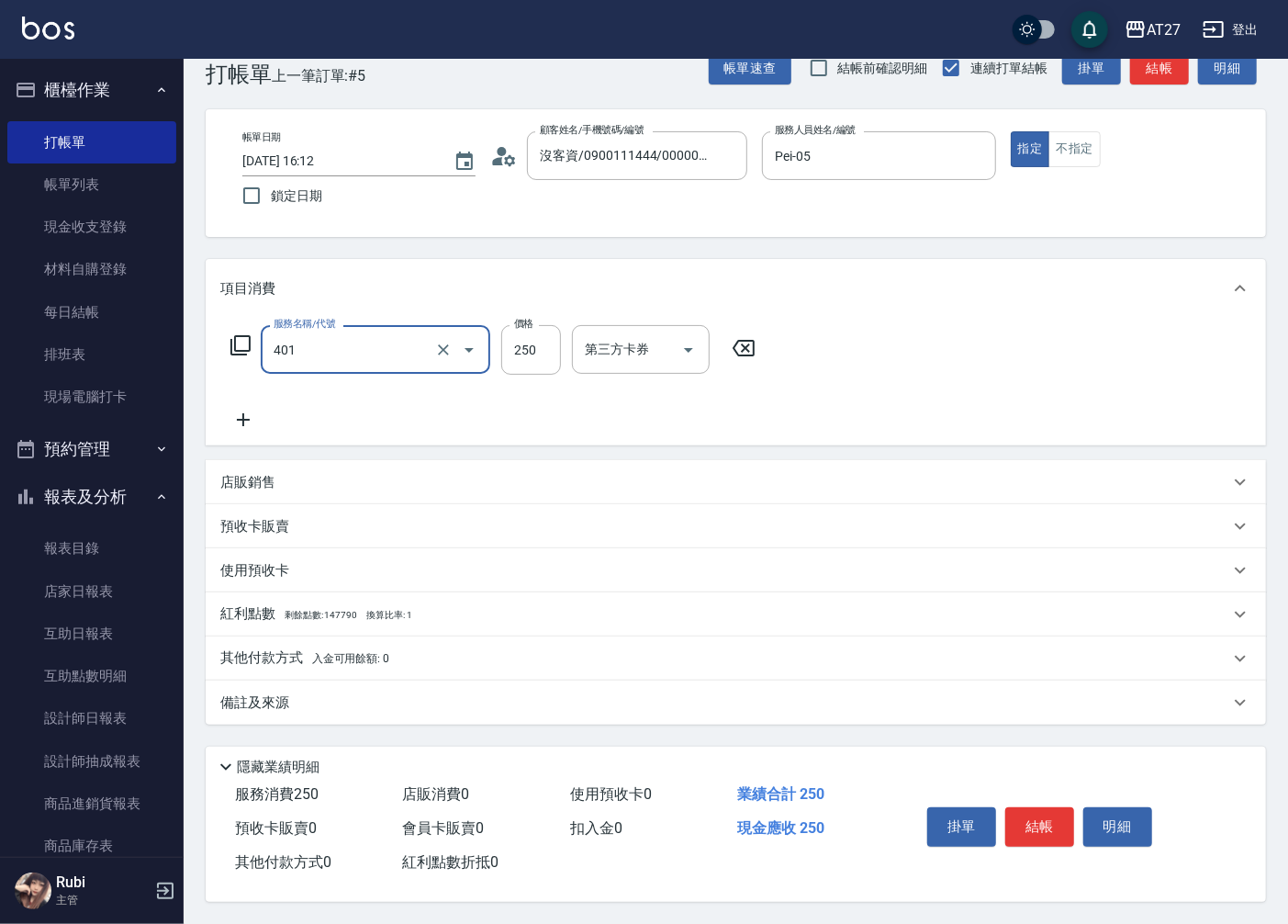
type input "剪髮(401)"
click at [1024, 834] on button "結帳" at bounding box center [1040, 826] width 69 height 38
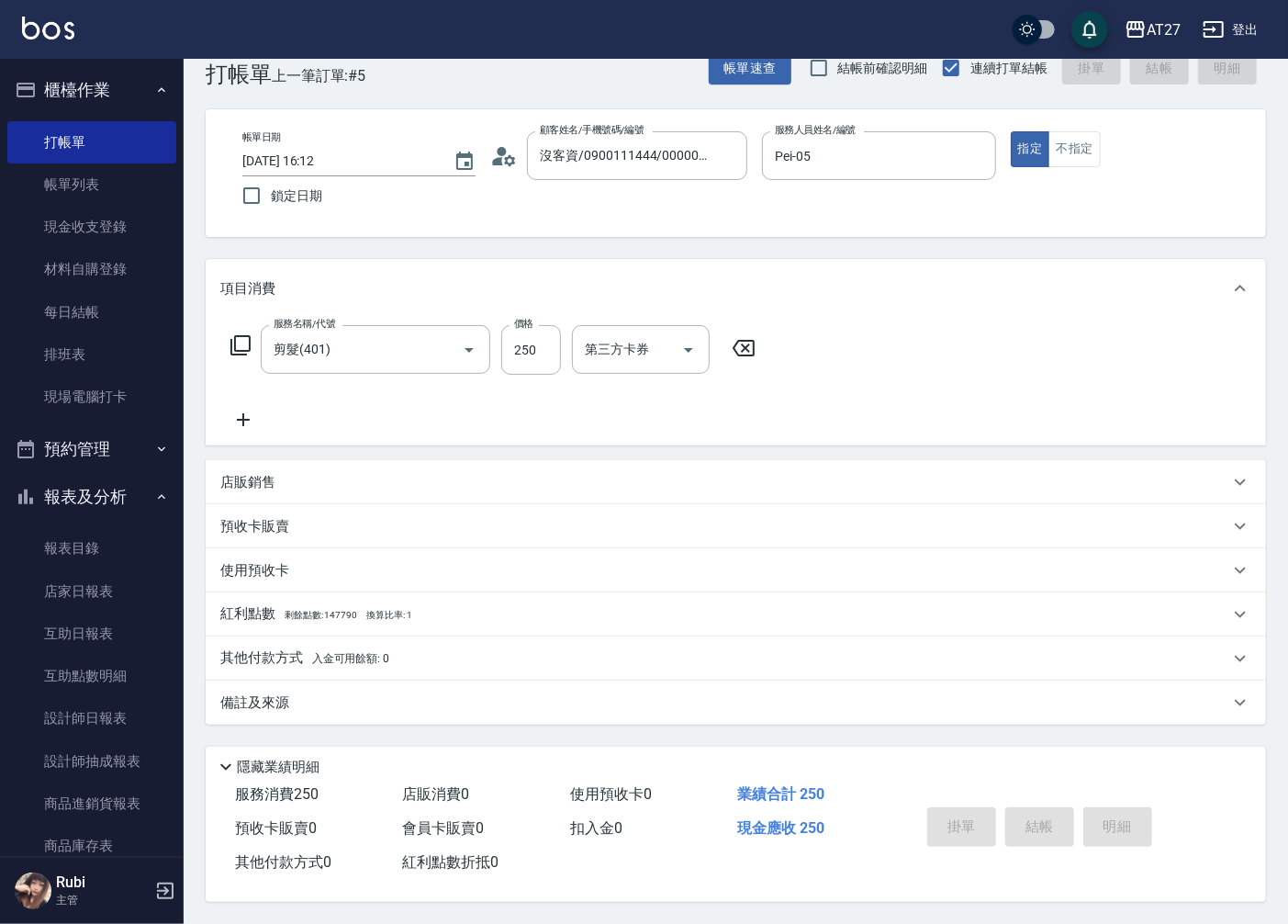
type input "0"
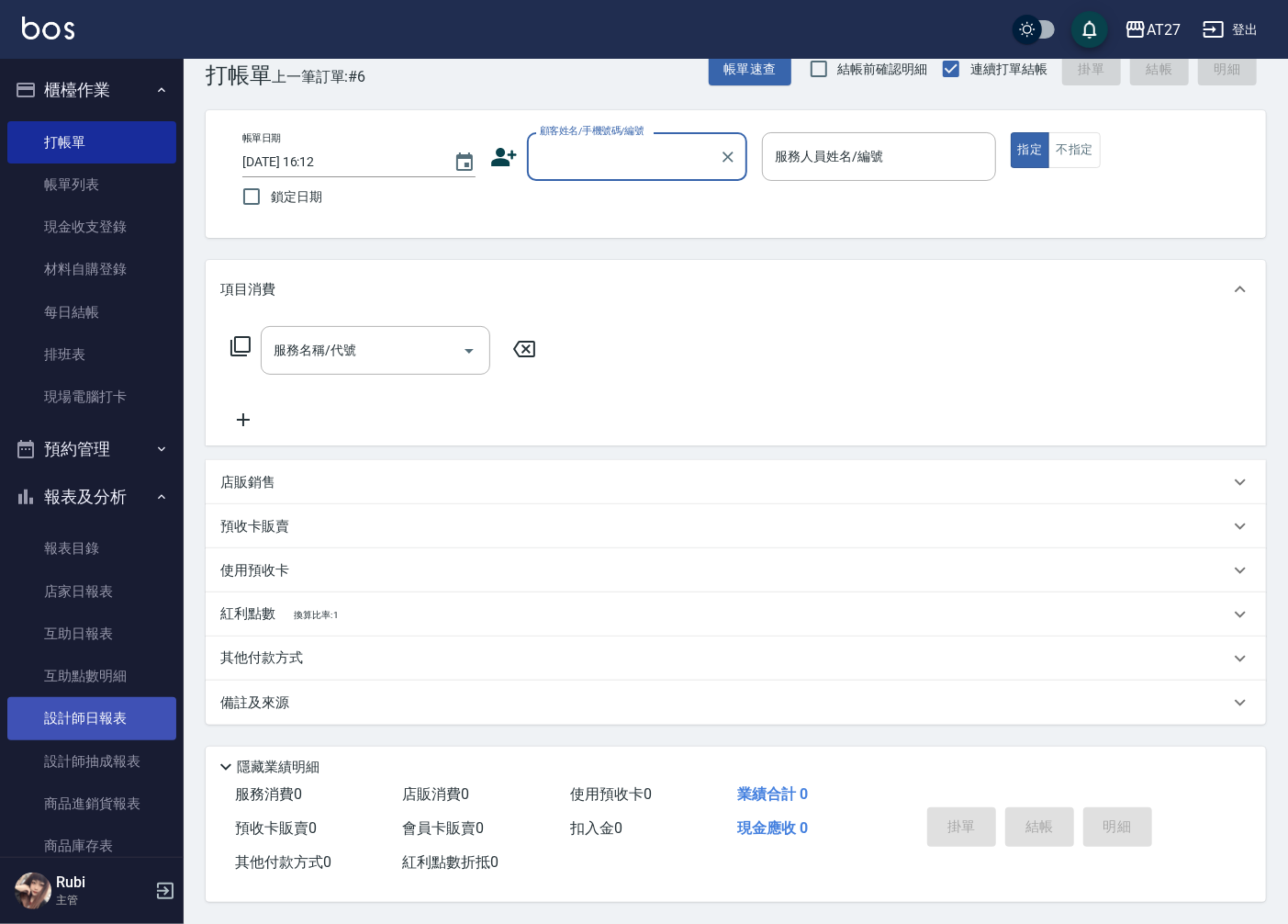
click at [132, 714] on link "設計師日報表" at bounding box center [91, 717] width 169 height 42
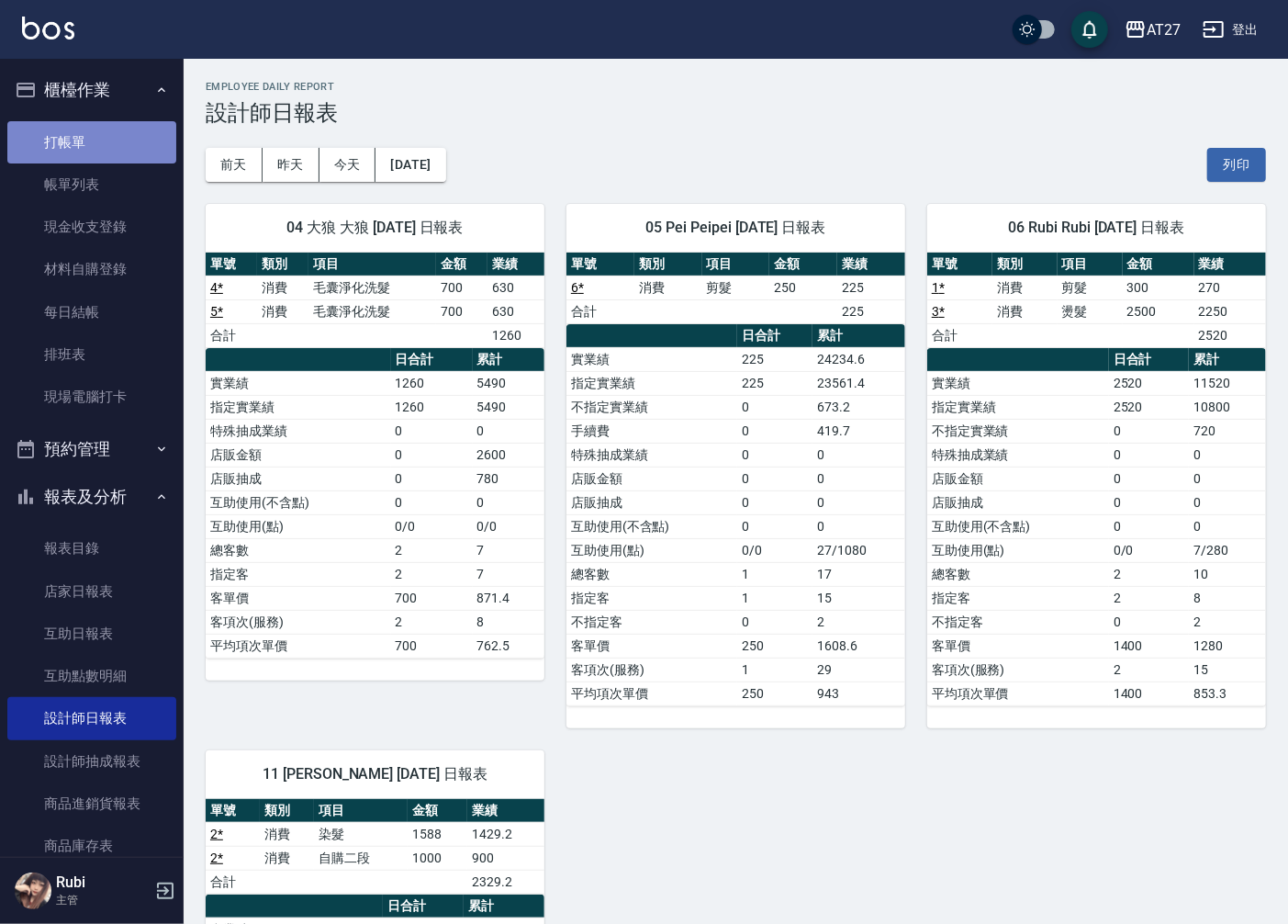
click at [145, 128] on link "打帳單" at bounding box center [91, 142] width 169 height 42
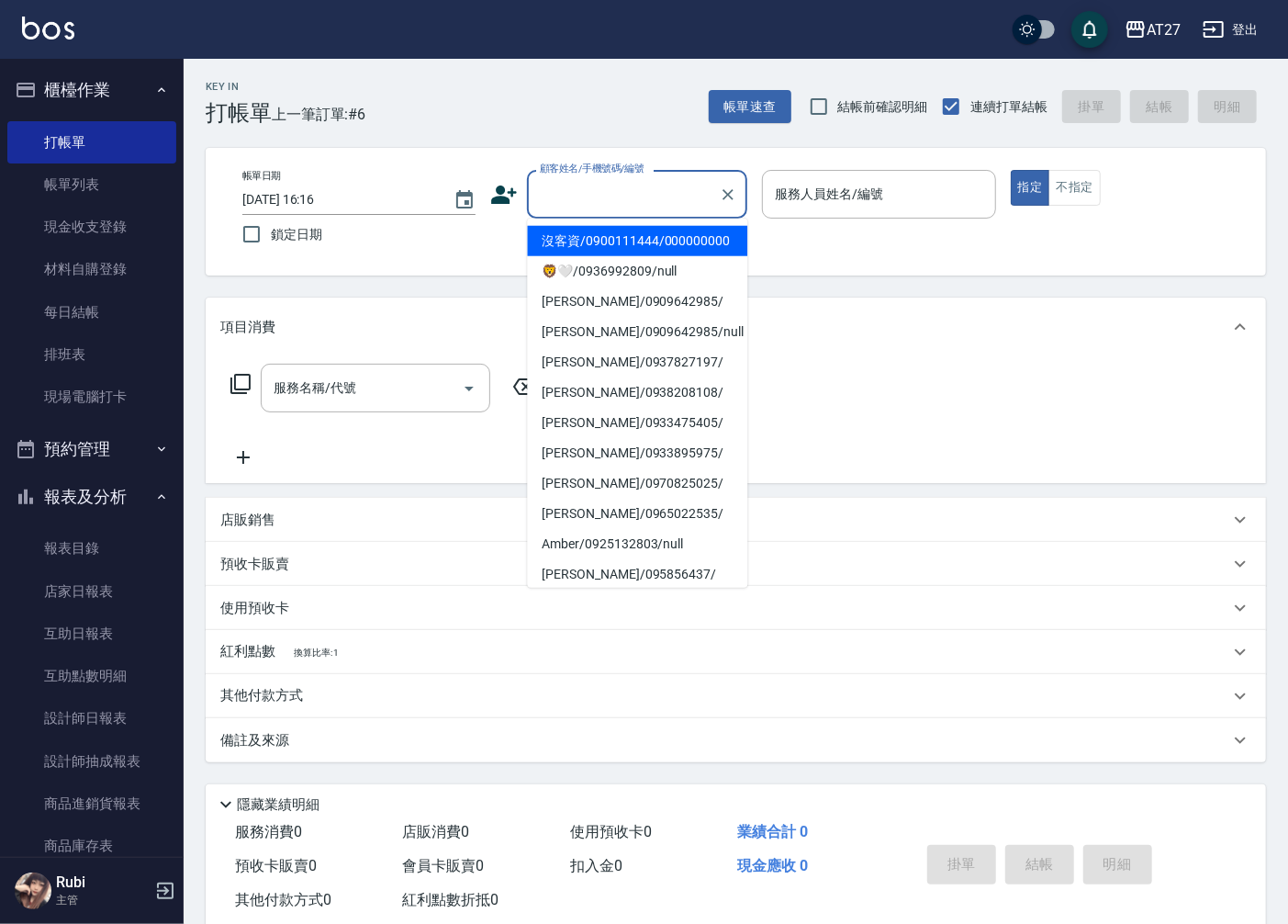
click at [604, 189] on input "顧客姓名/手機號碼/編號" at bounding box center [624, 194] width 177 height 32
click at [639, 256] on li "沒客資/0900111444/000000000" at bounding box center [637, 240] width 221 height 30
type input "沒客資/0900111444/000000000"
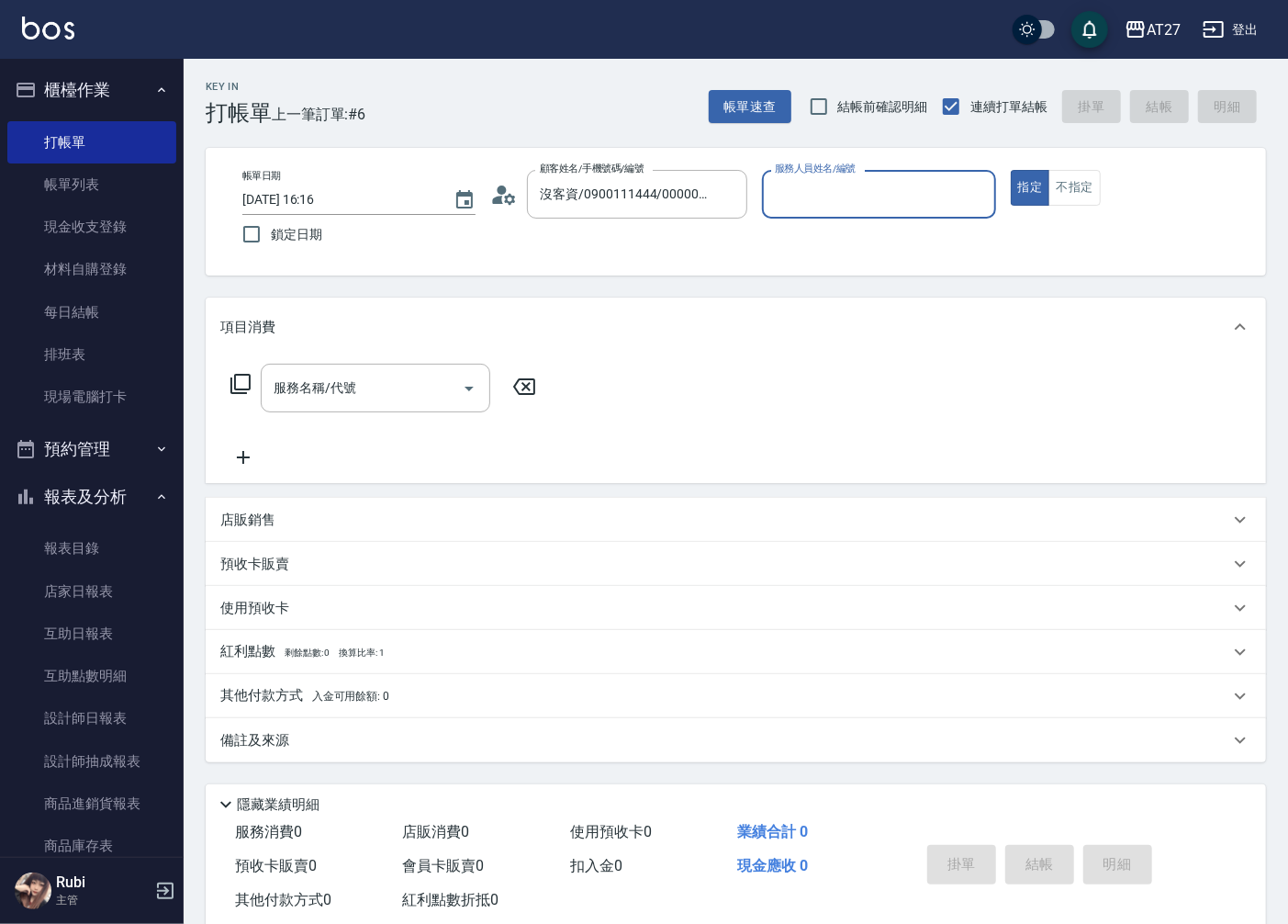
click at [867, 211] on div "服務人員姓名/編號" at bounding box center [879, 194] width 233 height 49
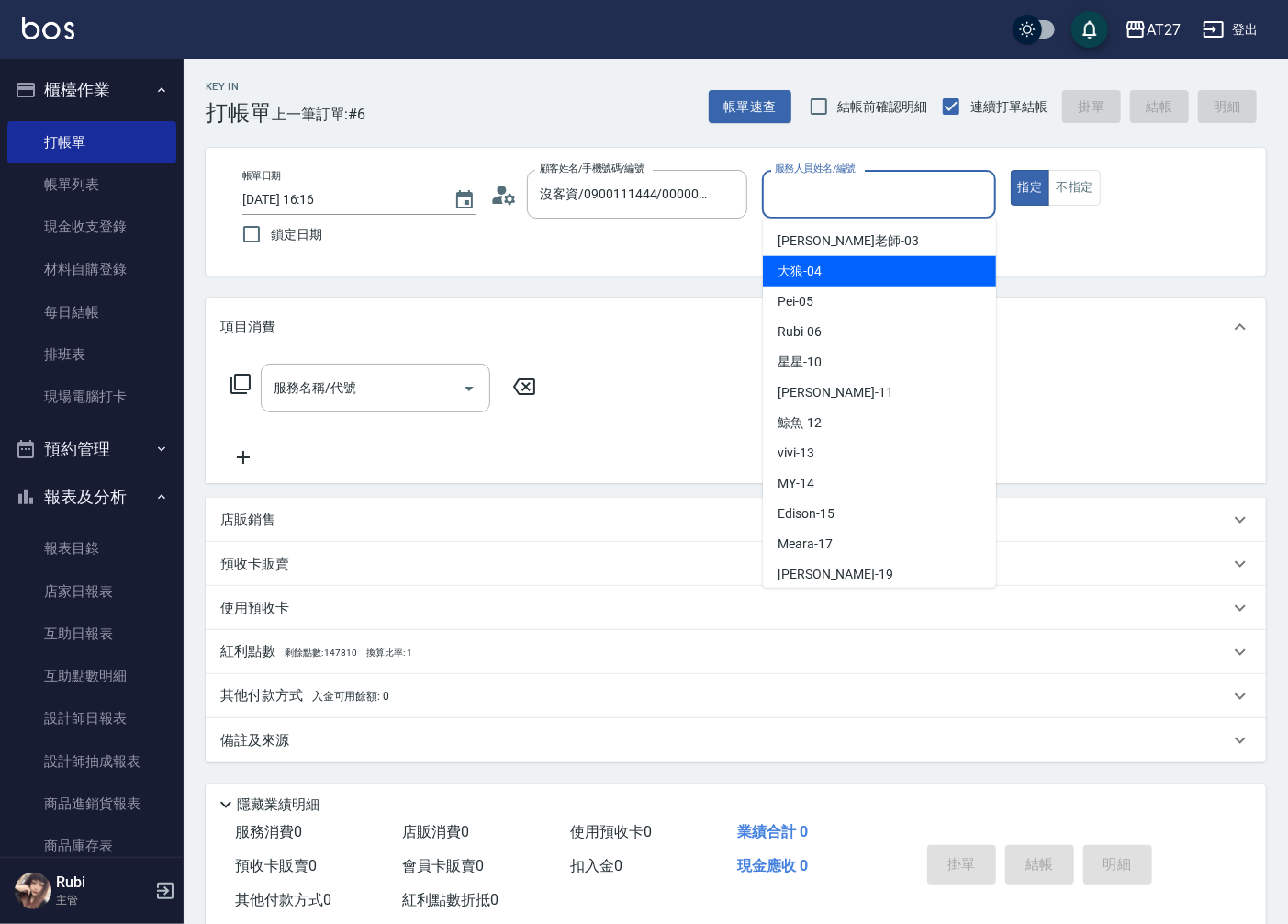
click at [852, 279] on div "大狼 -04" at bounding box center [880, 271] width 233 height 30
type input "大狼-04"
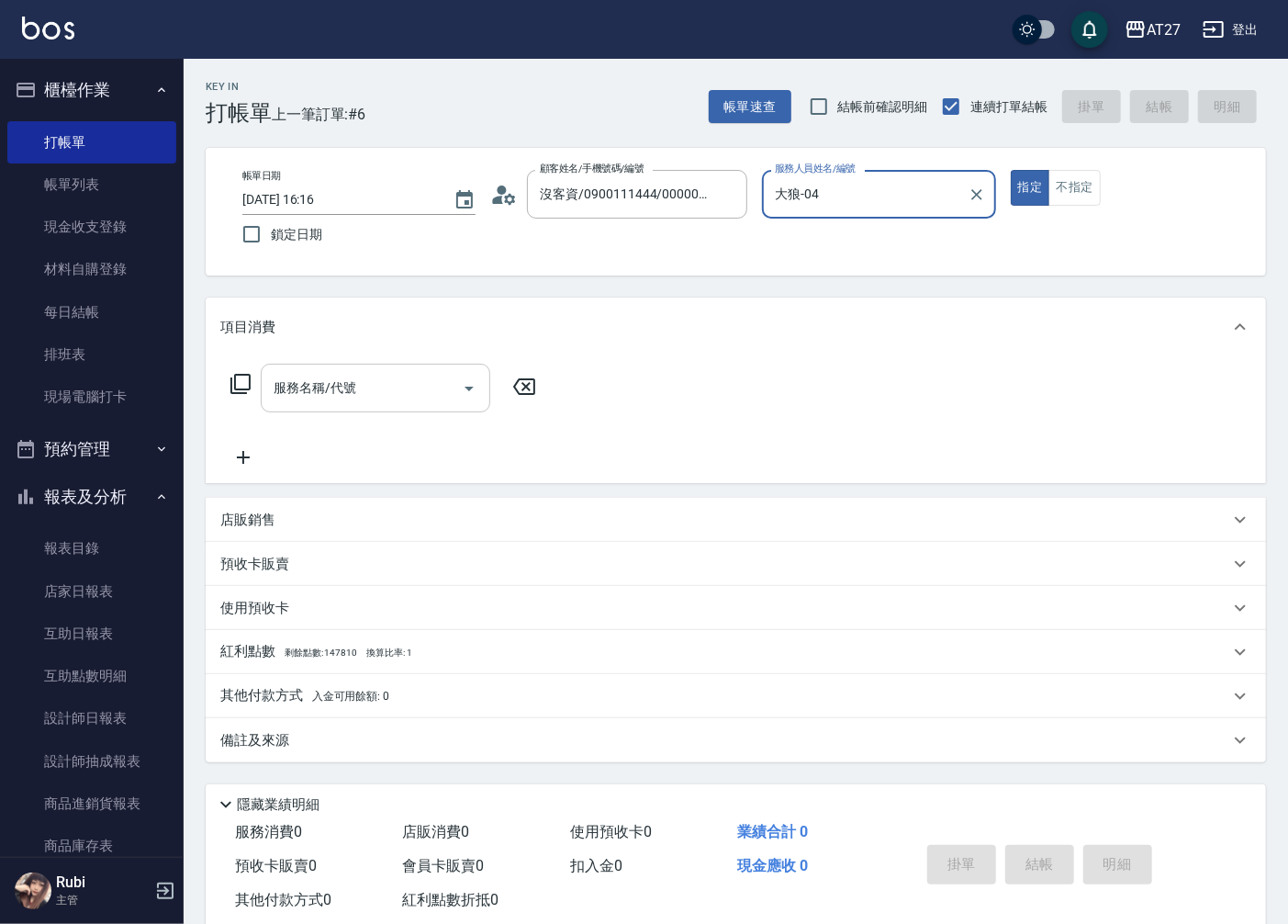
click at [326, 390] on input "服務名稱/代號" at bounding box center [361, 387] width 185 height 32
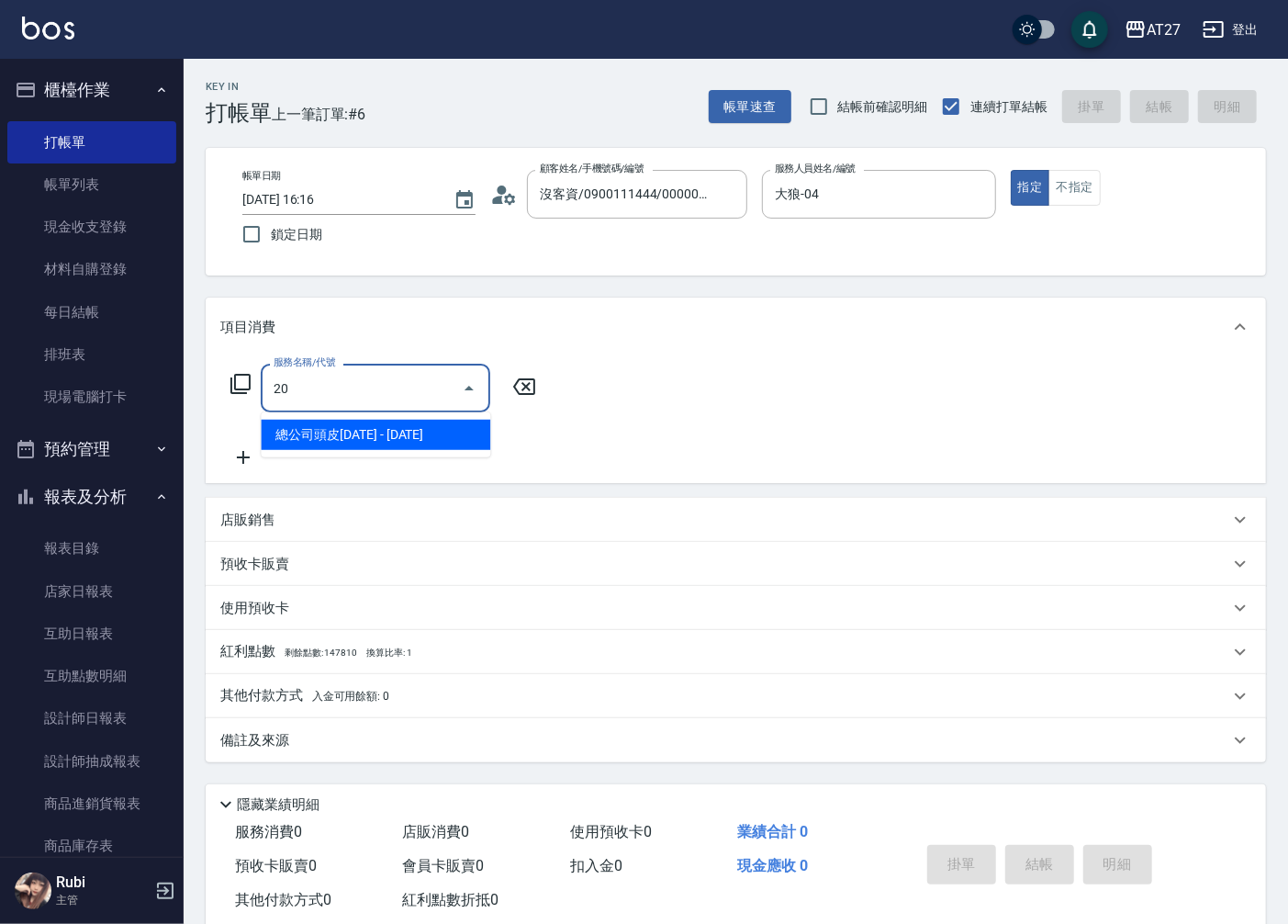
type input "201"
type input "20"
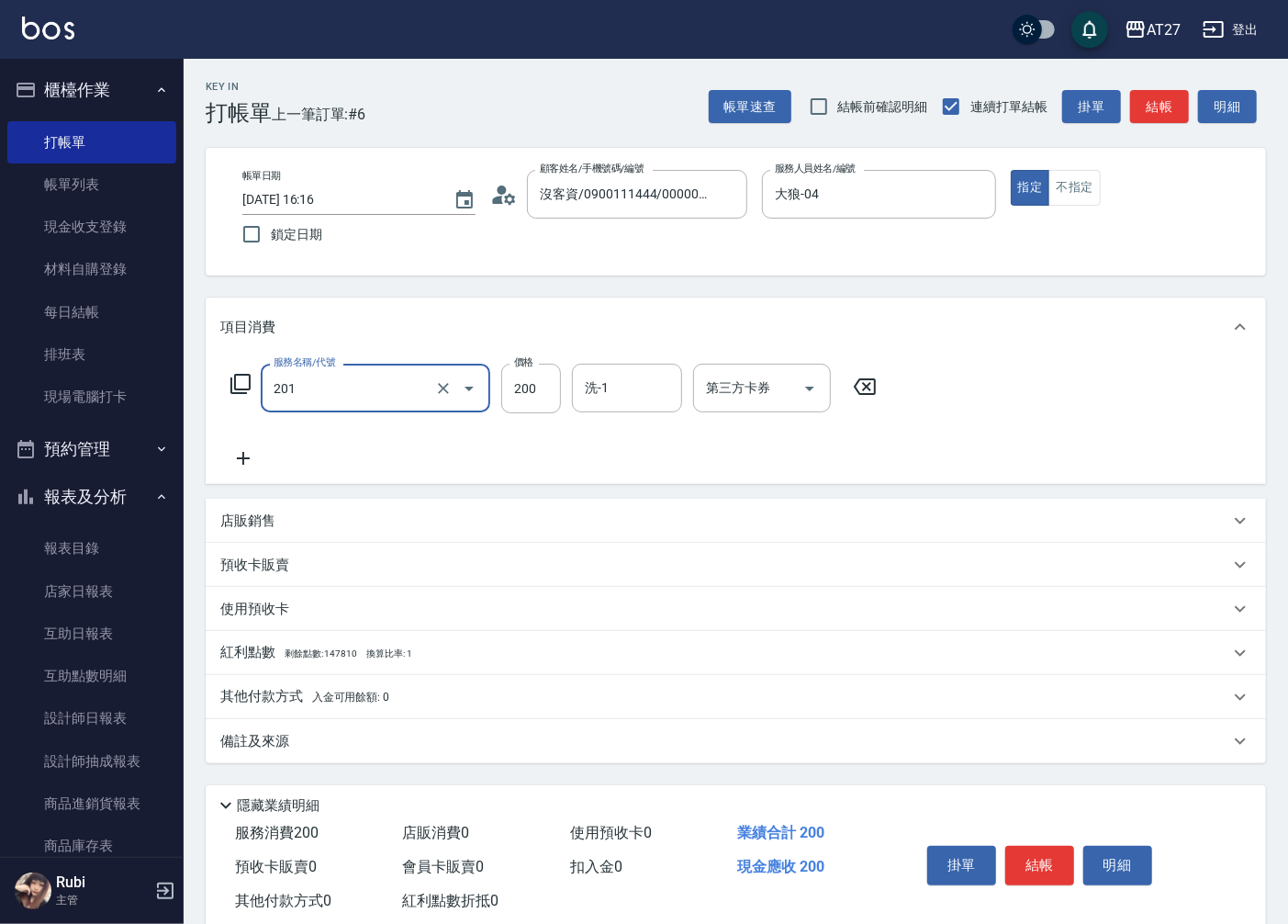
type input "洗髮(201)"
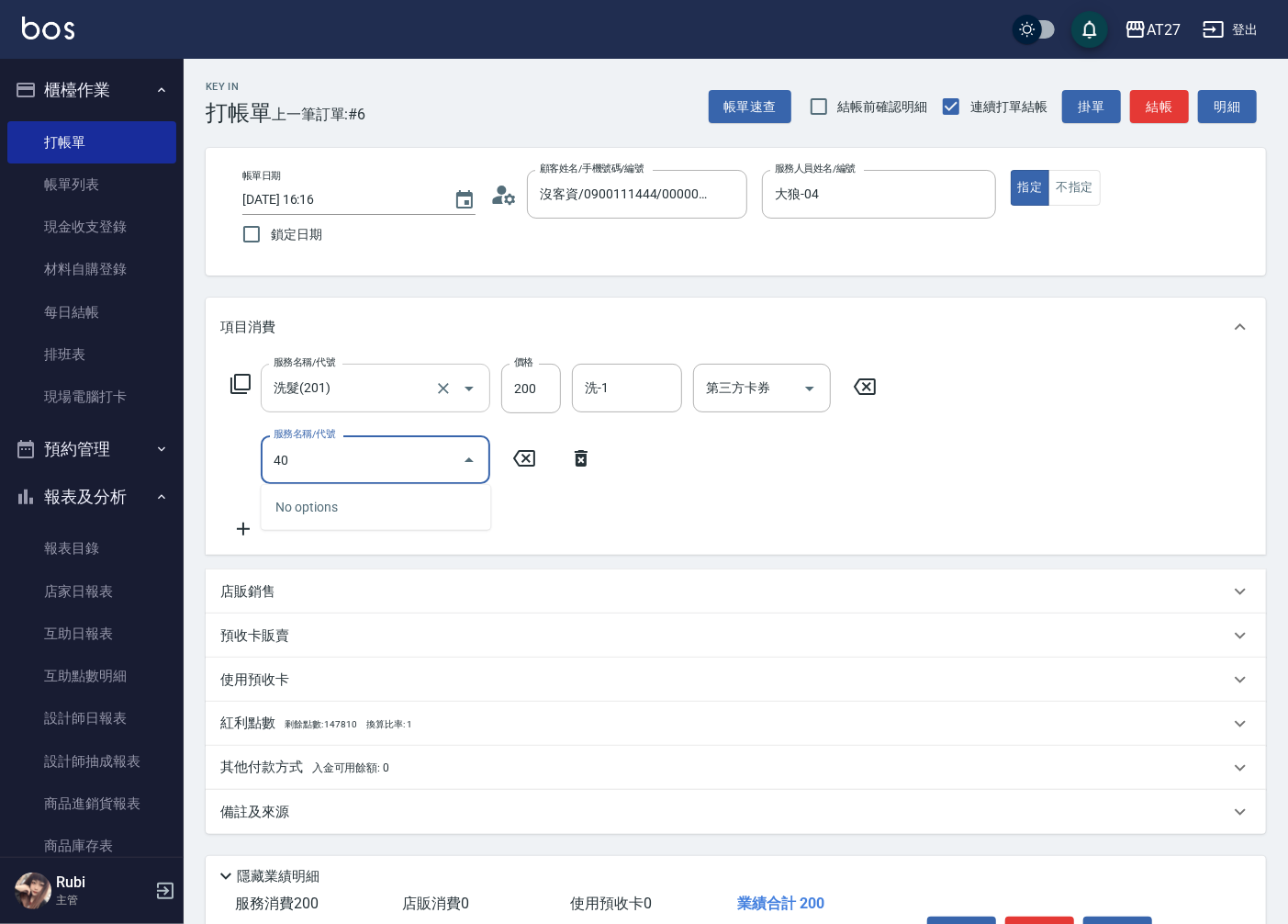
type input "401"
type input "40"
type input "剪髮(401)"
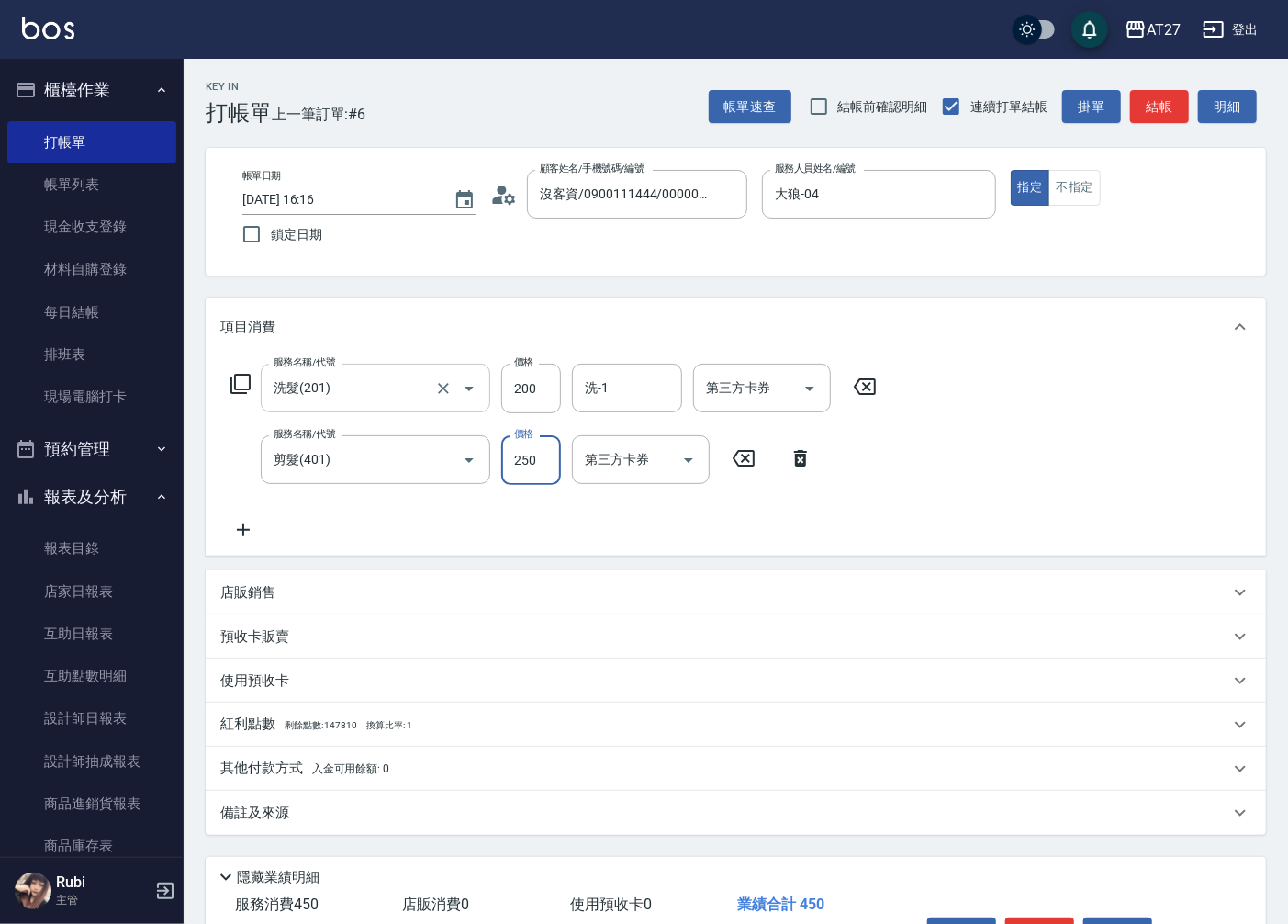
type input "20"
type input "220"
type input "40"
type input "2200"
type input "240"
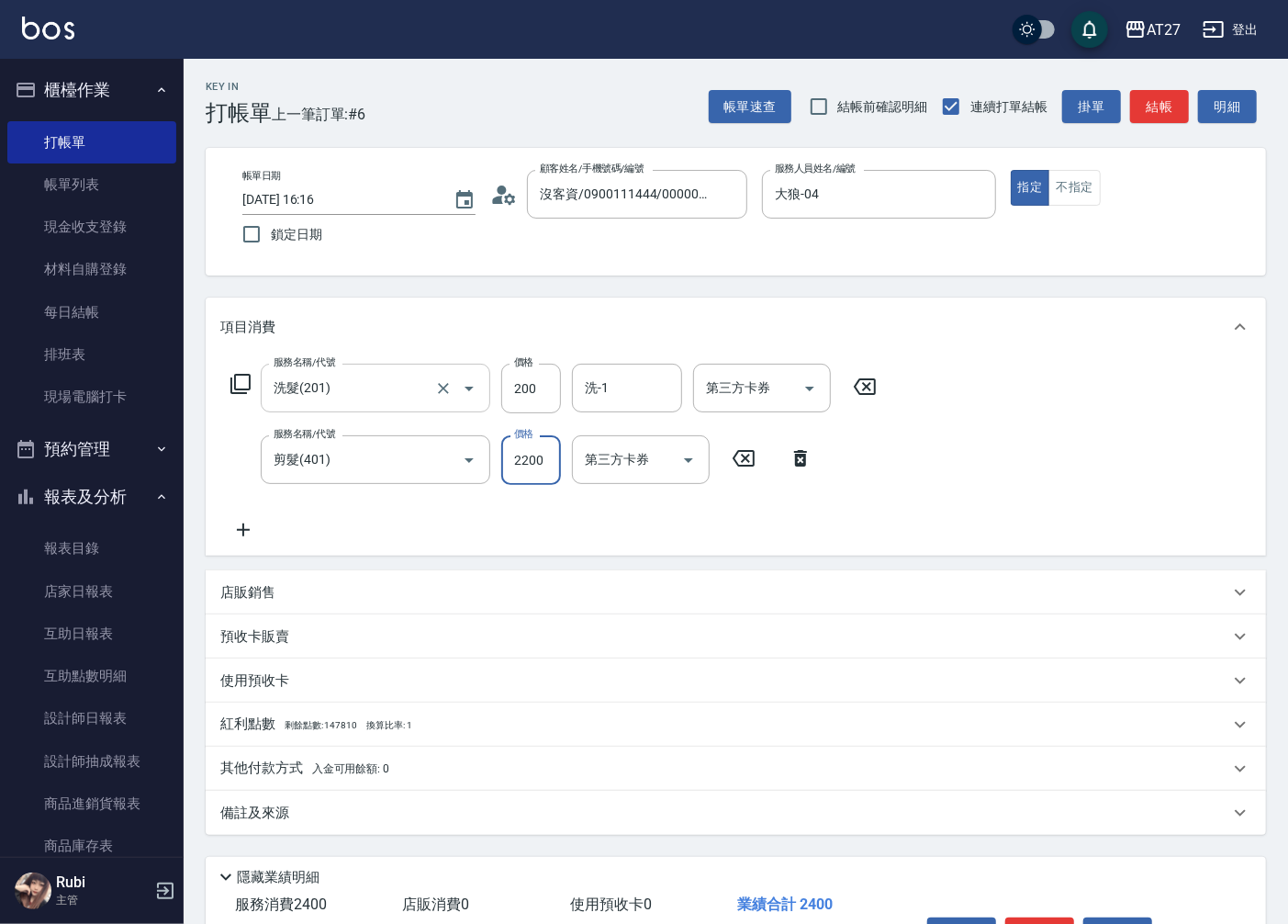
type input "220"
type input "40"
type input "22"
type input "20"
type input "22"
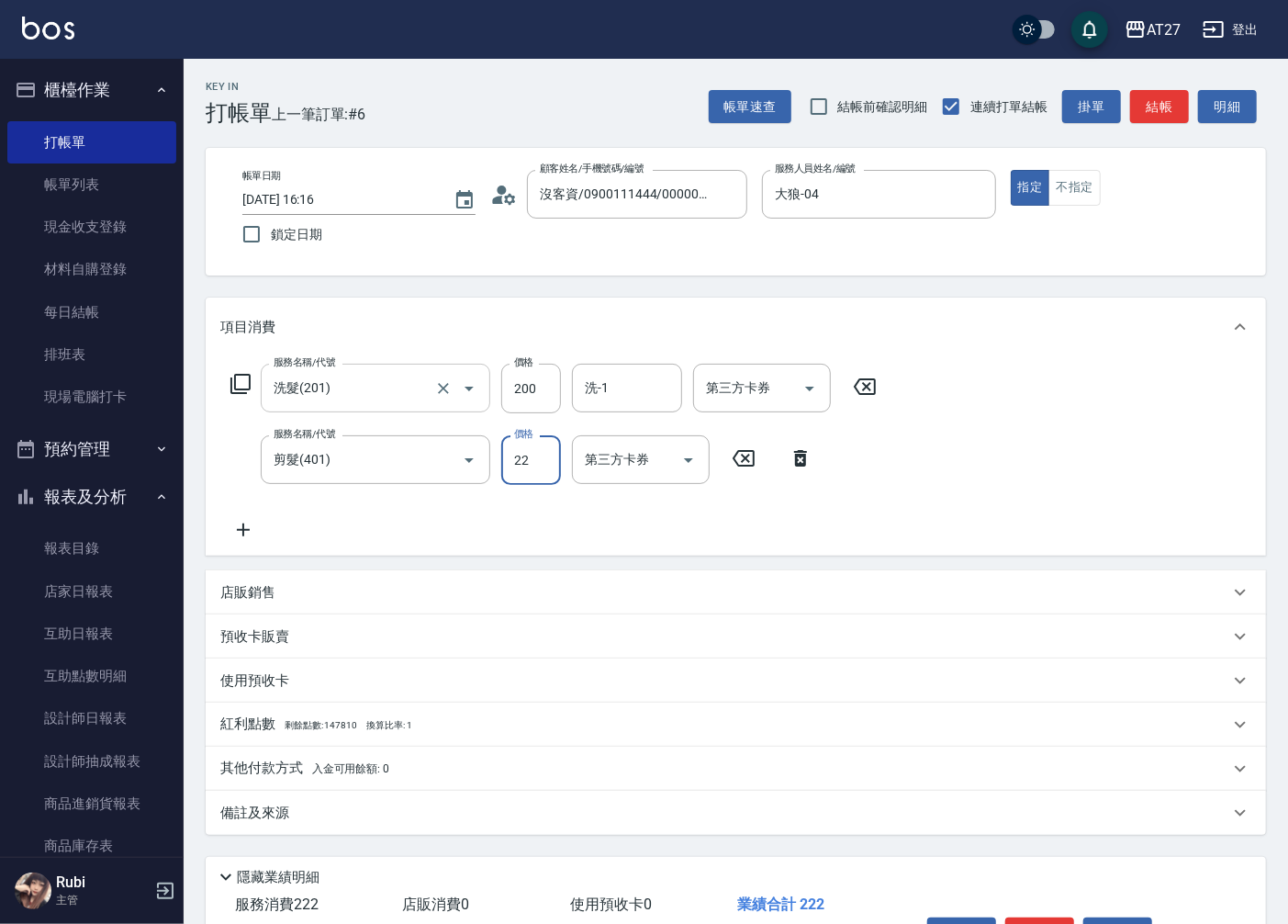
type input "40"
type input "2200"
type input "240"
type input "220"
type input "20"
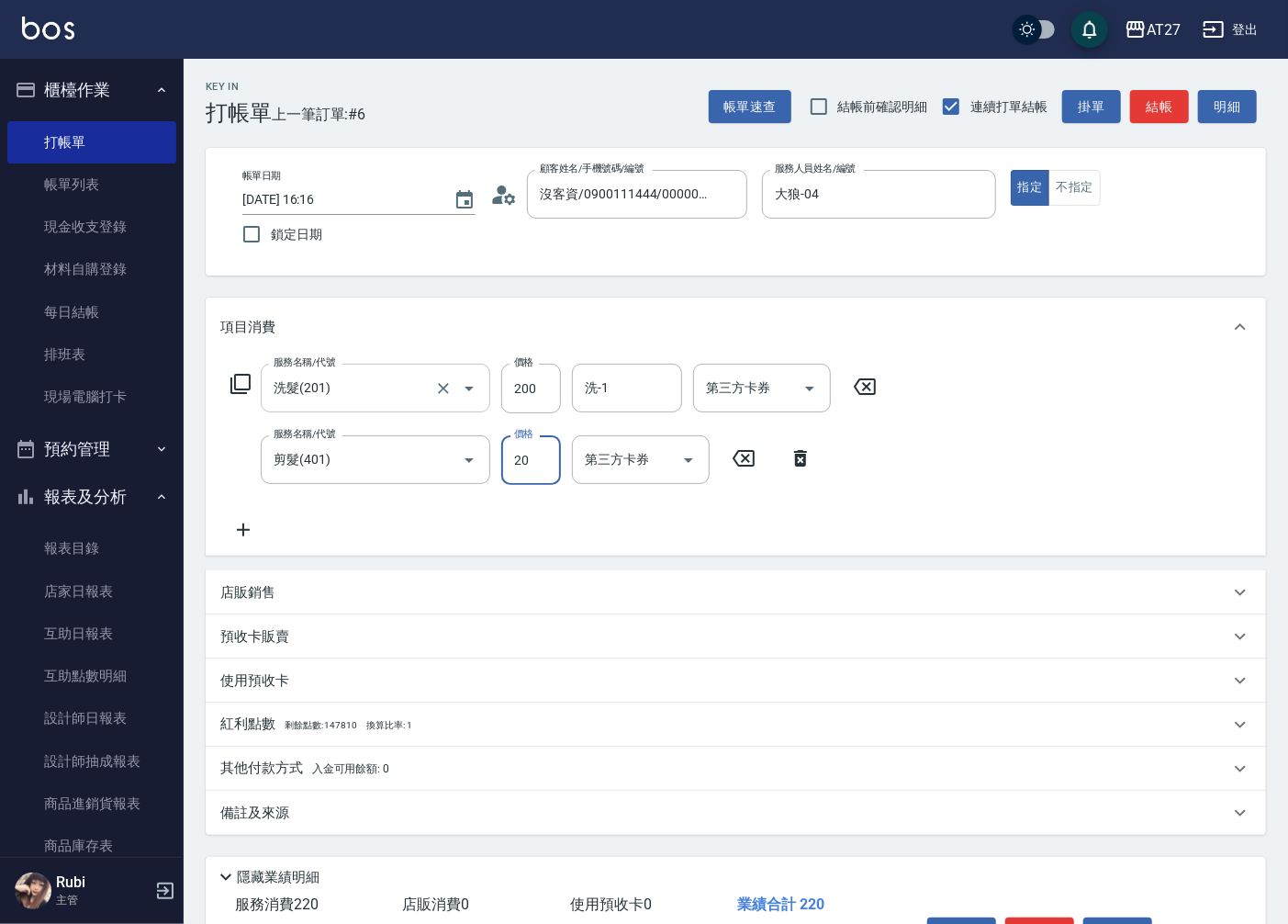
type input "200"
type input "40"
type input "200"
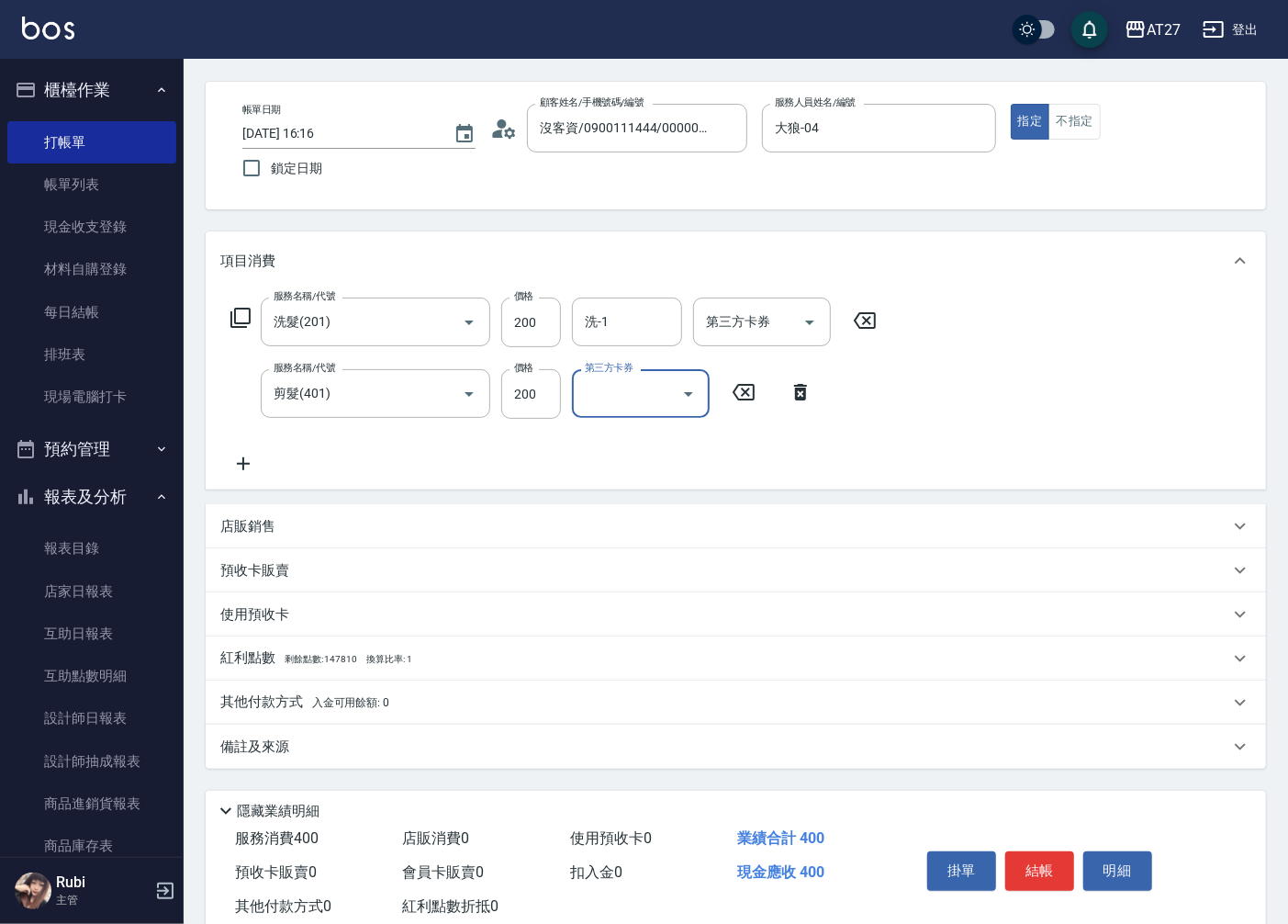
scroll to position [102, 0]
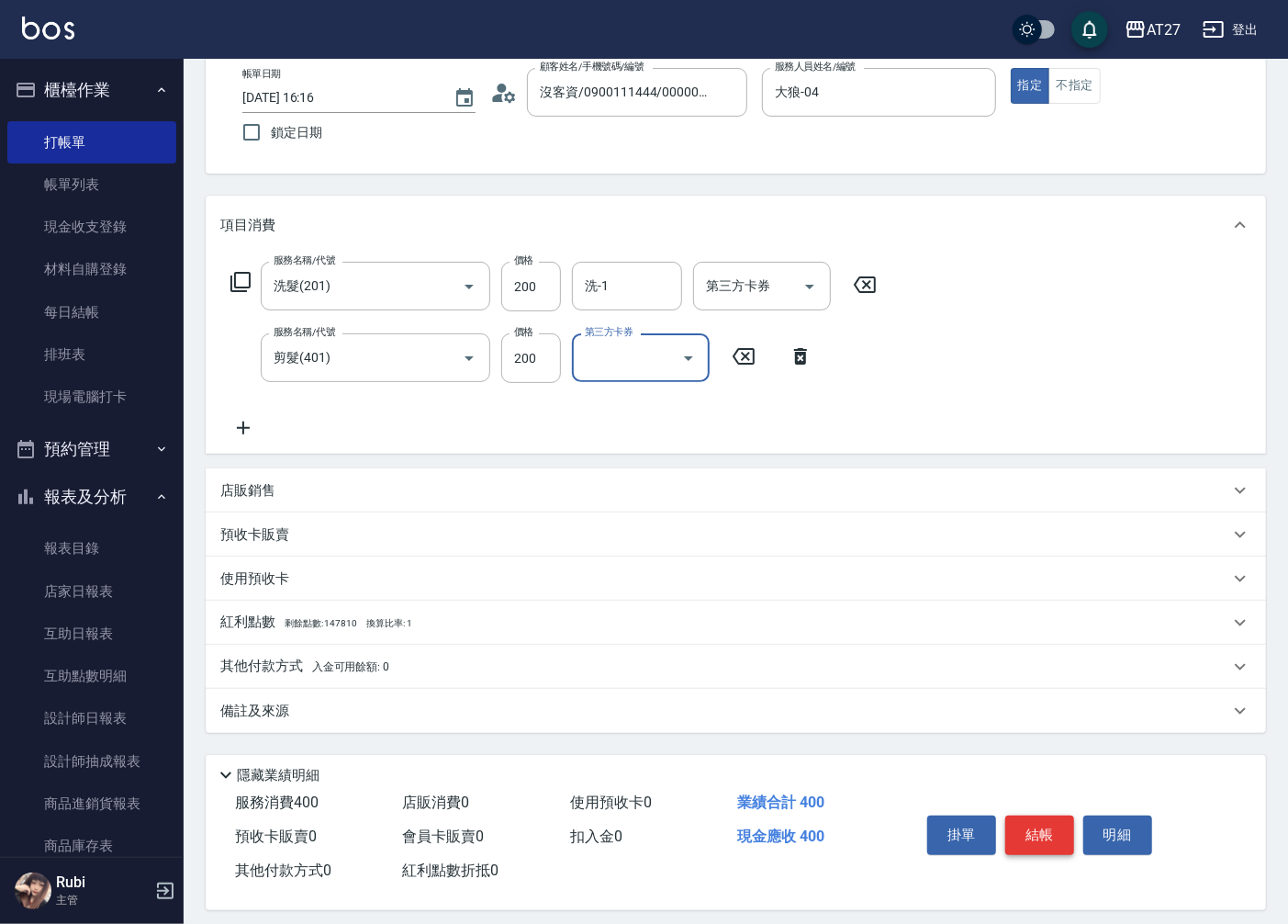
click at [1031, 847] on button "結帳" at bounding box center [1040, 834] width 69 height 38
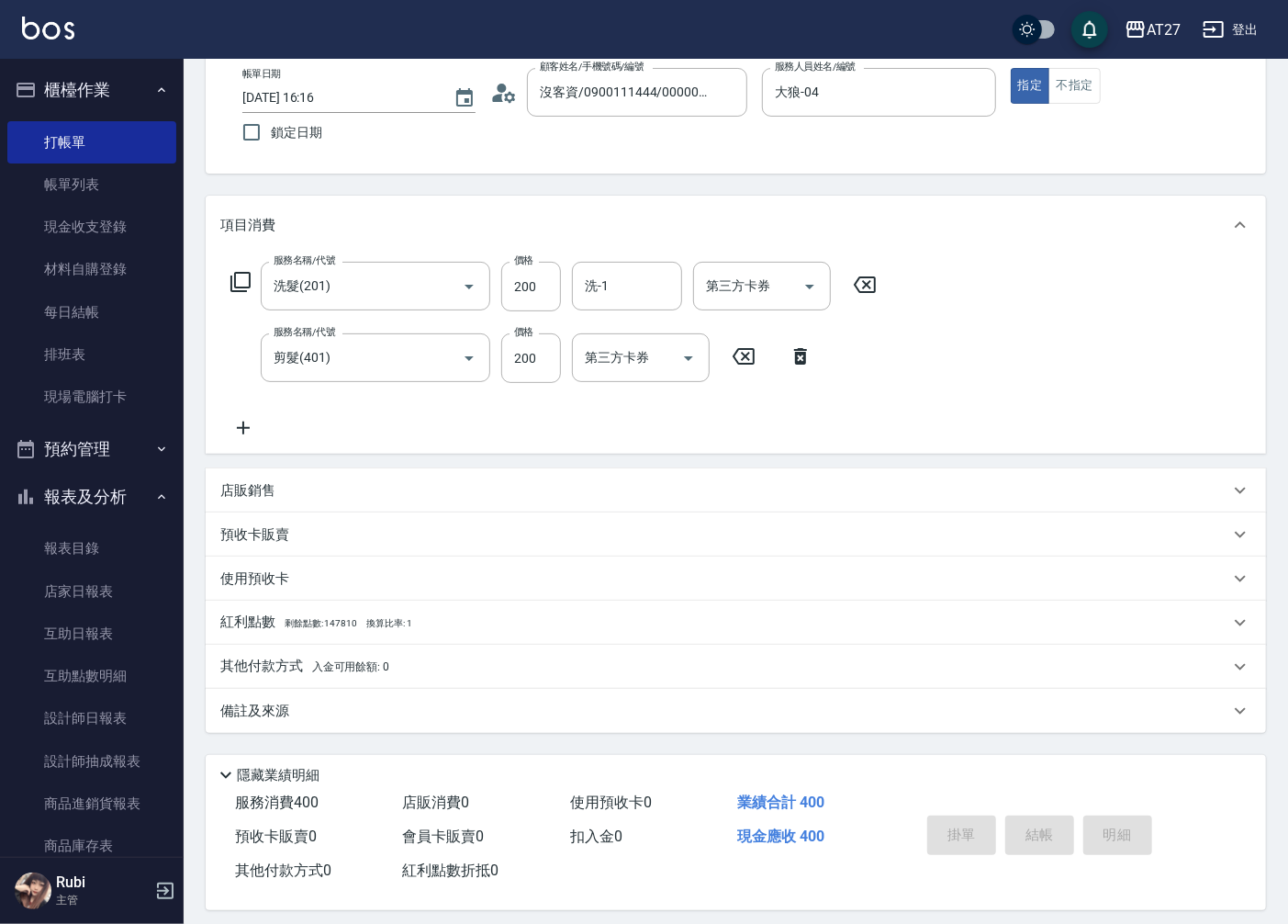
type input "0"
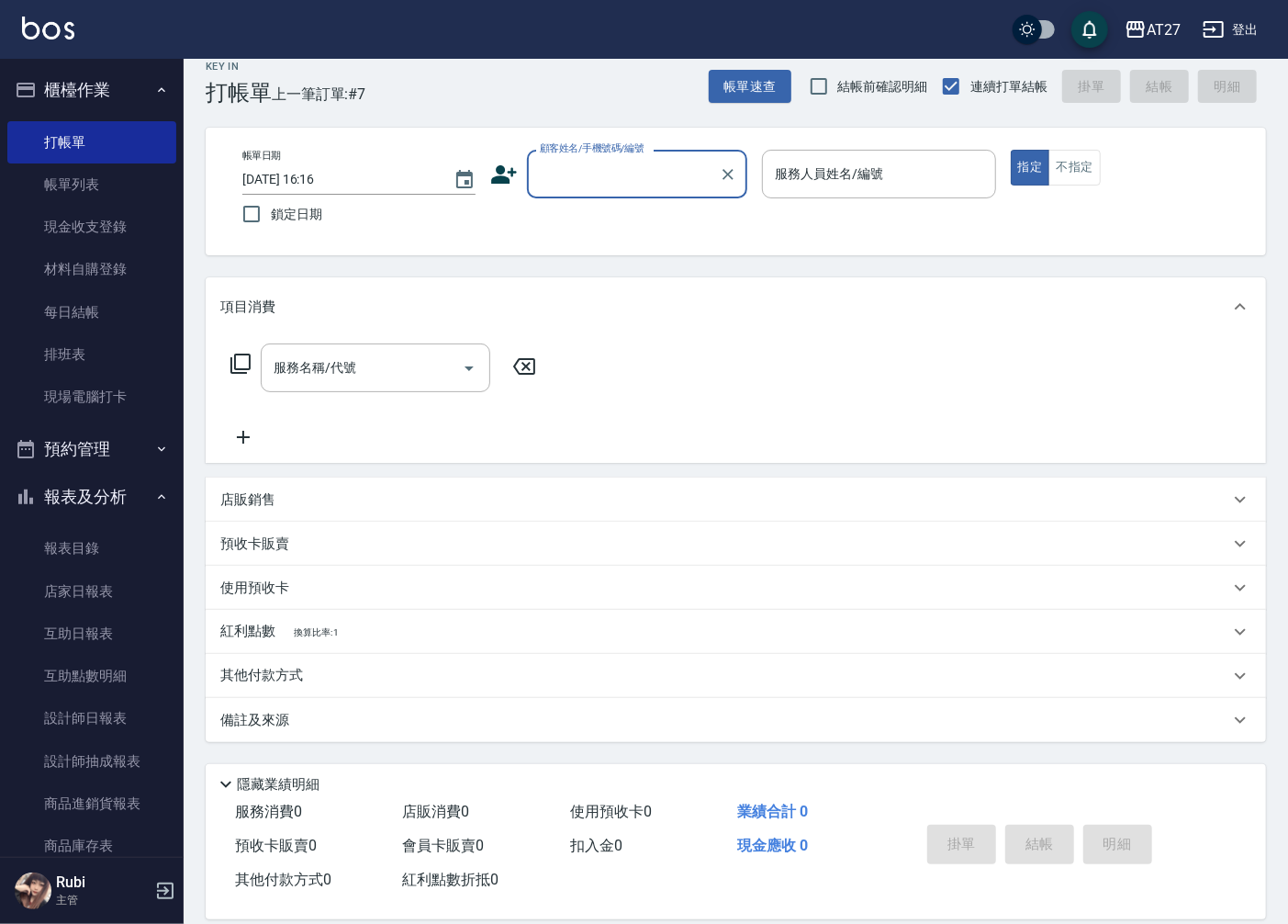
scroll to position [0, 0]
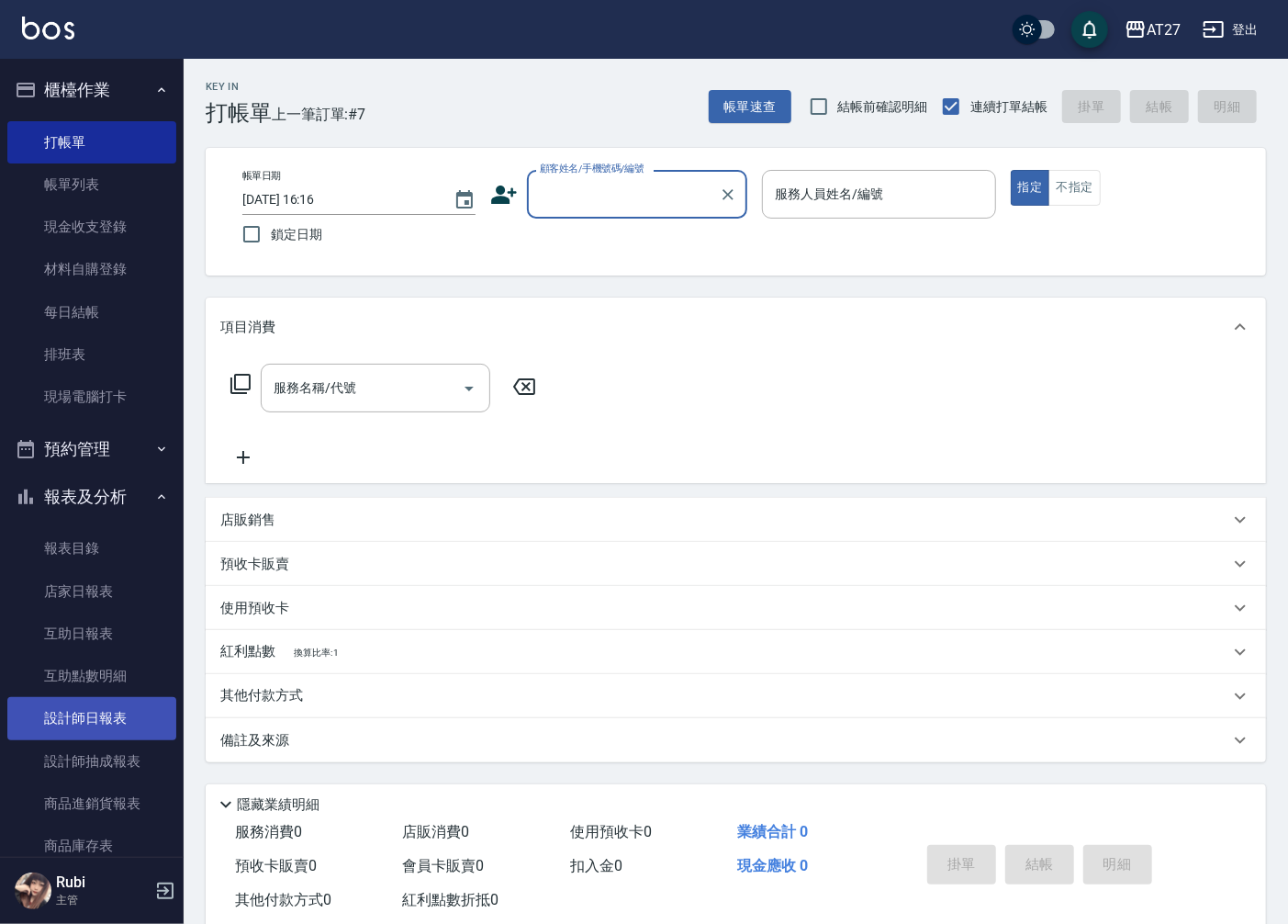
click at [86, 729] on link "設計師日報表" at bounding box center [91, 717] width 169 height 42
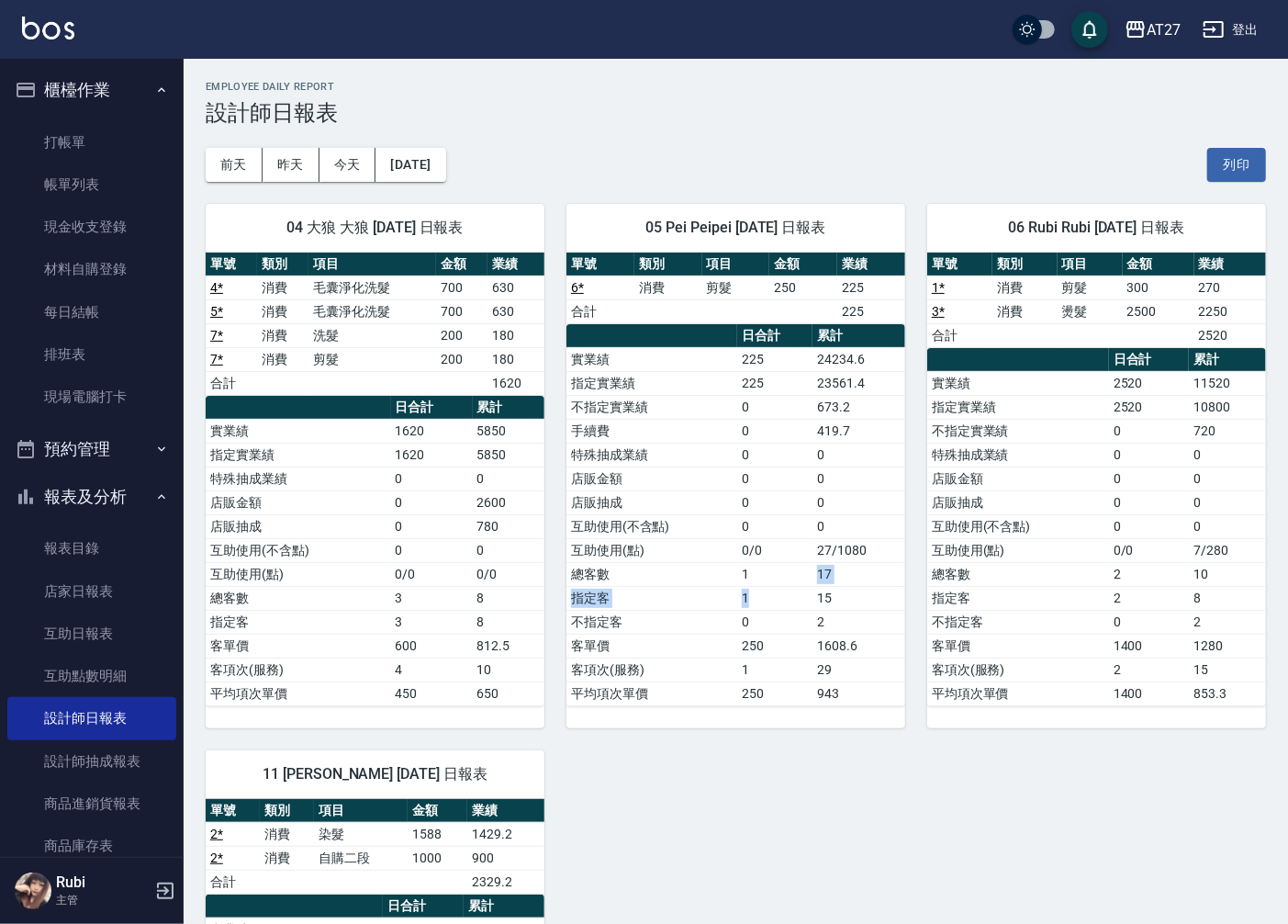
drag, startPoint x: 782, startPoint y: 591, endPoint x: 758, endPoint y: 529, distance: 66.5
click at [764, 538] on tbody "實業績 225 24234.6 指定實業績 225 23561.4 不指定實業績 0 673.2 手續費 0 419.7 特殊抽成業績 0 0 店販金額 0 …" at bounding box center [735, 526] width 338 height 358
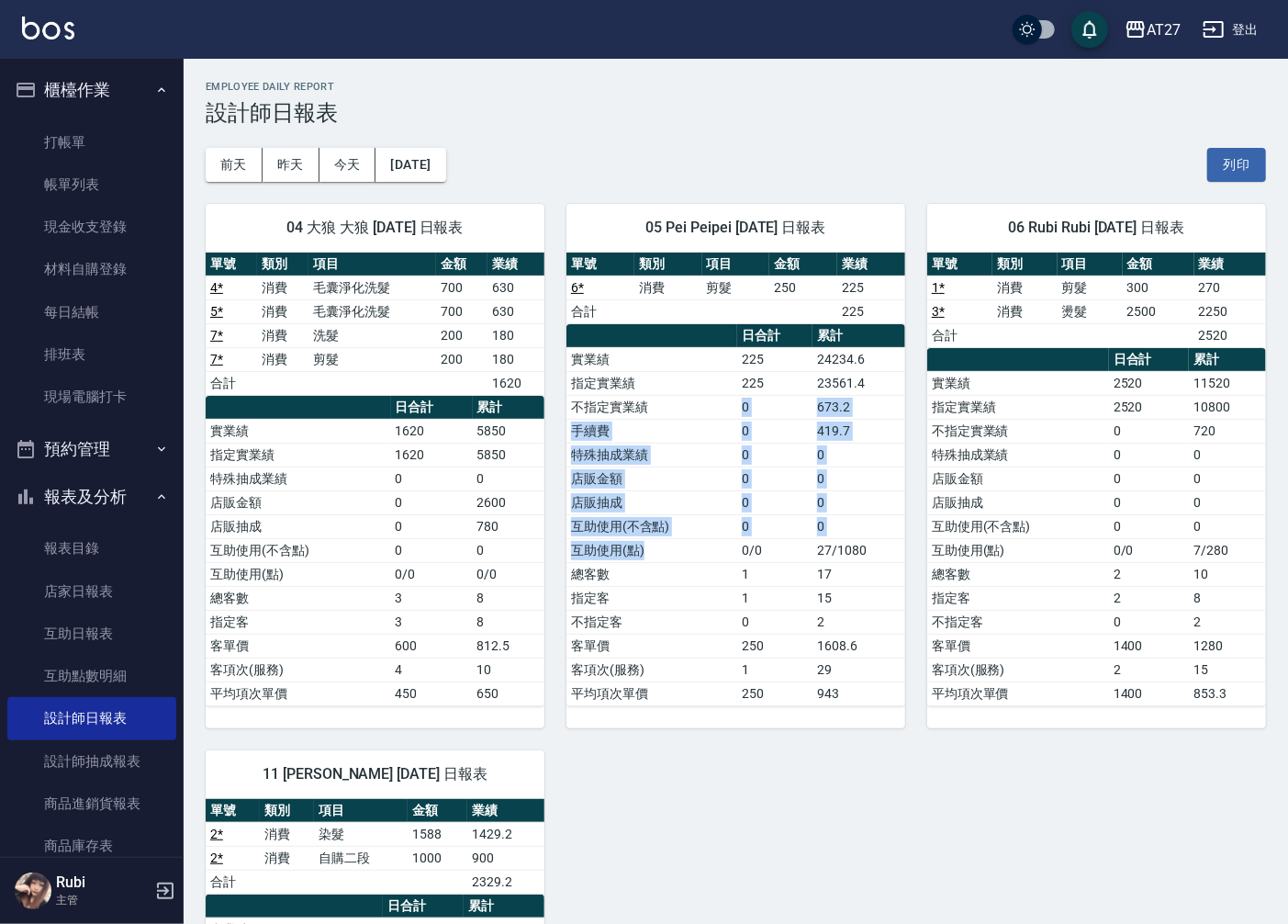
drag, startPoint x: 675, startPoint y: 441, endPoint x: 709, endPoint y: 586, distance: 148.9
click at [704, 560] on tbody "實業績 225 24234.6 指定實業績 225 23561.4 不指定實業績 0 673.2 手續費 0 419.7 特殊抽成業績 0 0 店販金額 0 …" at bounding box center [735, 526] width 338 height 358
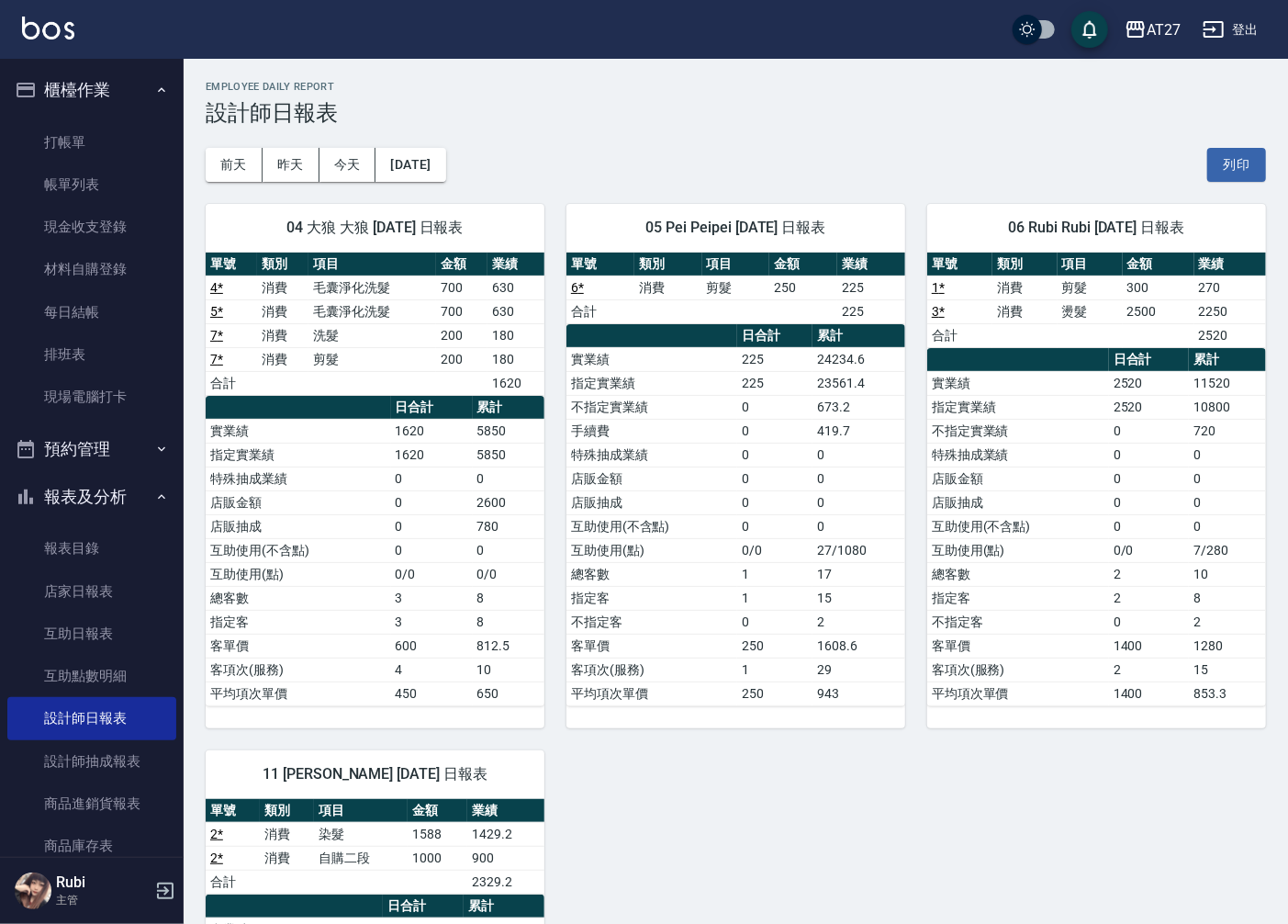
click at [710, 589] on td "指定客" at bounding box center [651, 597] width 171 height 24
drag, startPoint x: 710, startPoint y: 589, endPoint x: 694, endPoint y: 557, distance: 35.8
click at [694, 557] on tbody "實業績 225 24234.6 指定實業績 225 23561.4 不指定實業績 0 673.2 手續費 0 419.7 特殊抽成業績 0 0 店販金額 0 …" at bounding box center [735, 526] width 338 height 358
drag, startPoint x: 643, startPoint y: 499, endPoint x: 690, endPoint y: 567, distance: 82.7
click at [680, 545] on tbody "實業績 225 24234.6 指定實業績 225 23561.4 不指定實業績 0 673.2 手續費 0 419.7 特殊抽成業績 0 0 店販金額 0 …" at bounding box center [735, 526] width 338 height 358
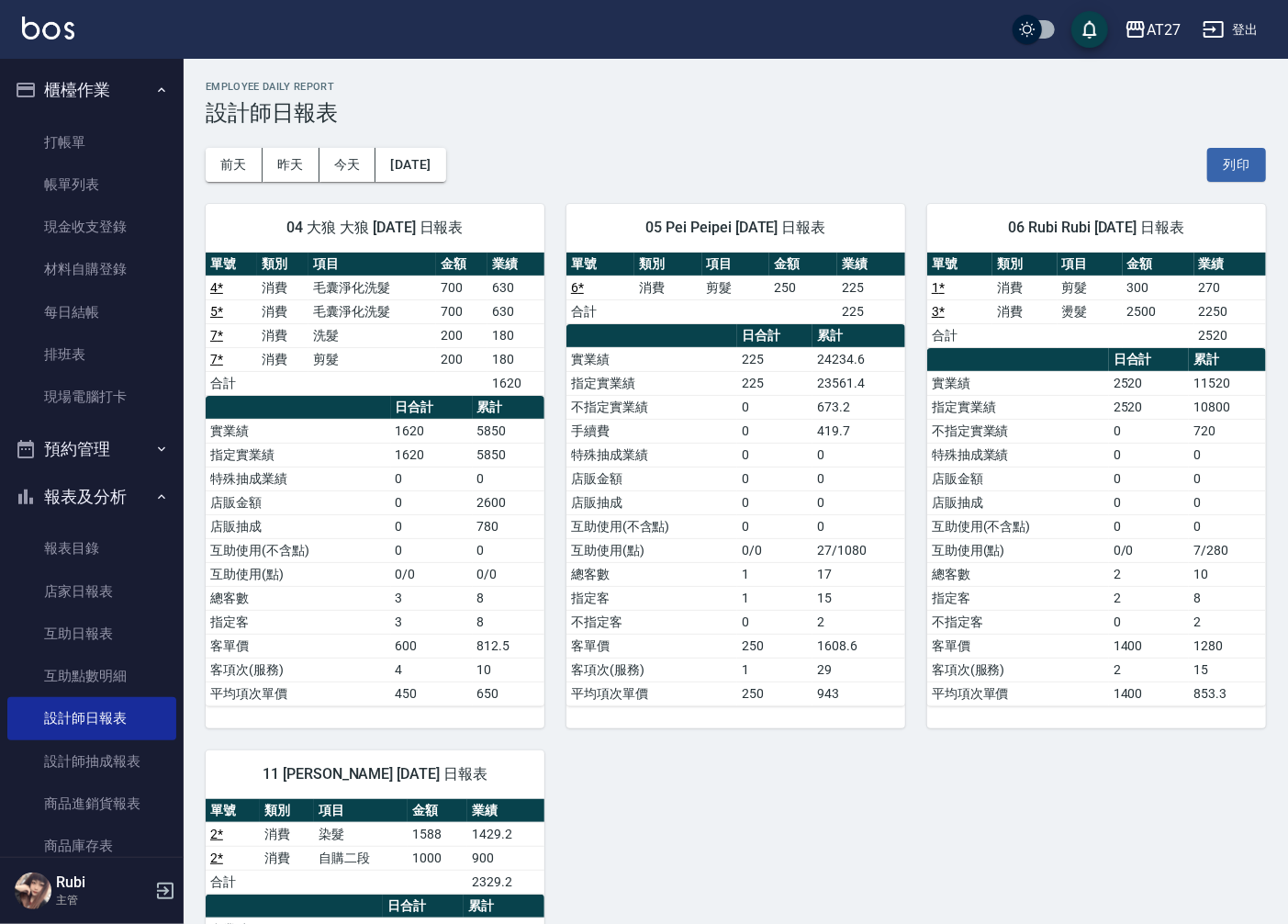
click at [693, 577] on td "總客數" at bounding box center [651, 574] width 171 height 24
